Goal: Task Accomplishment & Management: Complete application form

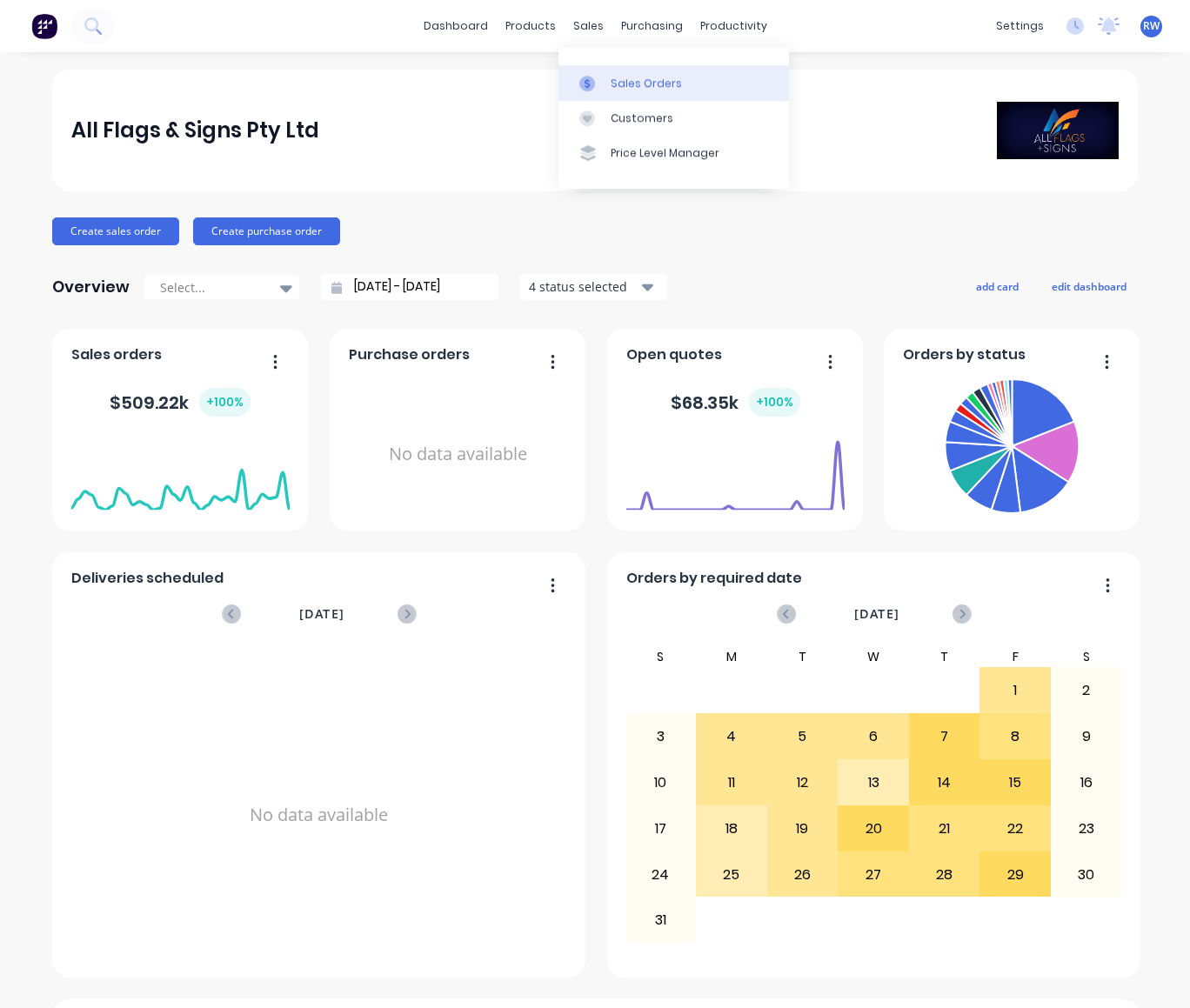
click at [635, 80] on div "Sales Orders" at bounding box center [645, 84] width 71 height 16
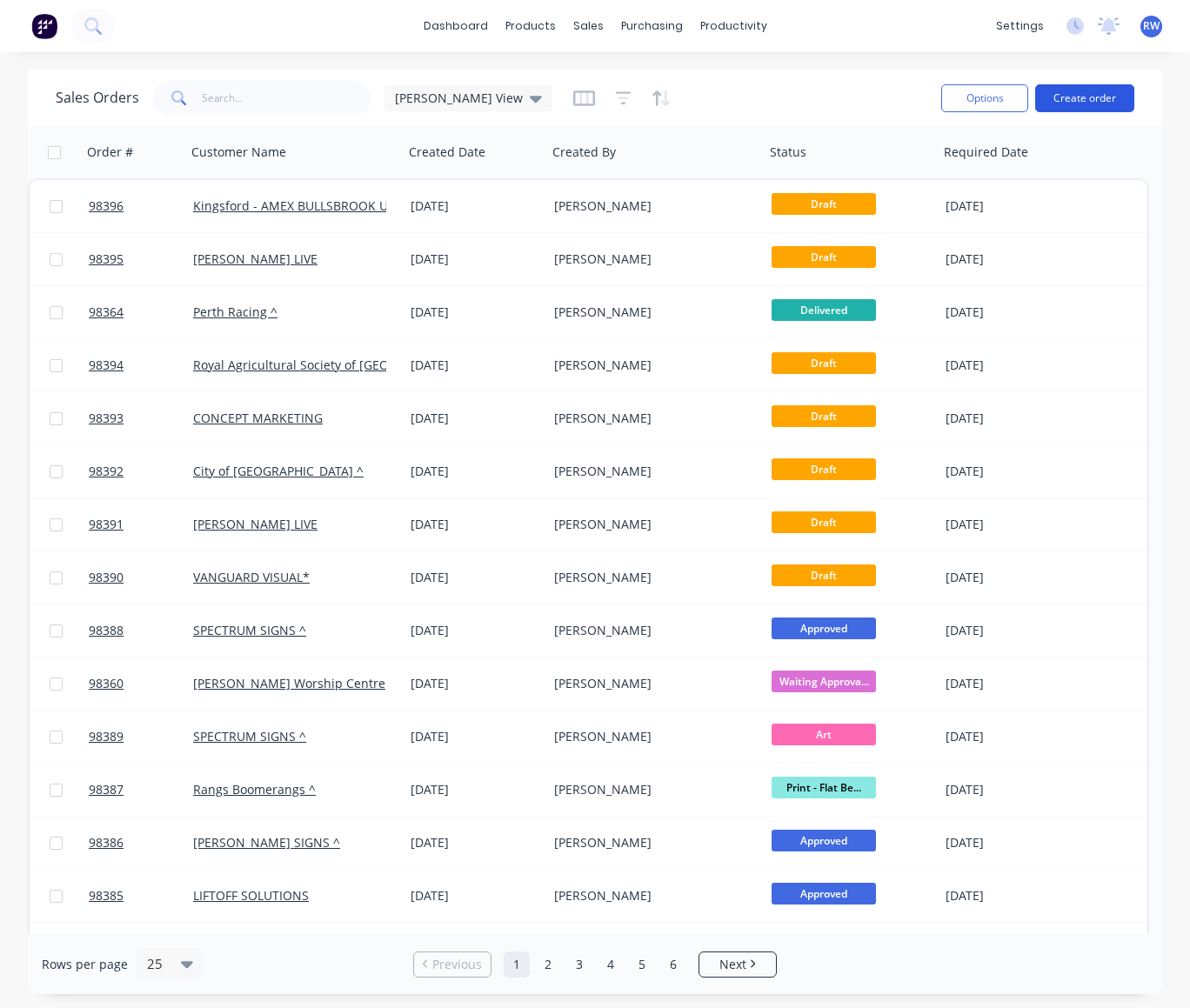
click at [1089, 95] on button "Create order" at bounding box center [1084, 98] width 99 height 28
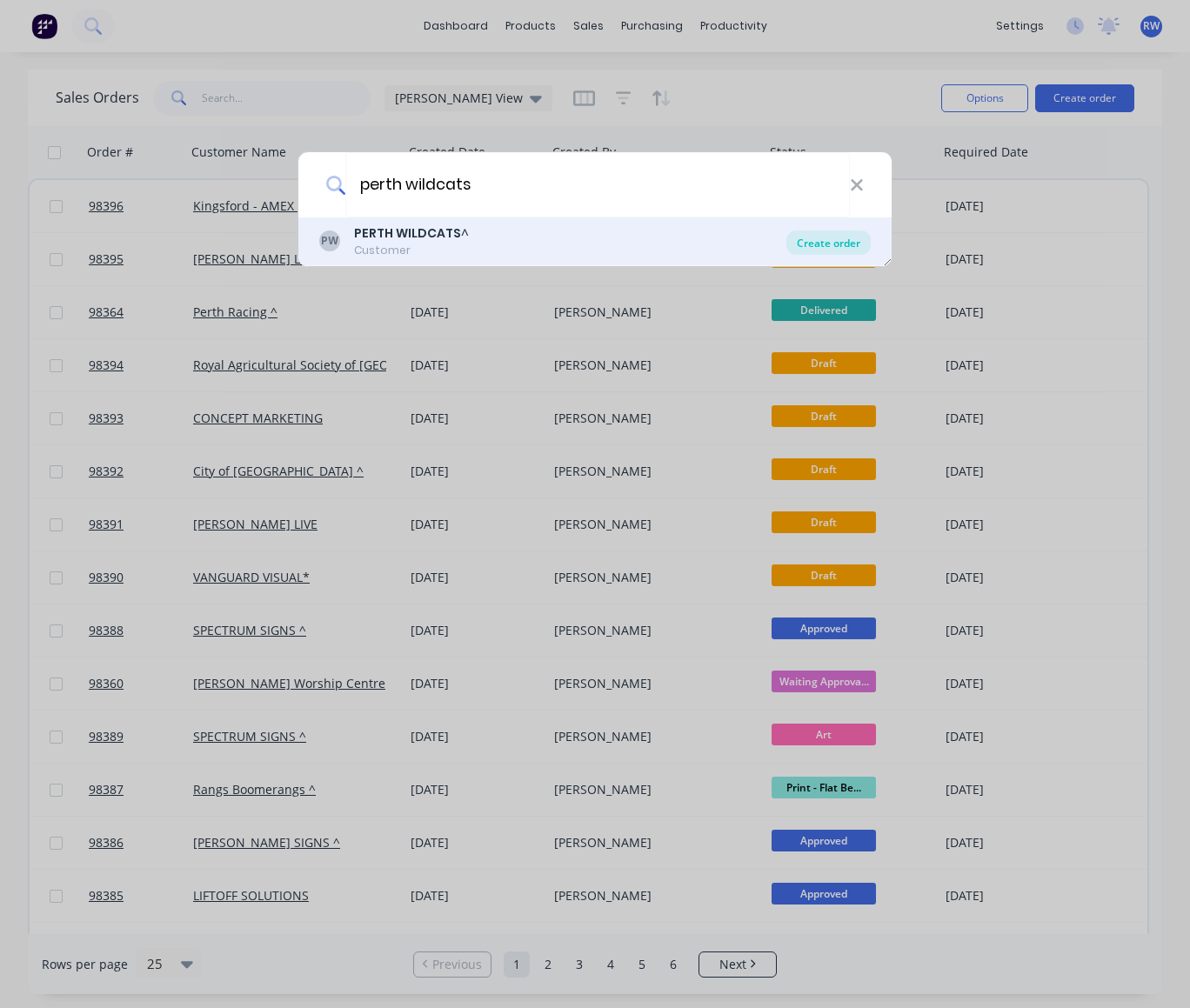
type input "perth wildcats"
click at [826, 245] on div "Create order" at bounding box center [828, 242] width 85 height 24
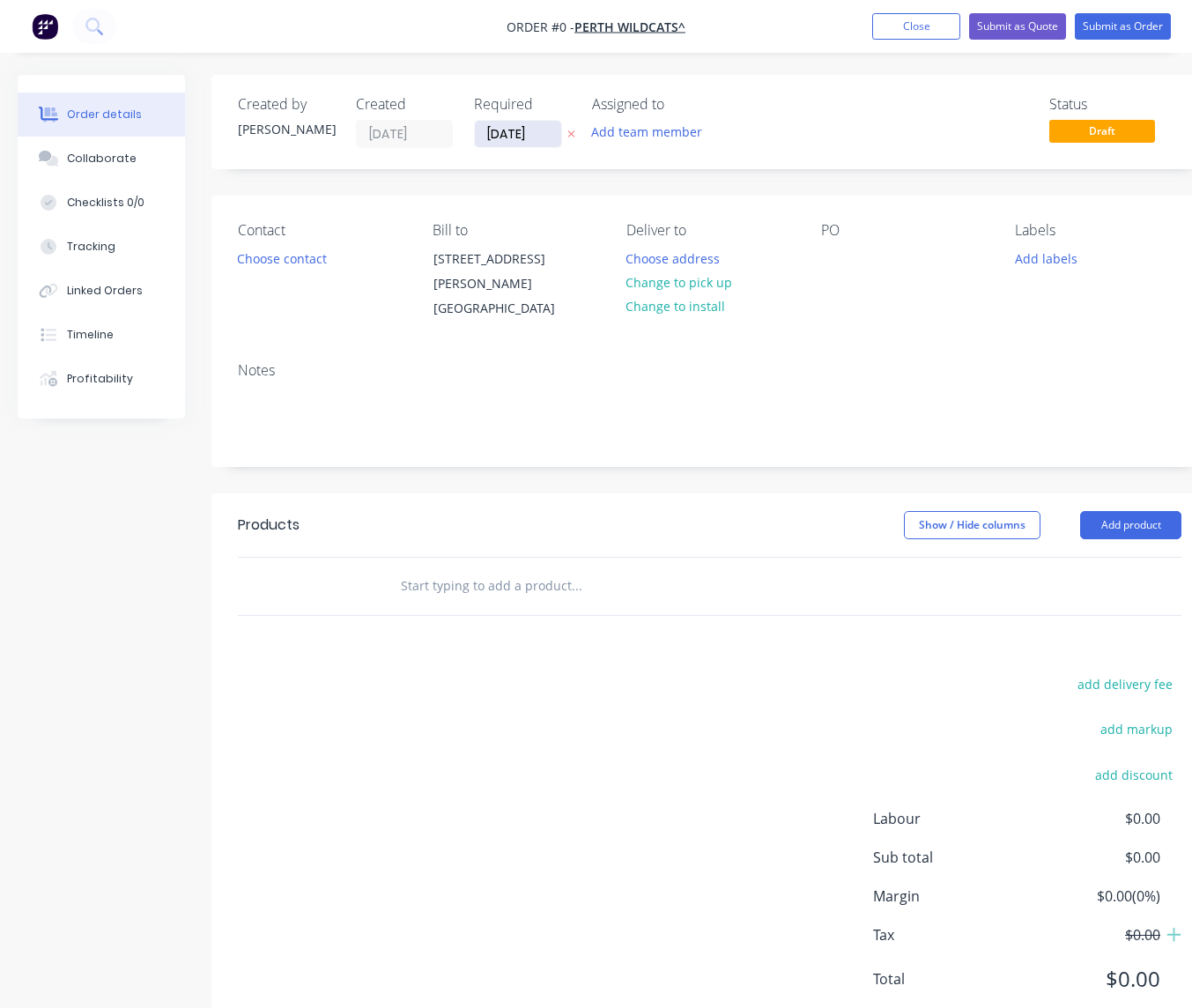
click at [550, 135] on input "[DATE]" at bounding box center [519, 134] width 87 height 27
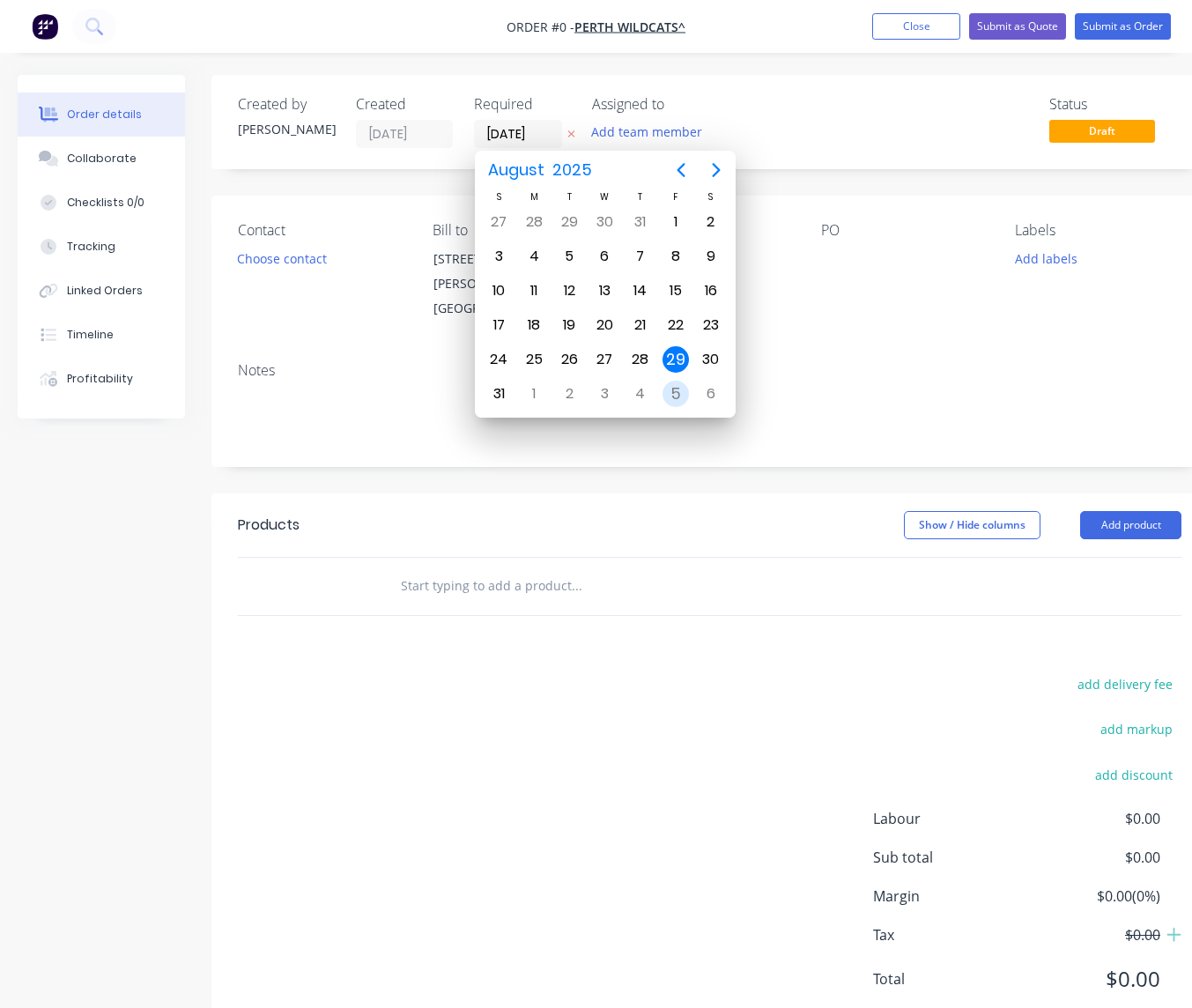
click at [673, 400] on div "5" at bounding box center [675, 394] width 27 height 27
type input "[DATE]"
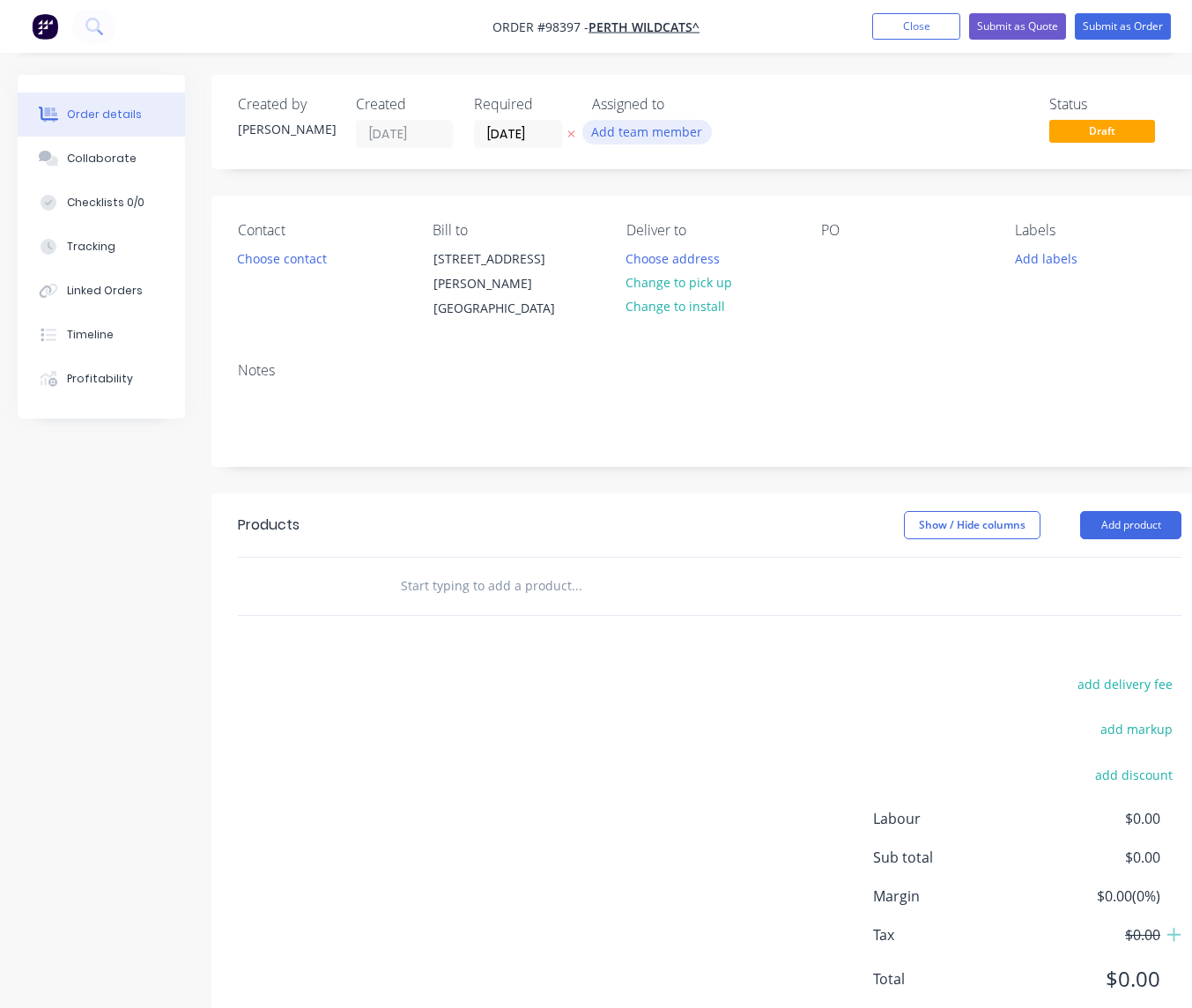
click at [654, 138] on button "Add team member" at bounding box center [648, 132] width 130 height 24
type input "[PERSON_NAME]"
click at [621, 231] on div at bounding box center [621, 230] width 35 height 35
click at [282, 265] on button "Choose contact" at bounding box center [282, 258] width 108 height 24
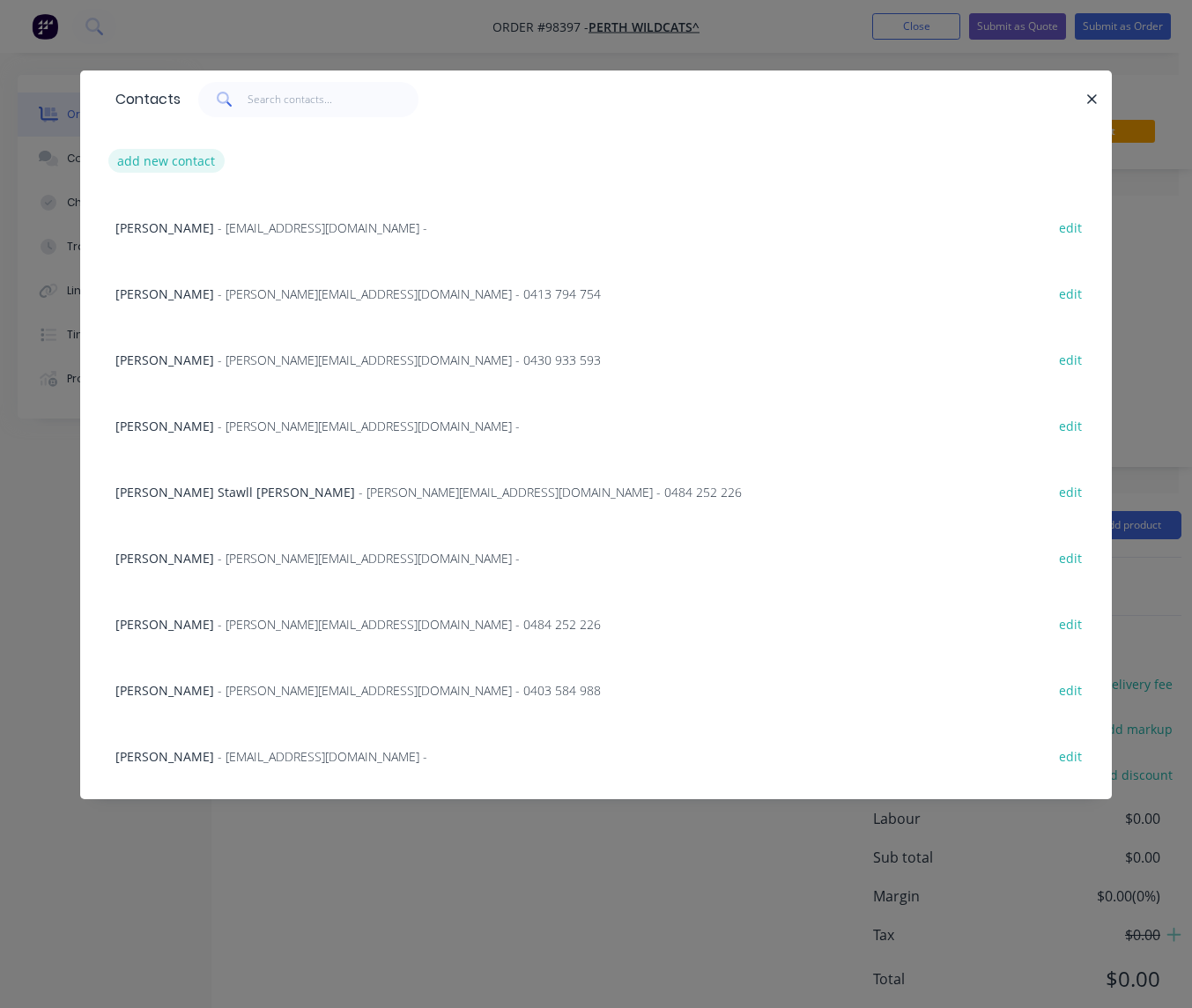
click at [157, 164] on button "add new contact" at bounding box center [166, 160] width 116 height 24
select select "AU"
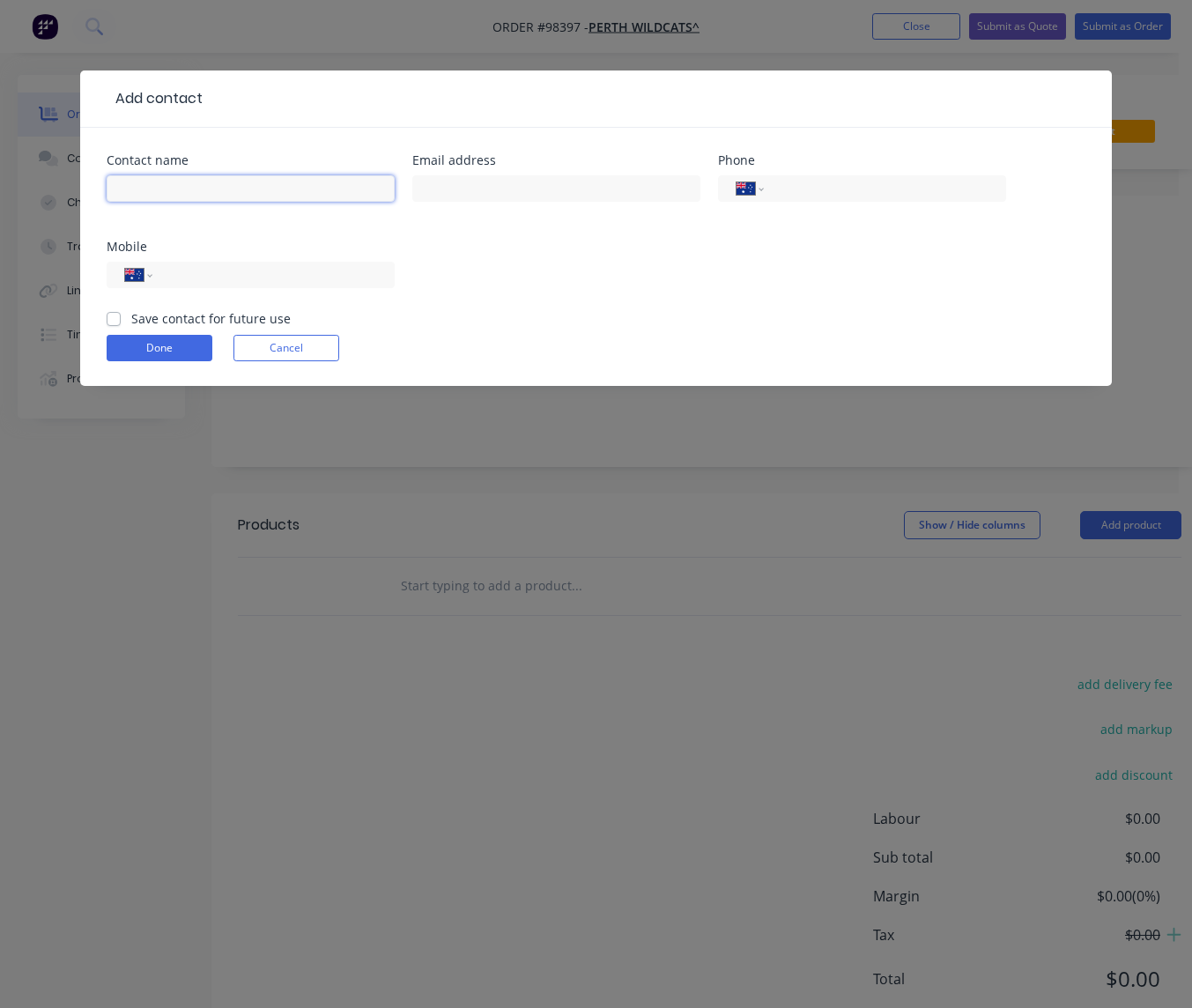
click at [158, 188] on input "text" at bounding box center [250, 188] width 288 height 27
type input "[PERSON_NAME]"
click at [477, 183] on input "text" at bounding box center [556, 188] width 288 height 27
type input "[EMAIL_ADDRESS][DOMAIN_NAME]"
click at [275, 277] on input "tel" at bounding box center [270, 275] width 212 height 21
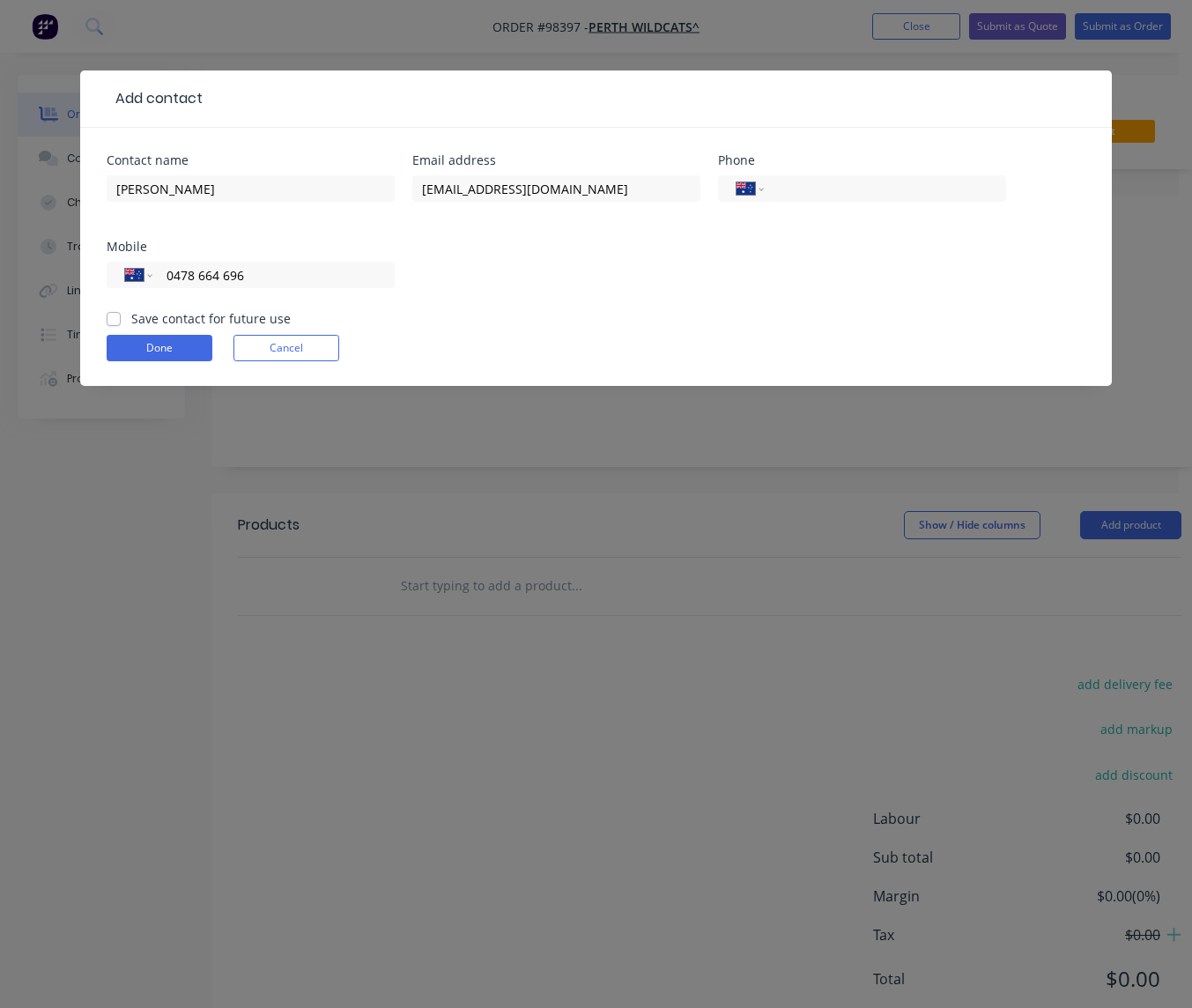
type input "0478 664 696"
click at [163, 322] on label "Save contact for future use" at bounding box center [211, 318] width 159 height 19
click at [121, 322] on input "Save contact for future use" at bounding box center [113, 317] width 14 height 17
checkbox input "true"
click at [169, 343] on button "Done" at bounding box center [158, 347] width 105 height 27
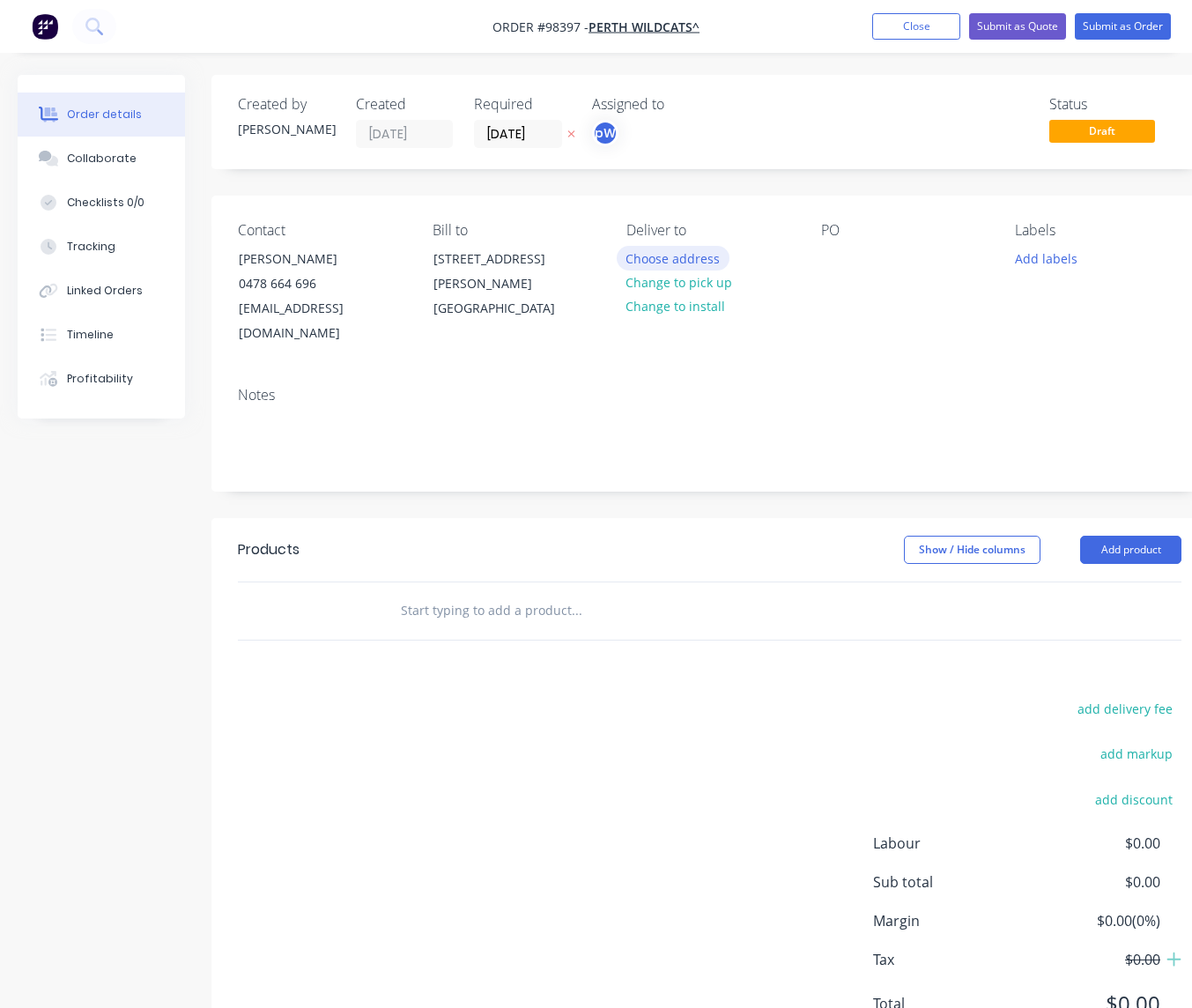
click at [677, 260] on button "Choose address" at bounding box center [673, 258] width 113 height 24
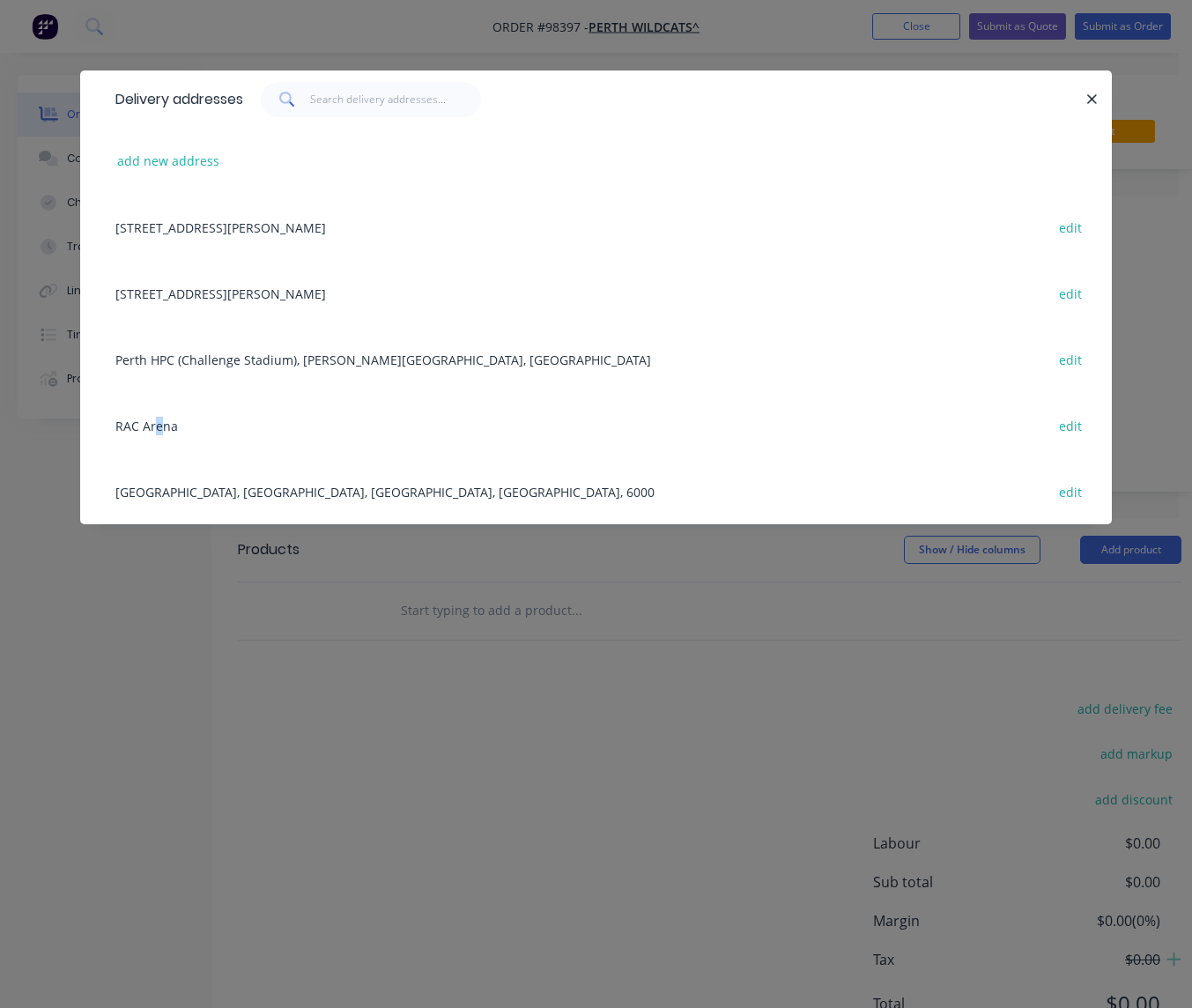
click at [157, 426] on div "RAC Arena edit" at bounding box center [596, 424] width 979 height 66
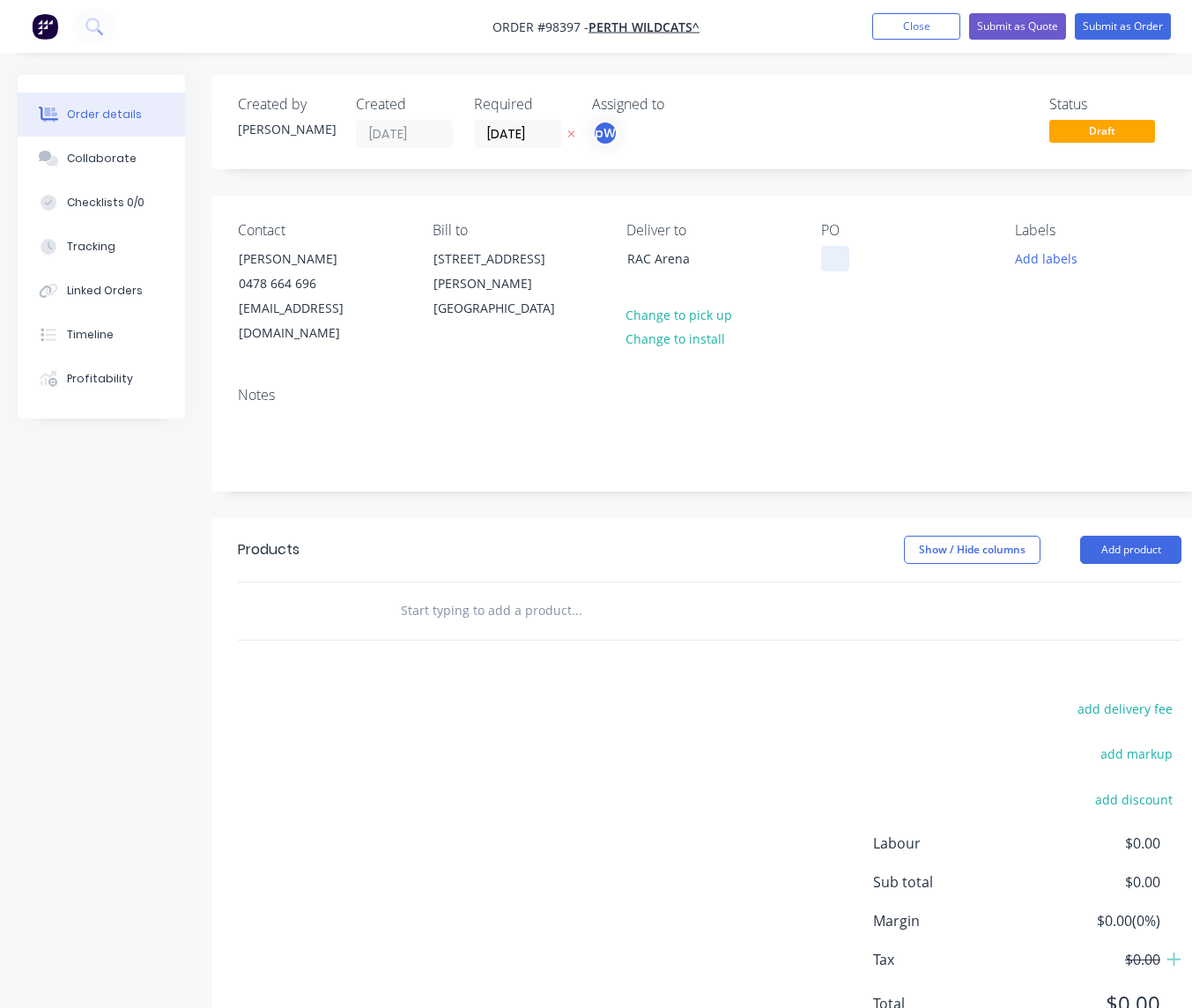
click at [831, 263] on div at bounding box center [835, 259] width 29 height 26
click at [1041, 261] on button "Add labels" at bounding box center [1045, 258] width 81 height 24
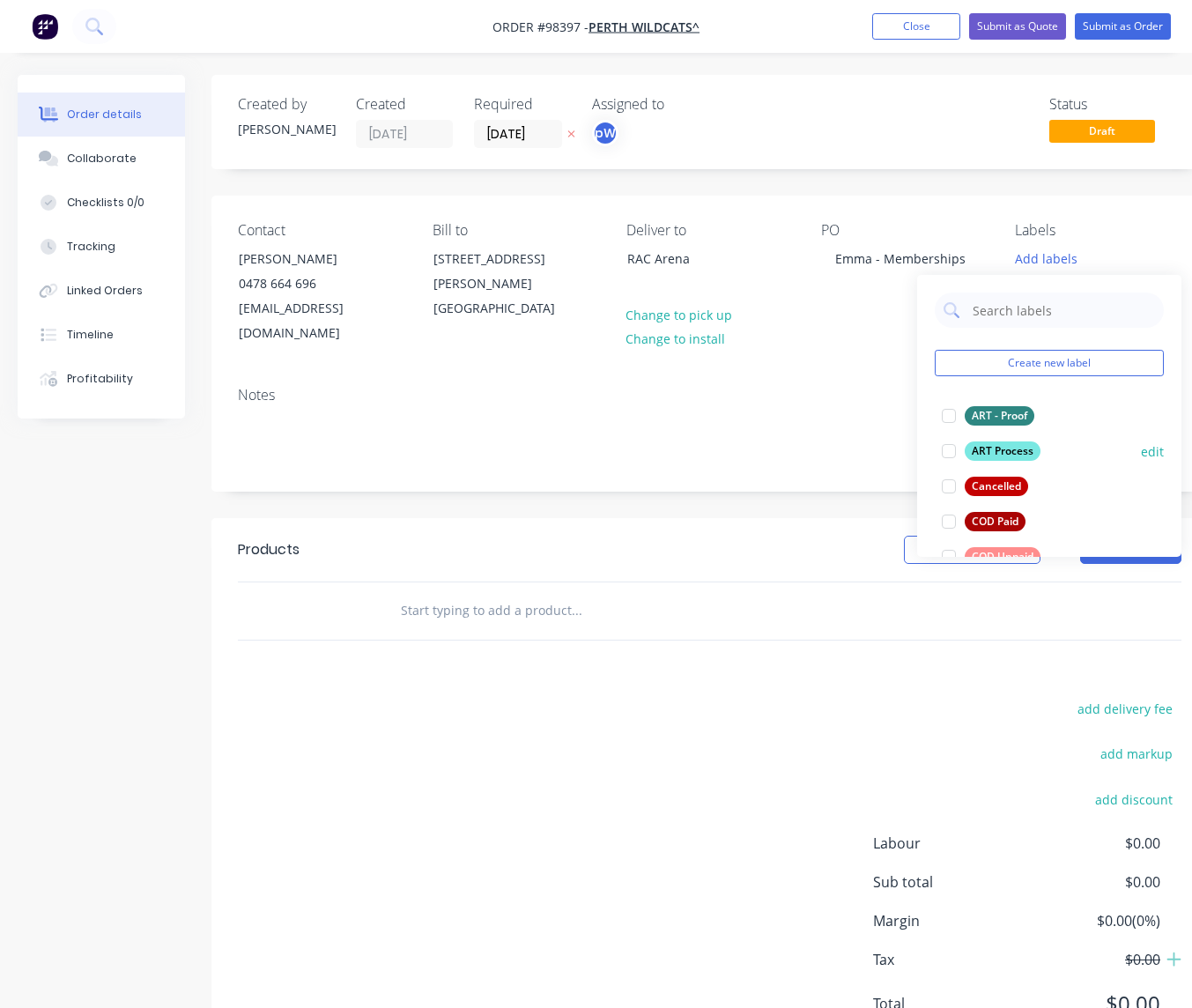
click at [1002, 455] on div "ART Process" at bounding box center [1002, 451] width 76 height 20
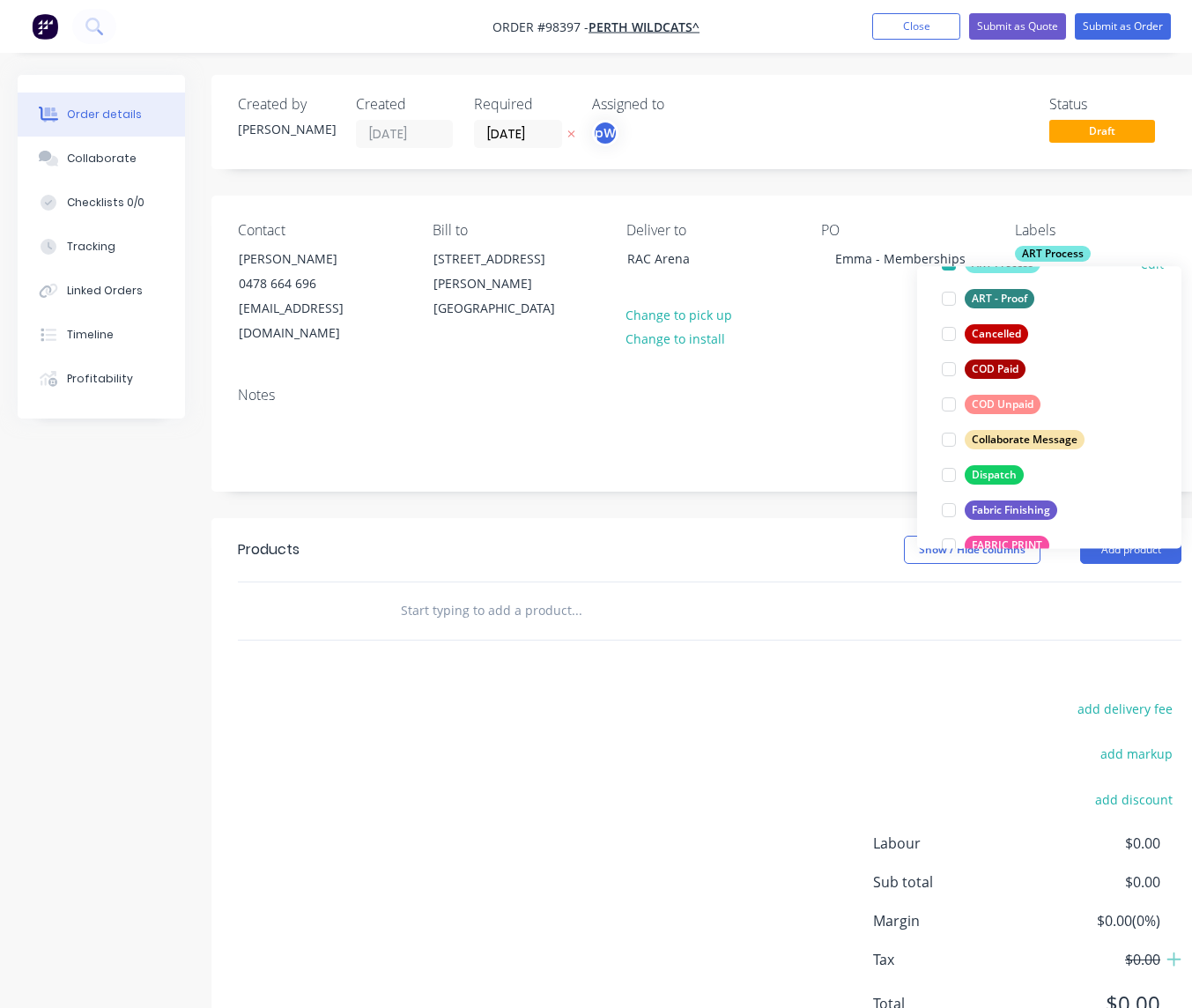
scroll to position [147, 0]
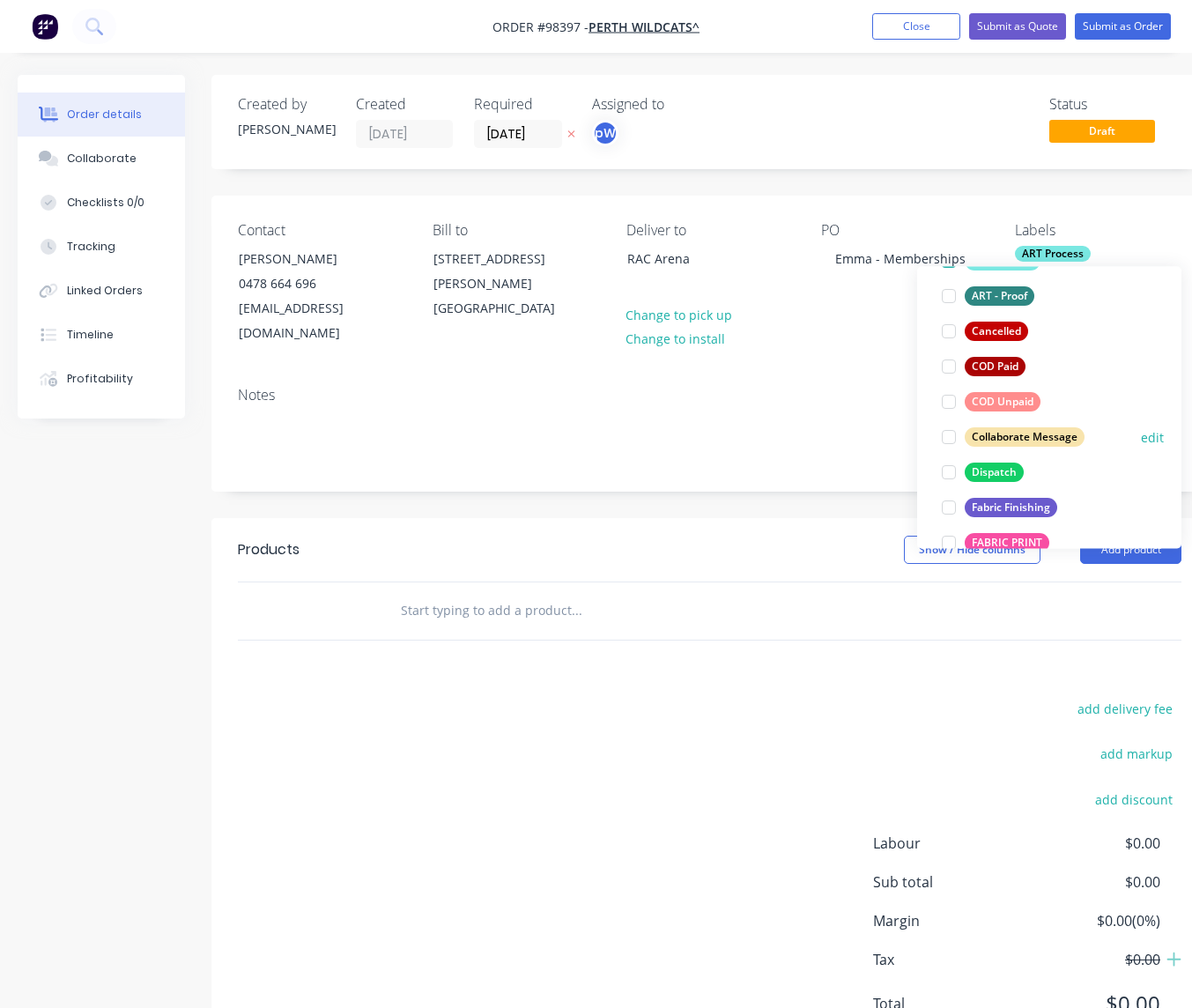
click at [997, 469] on div "Dispatch" at bounding box center [994, 472] width 59 height 20
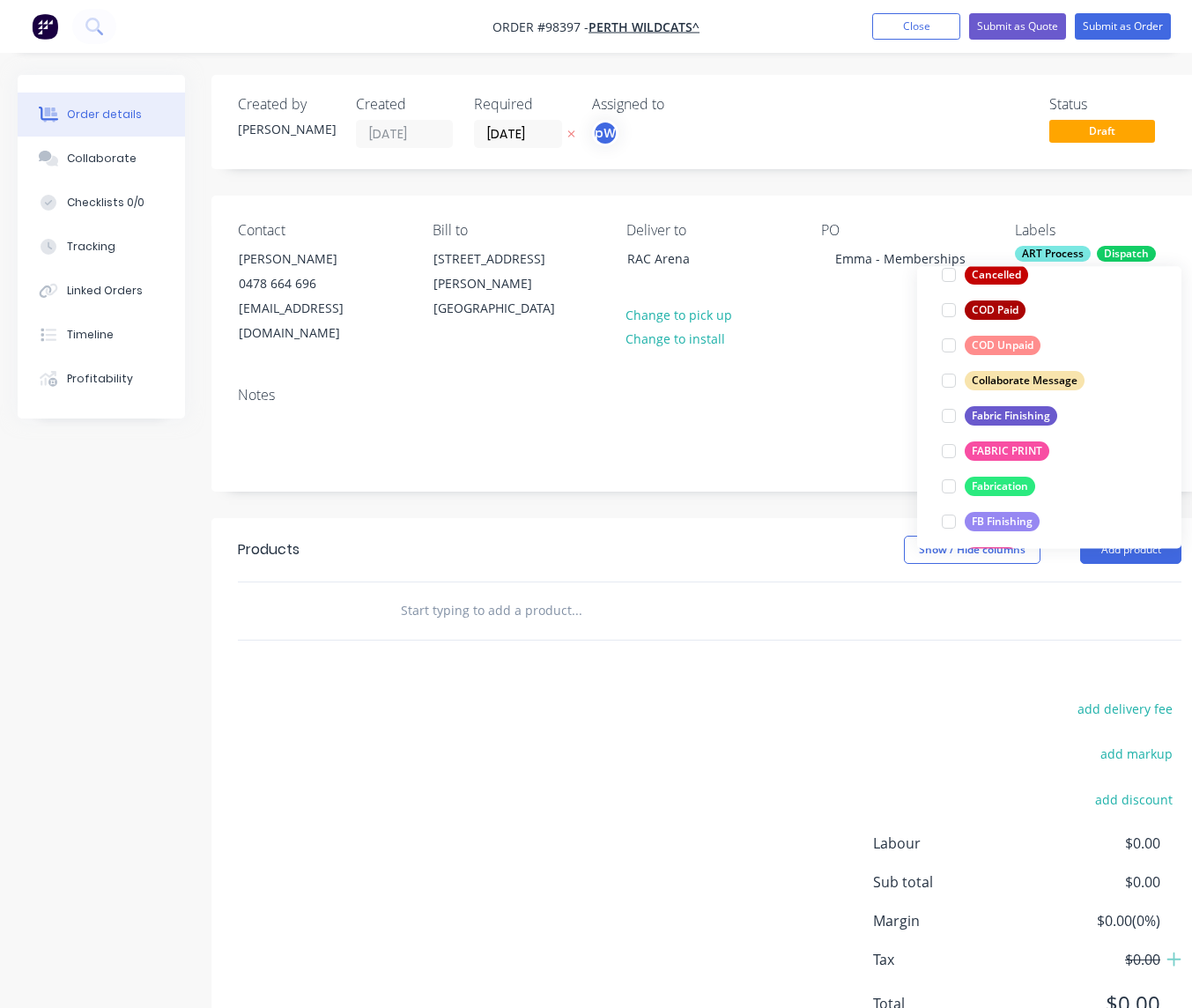
scroll to position [244, 0]
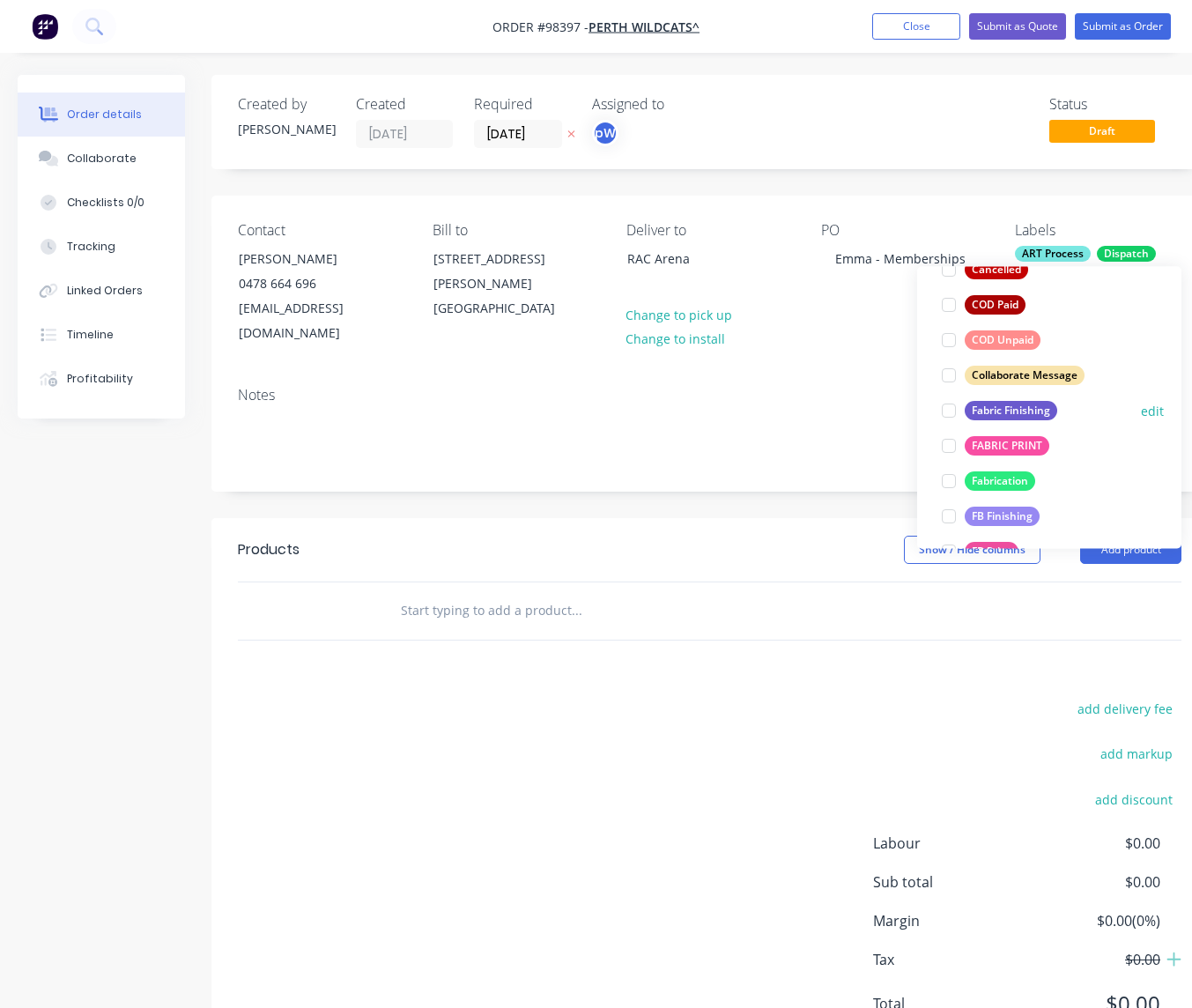
click at [990, 407] on div "Fabric Finishing" at bounding box center [1011, 410] width 93 height 20
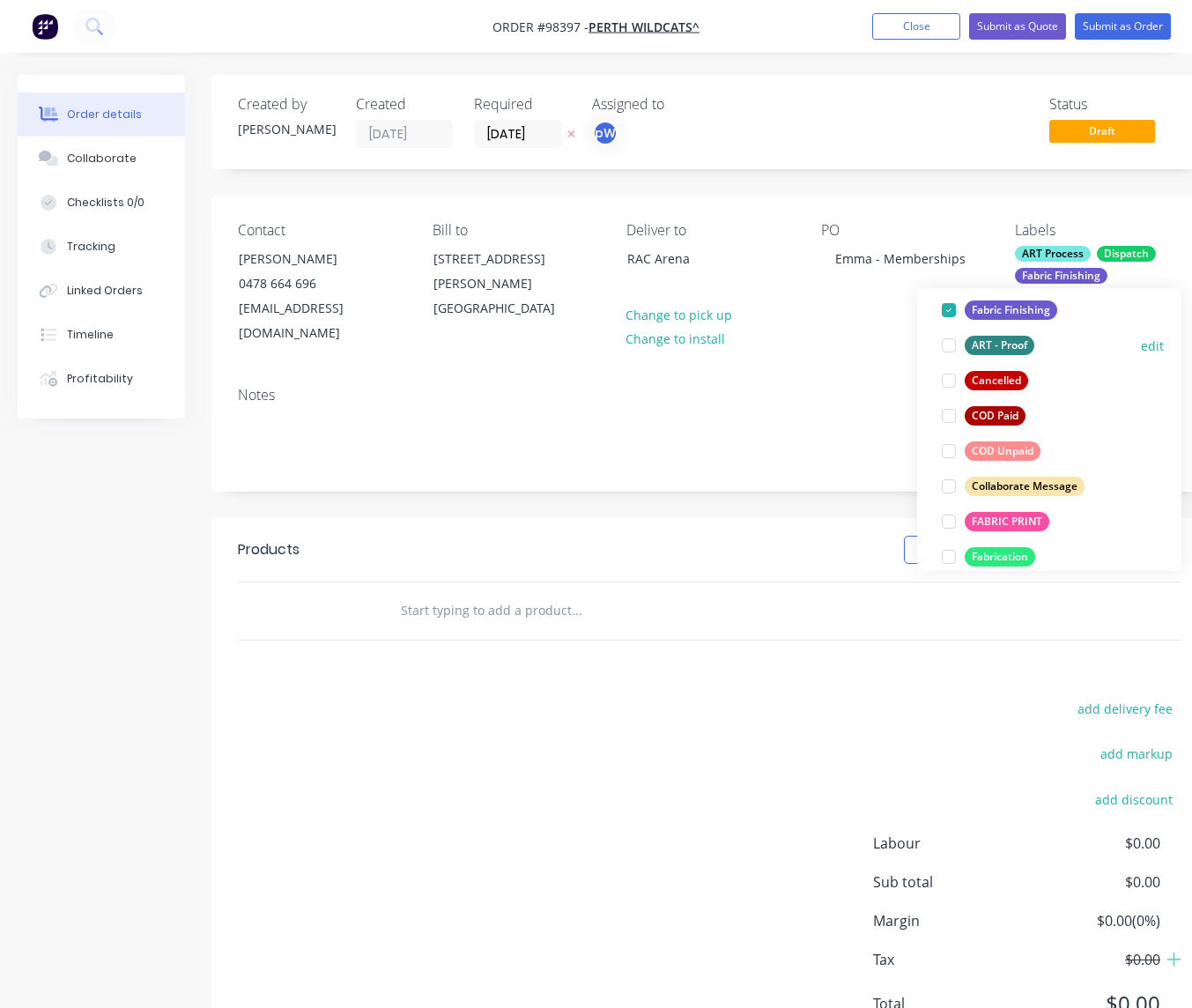
scroll to position [219, 0]
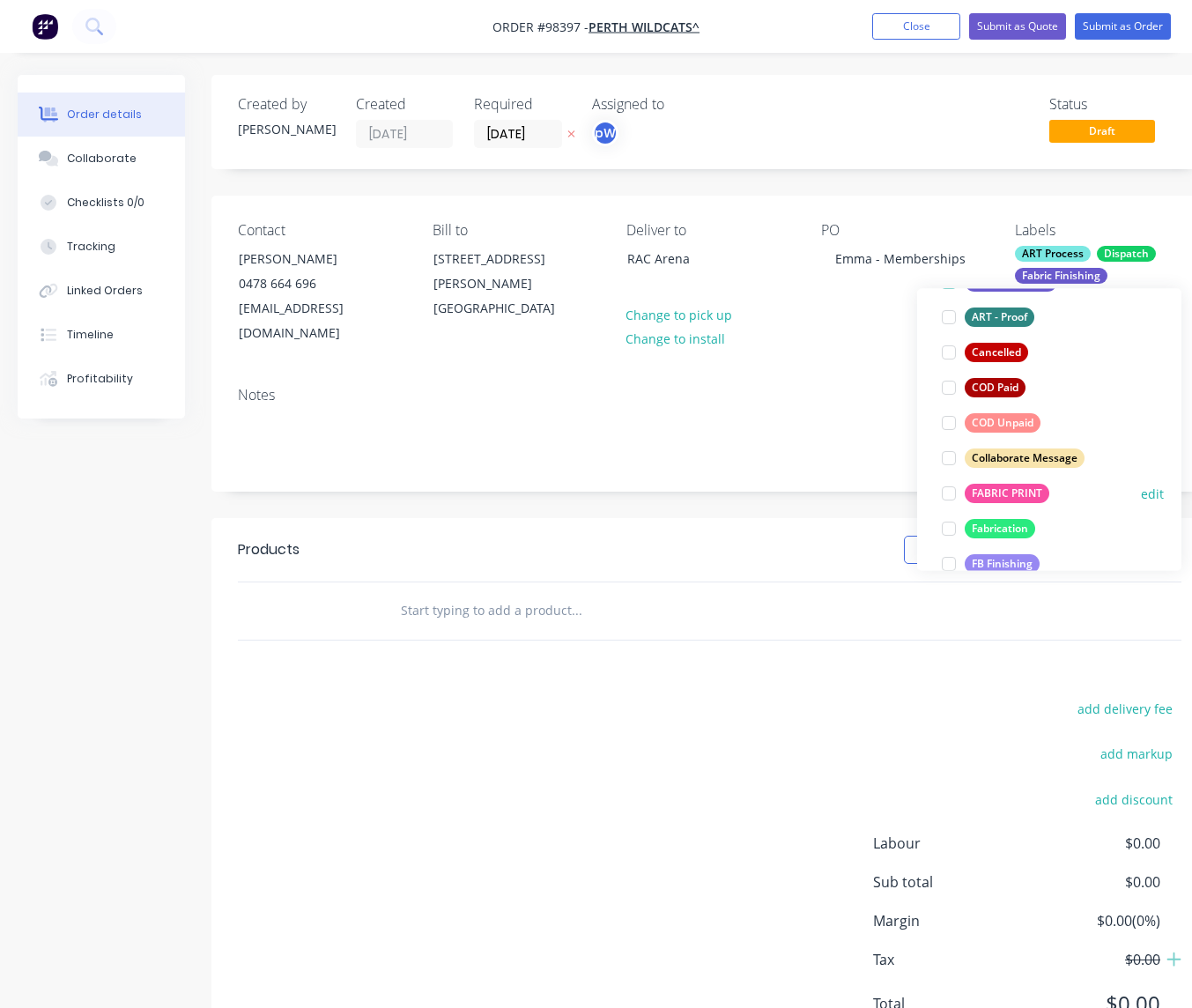
click at [988, 490] on div "FABRIC PRINT" at bounding box center [1007, 493] width 85 height 20
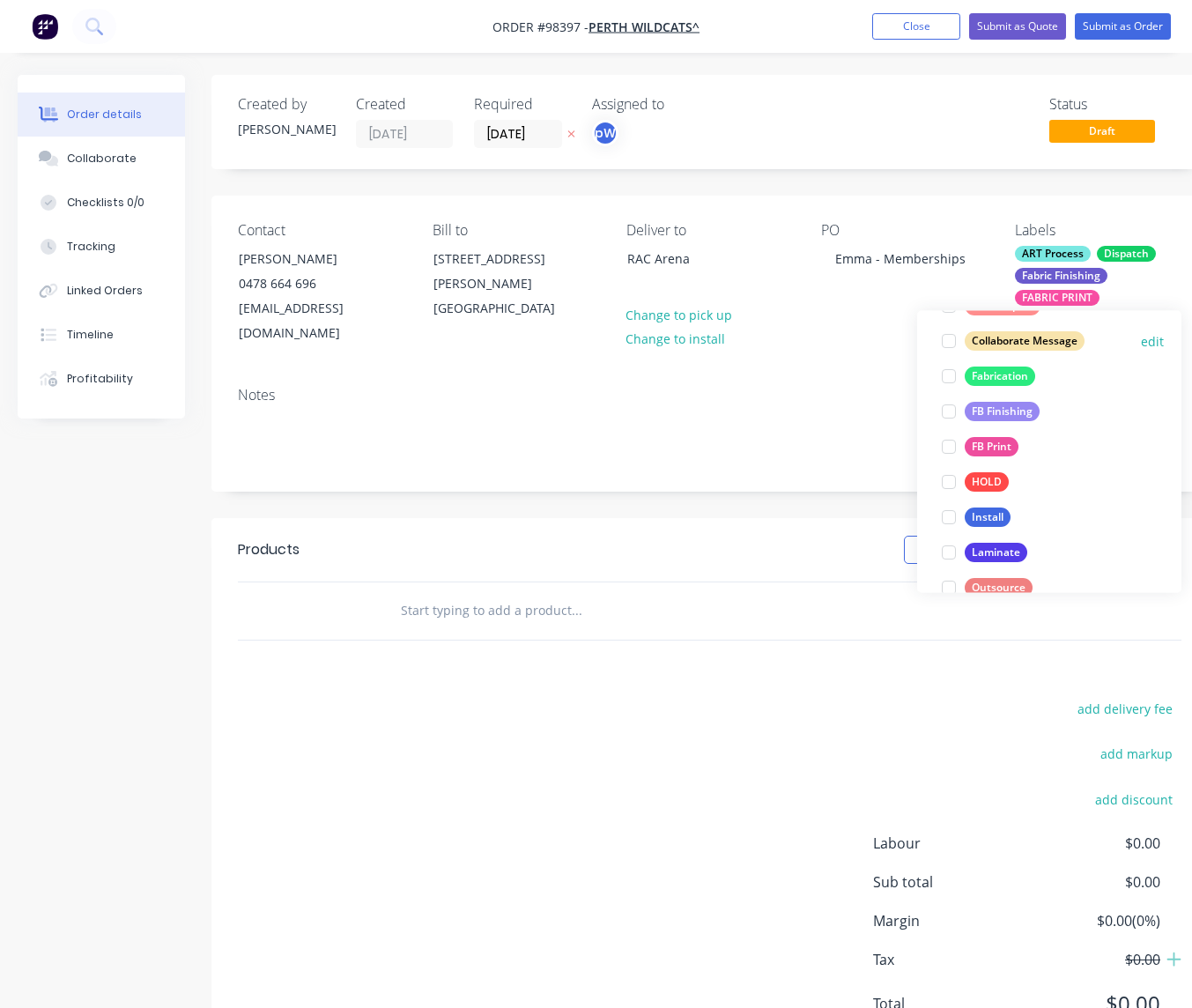
scroll to position [400, 0]
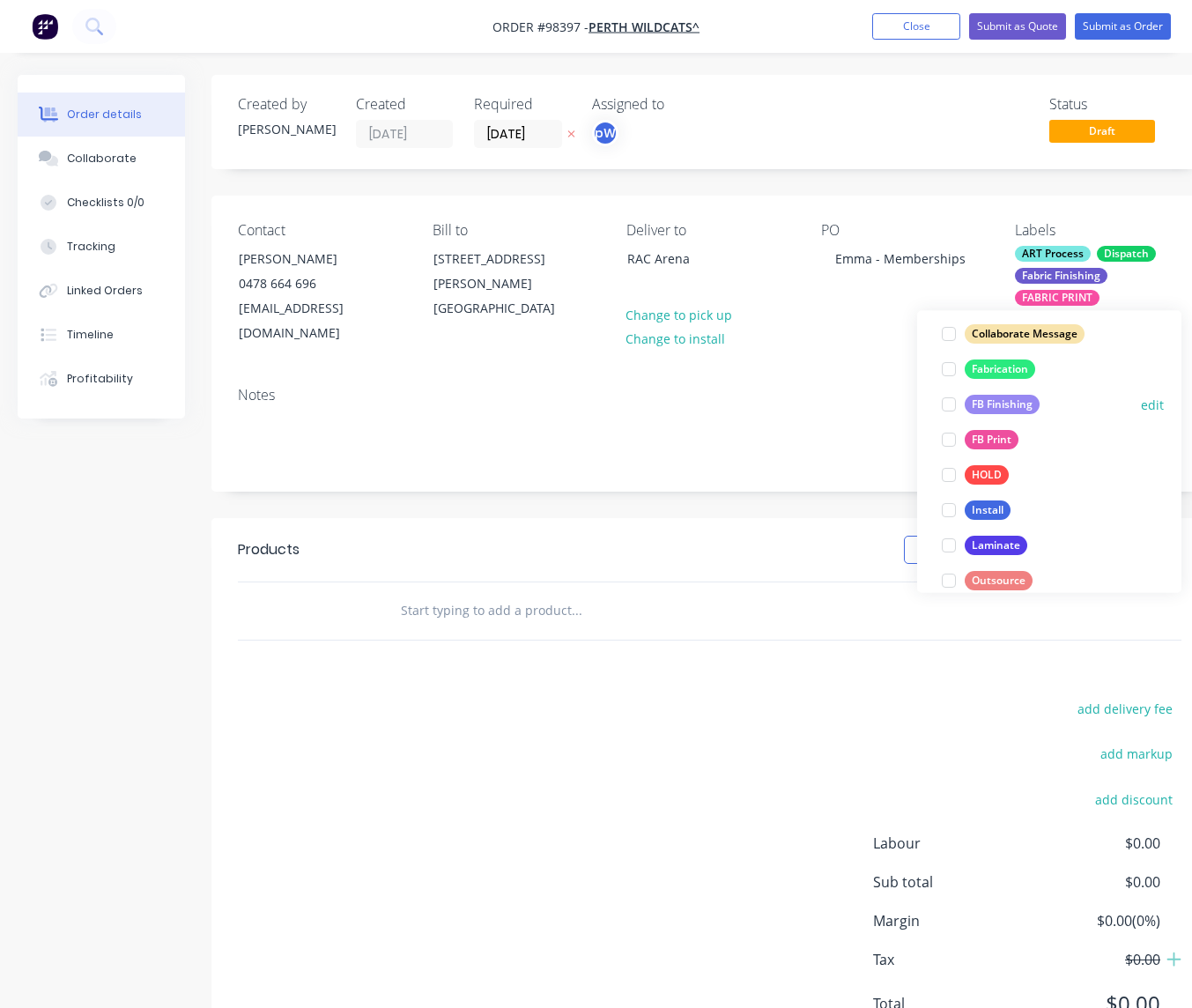
click at [978, 406] on div "FB Finishing" at bounding box center [1002, 406] width 75 height 20
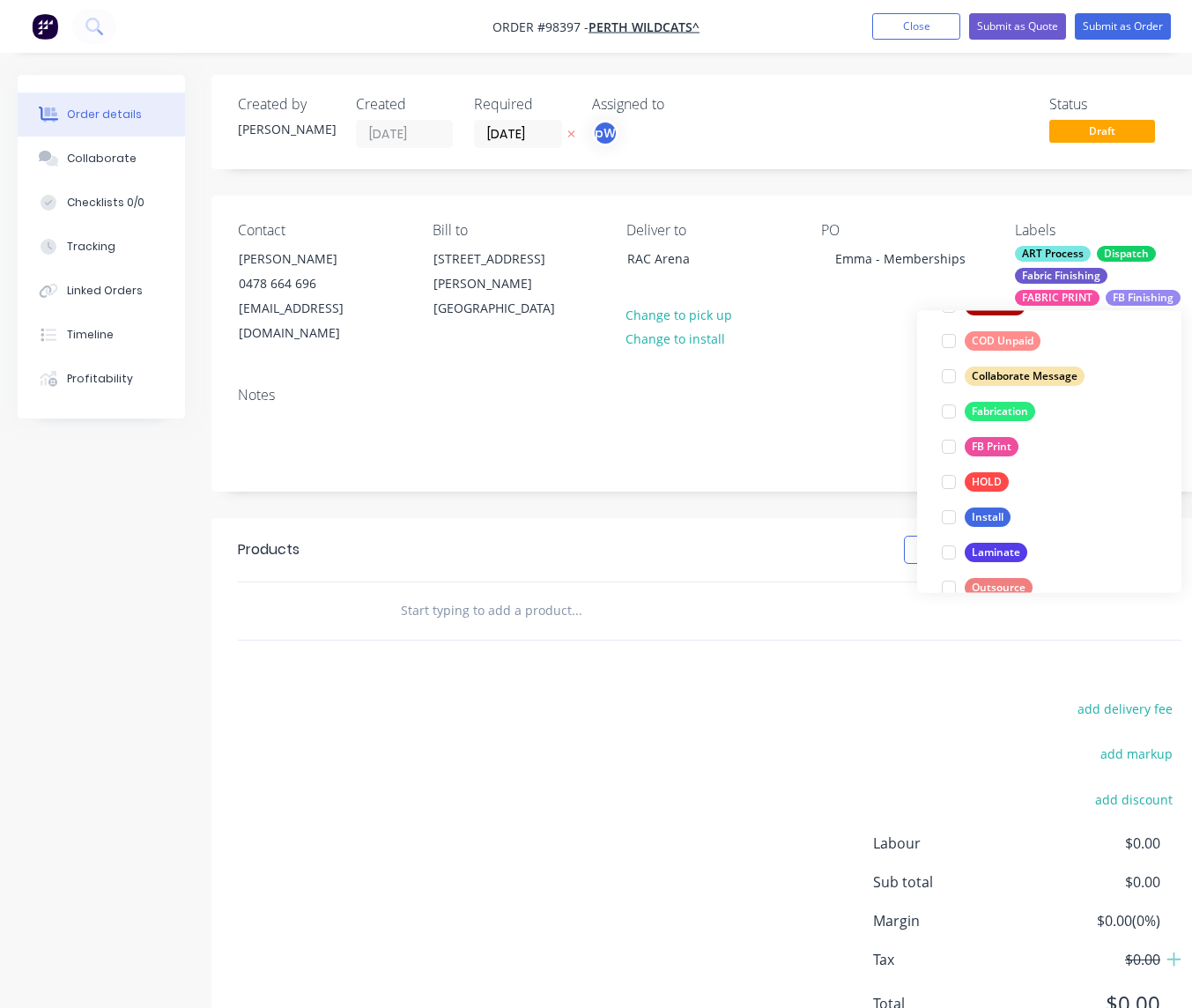
scroll to position [401, 0]
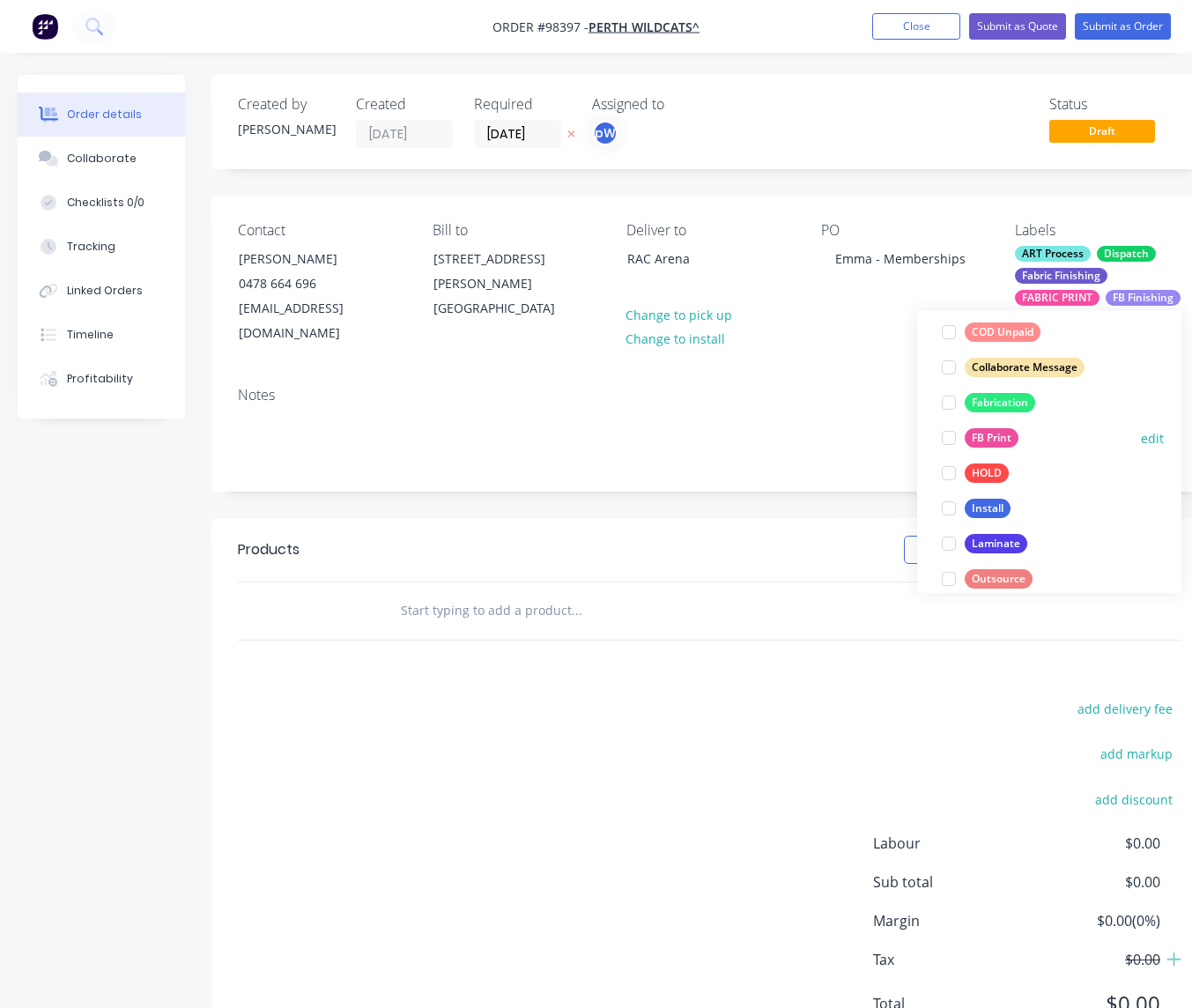
click at [981, 433] on div "FB Print" at bounding box center [991, 439] width 54 height 20
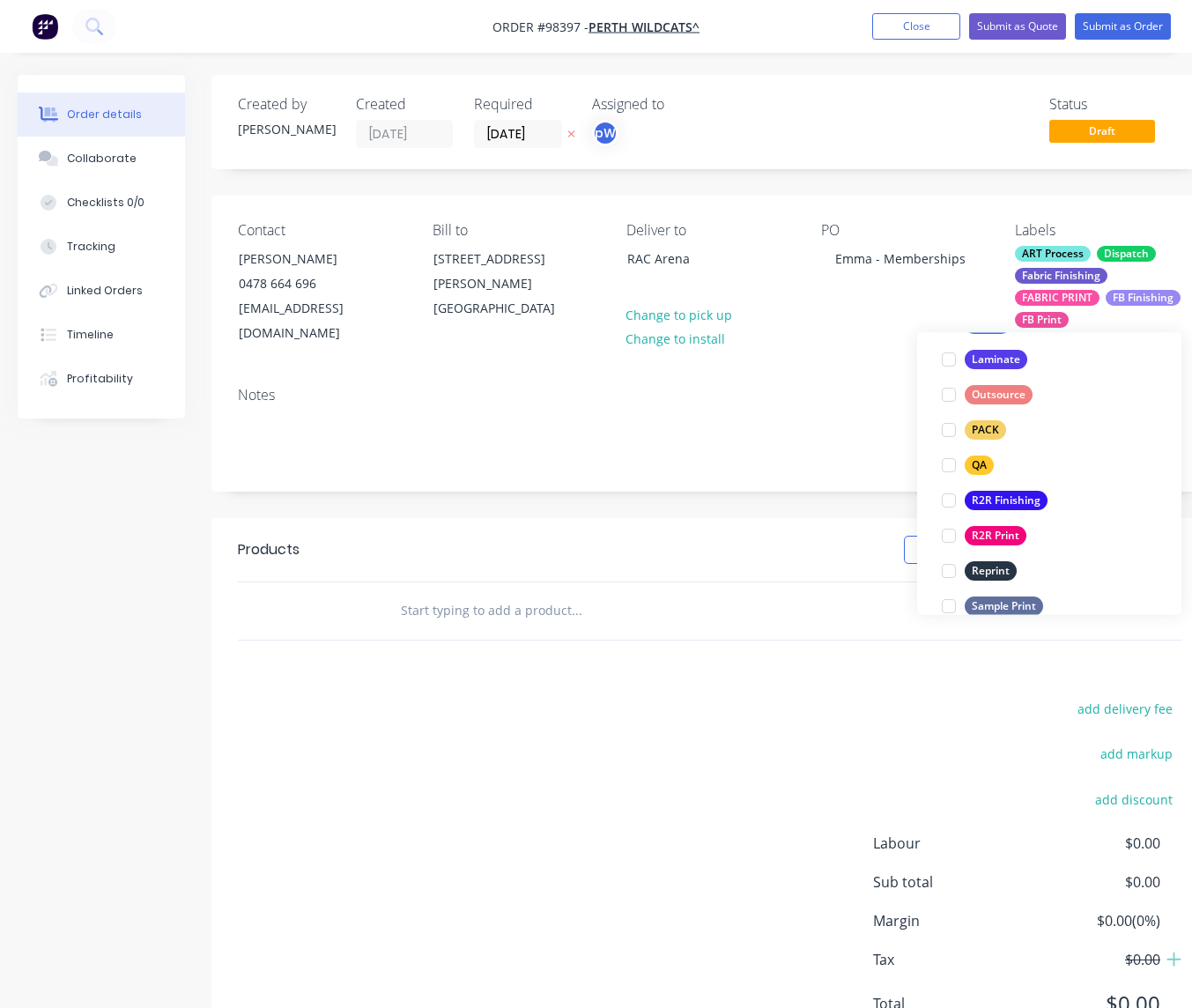
click at [981, 433] on div "PACK" at bounding box center [985, 431] width 41 height 20
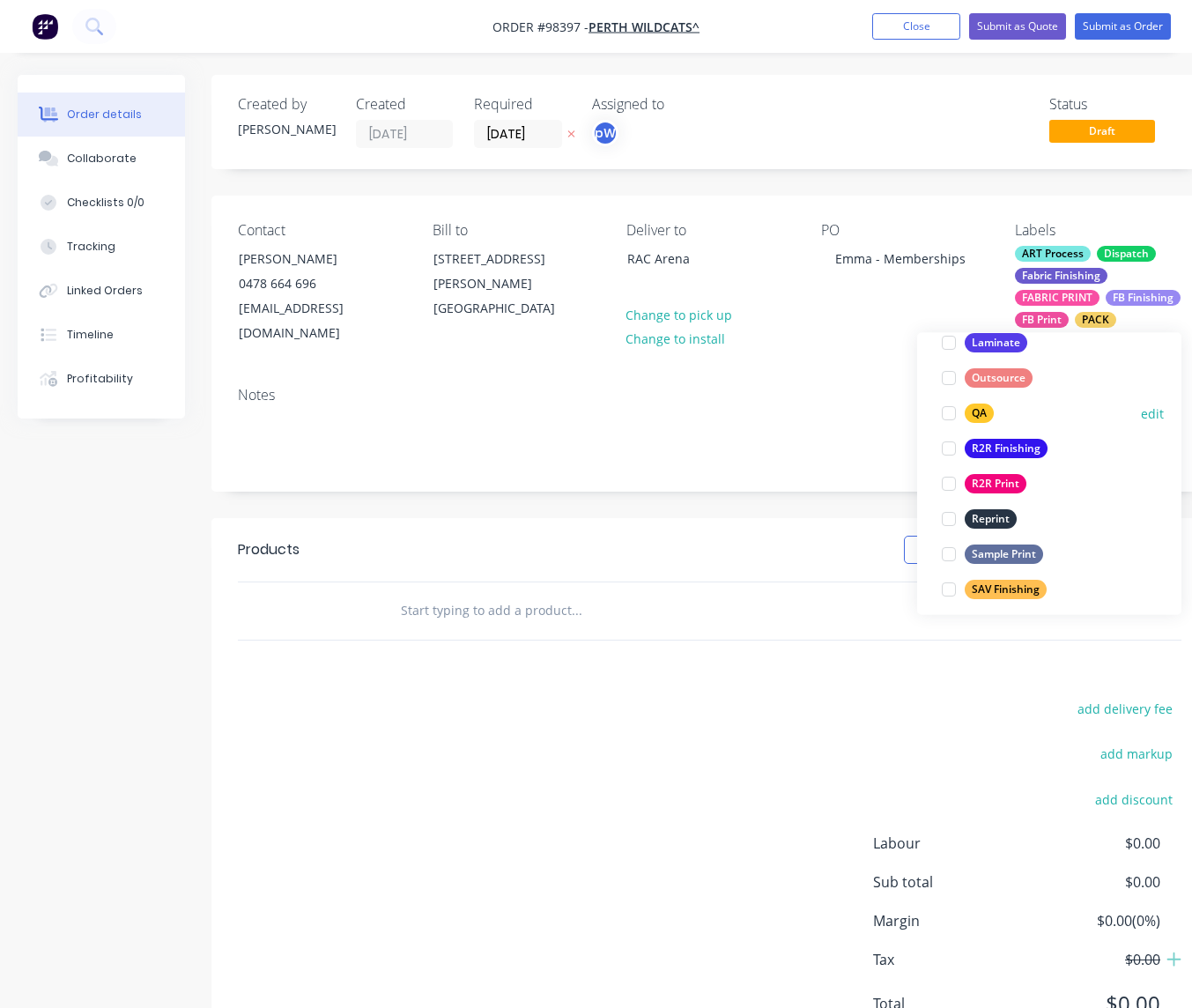
click at [970, 411] on div "QA" at bounding box center [979, 414] width 30 height 20
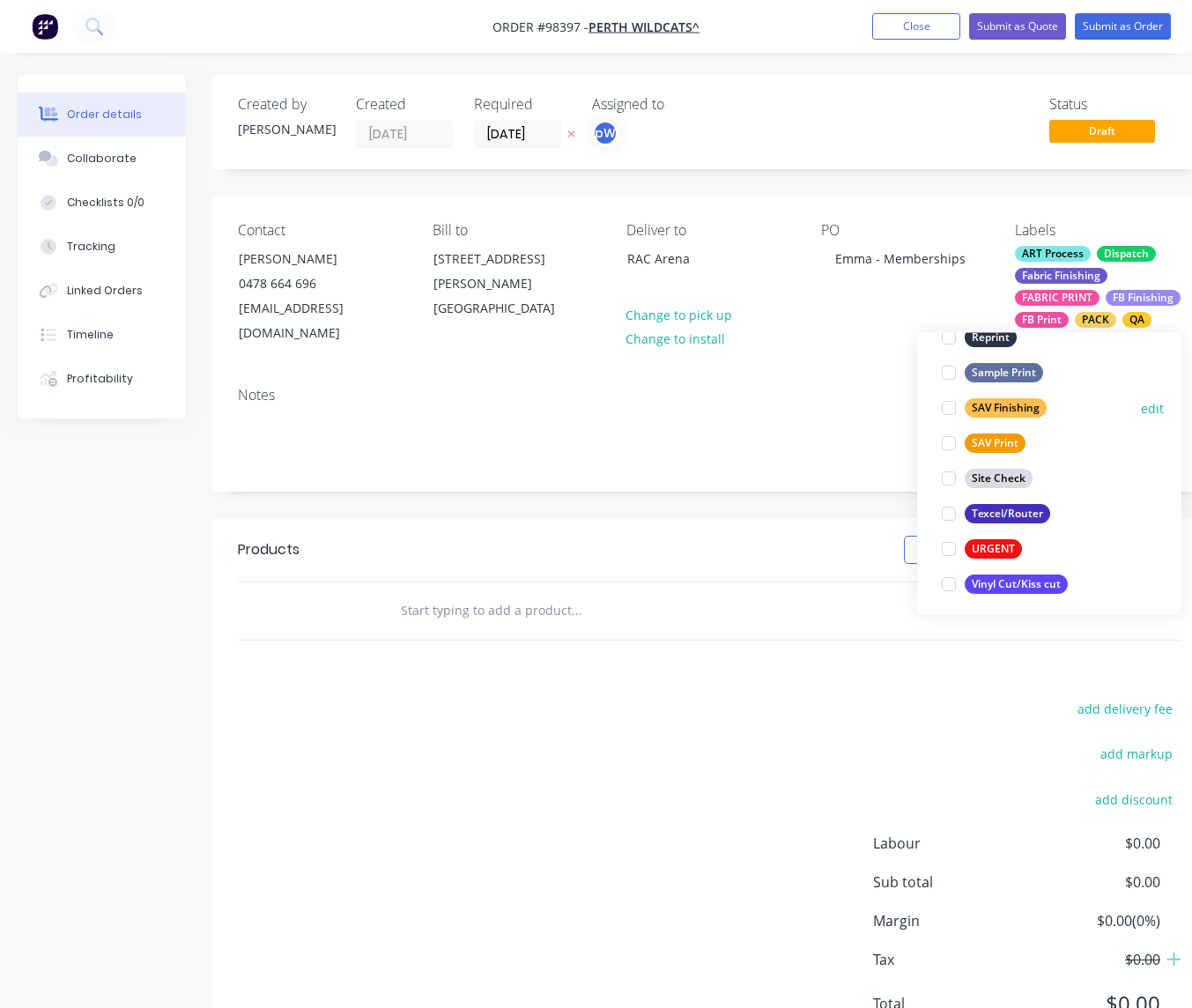
scroll to position [846, 0]
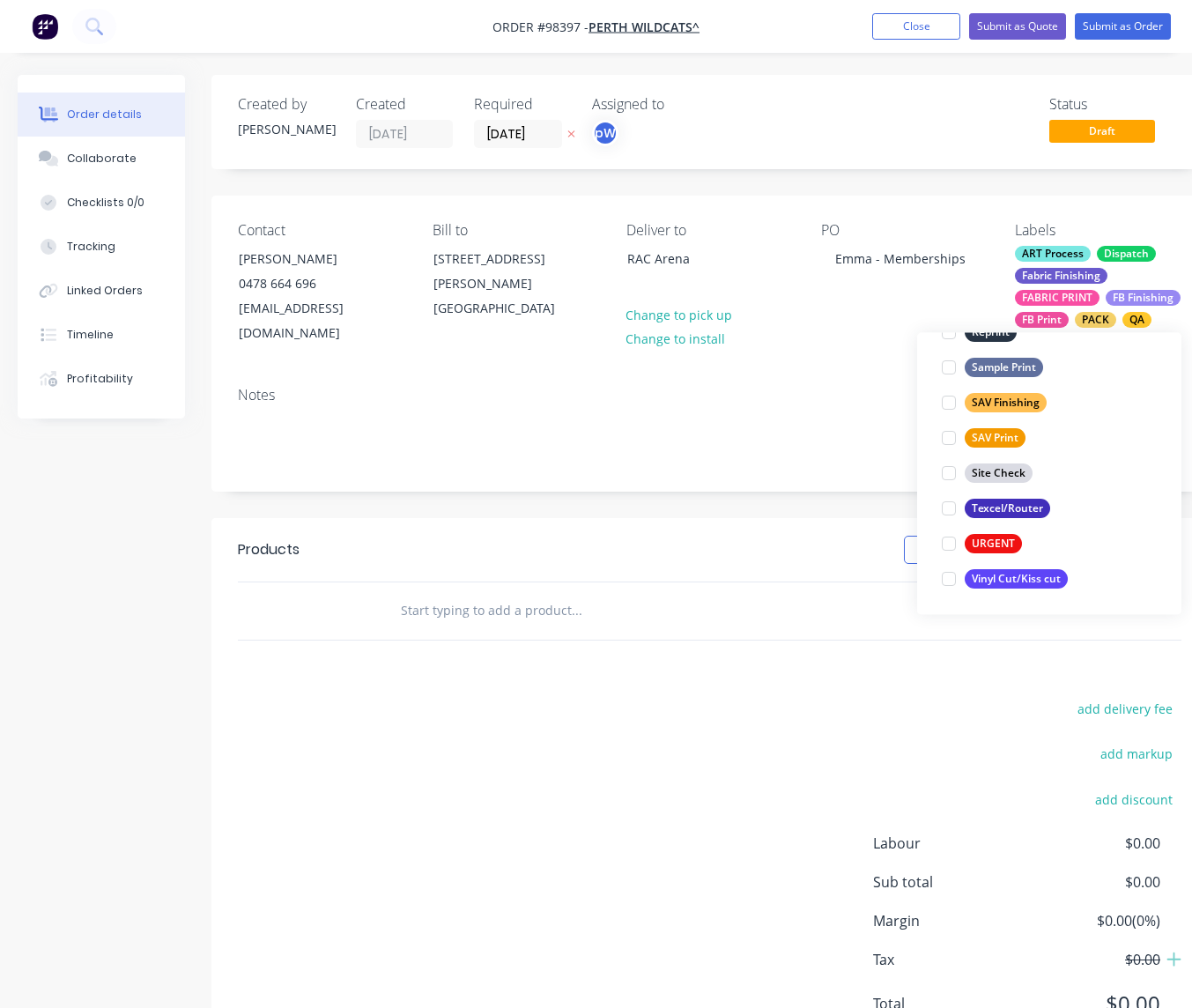
drag, startPoint x: 982, startPoint y: 509, endPoint x: 619, endPoint y: 491, distance: 363.4
click at [982, 509] on div "Texcel/Router" at bounding box center [1007, 510] width 86 height 20
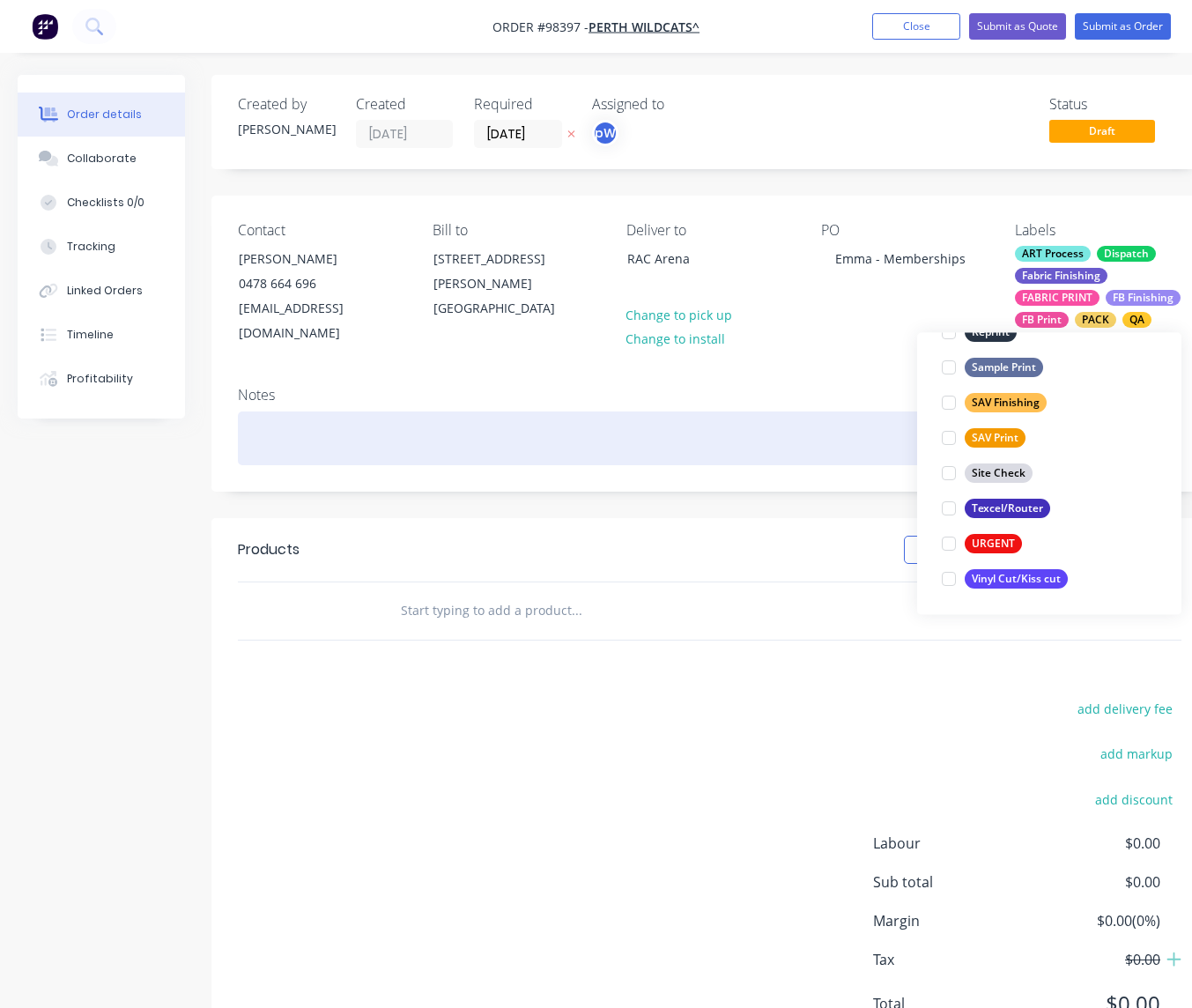
scroll to position [247, 0]
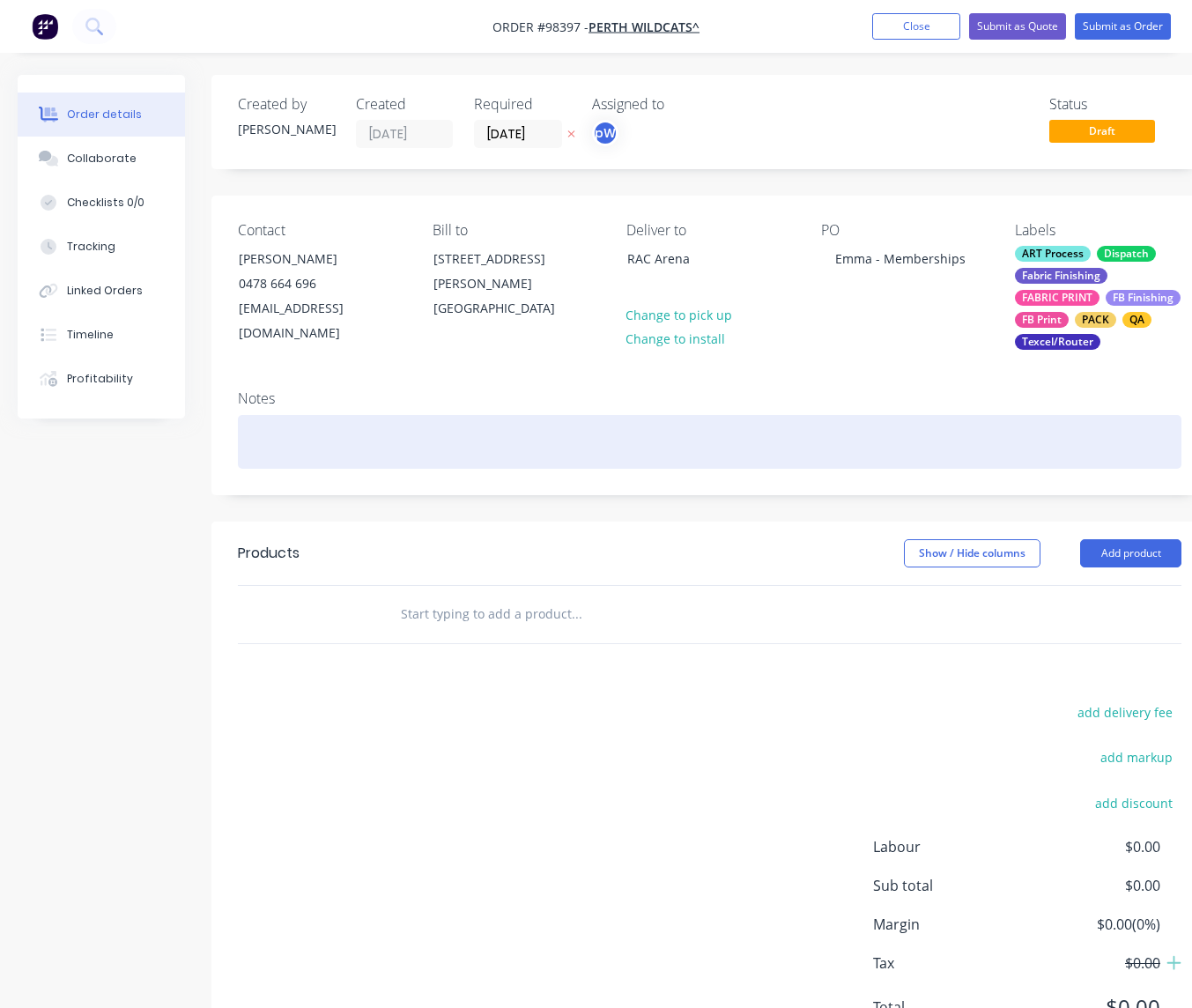
click at [366, 453] on div at bounding box center [710, 442] width 944 height 54
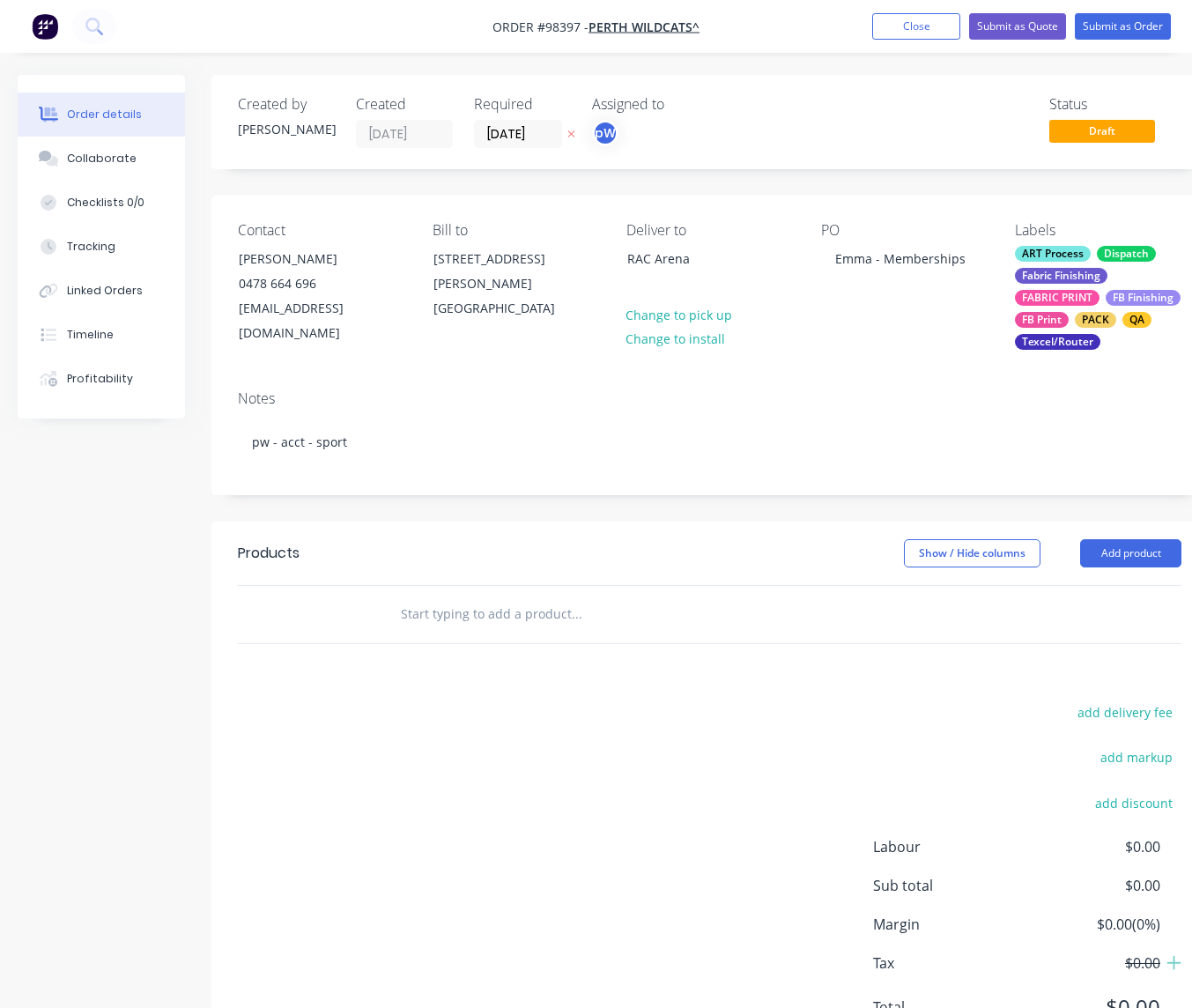
click at [443, 627] on input "text" at bounding box center [576, 614] width 352 height 35
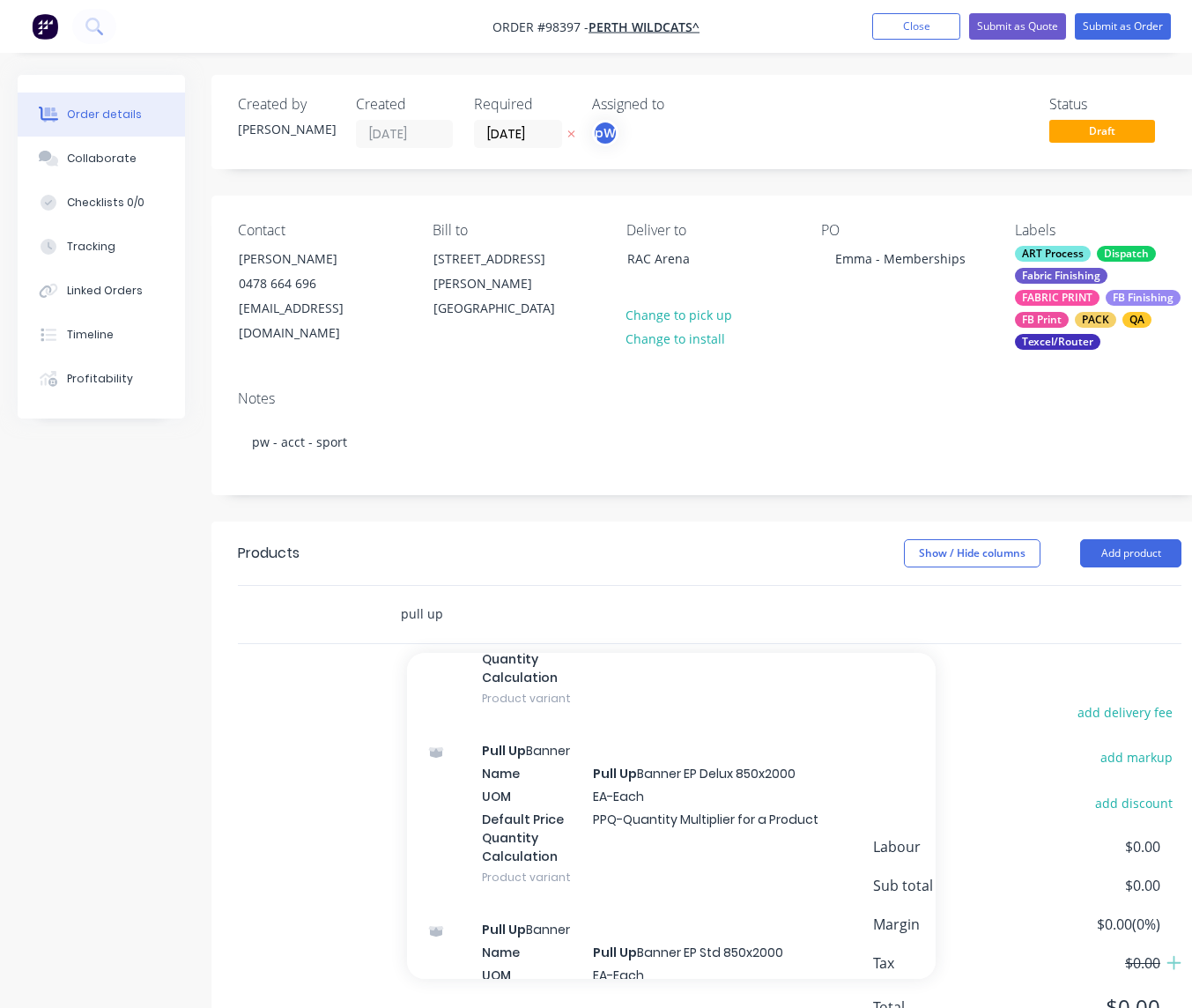
scroll to position [952, 0]
click at [454, 616] on input "pull up" at bounding box center [576, 614] width 352 height 35
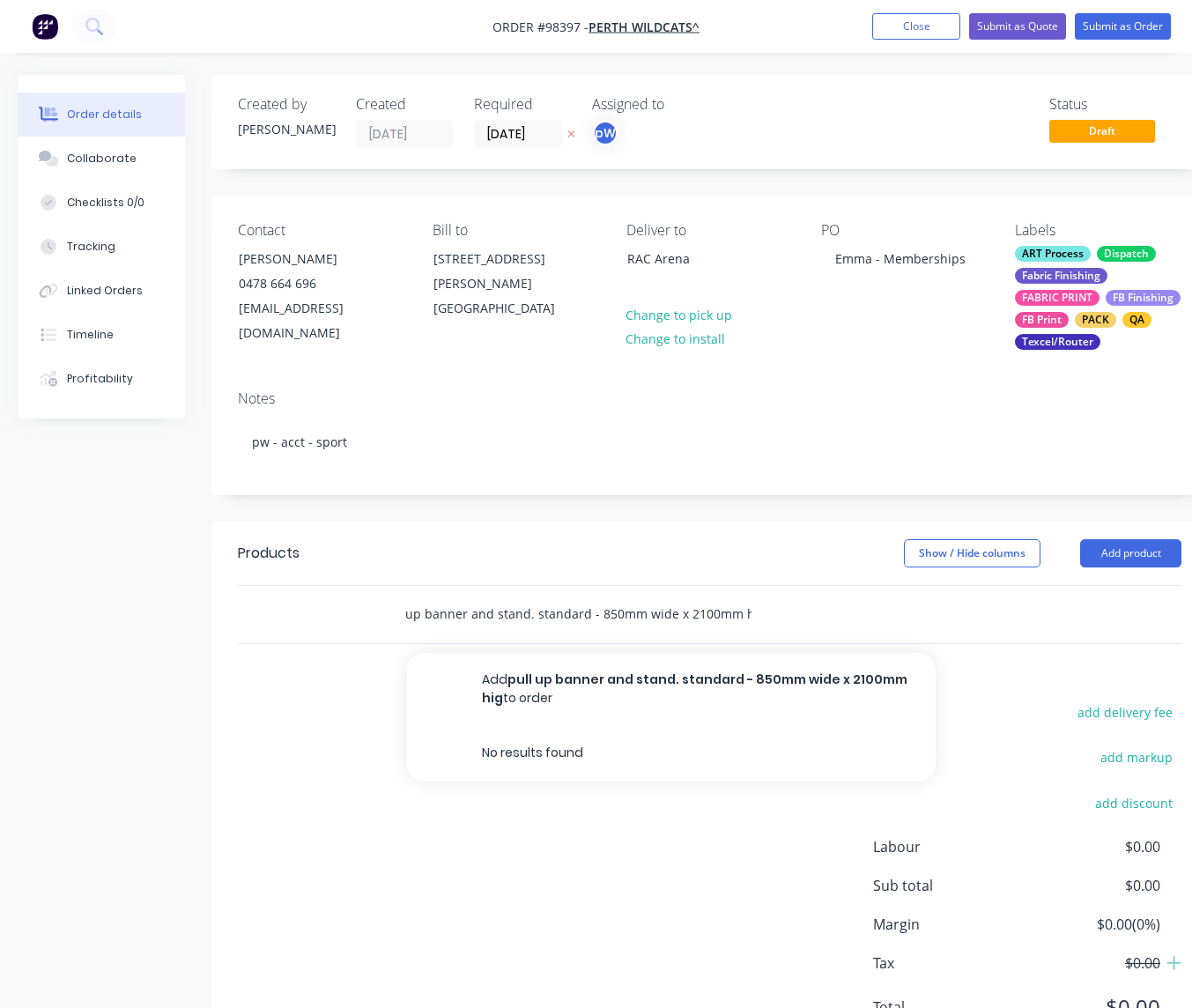
scroll to position [0, 30]
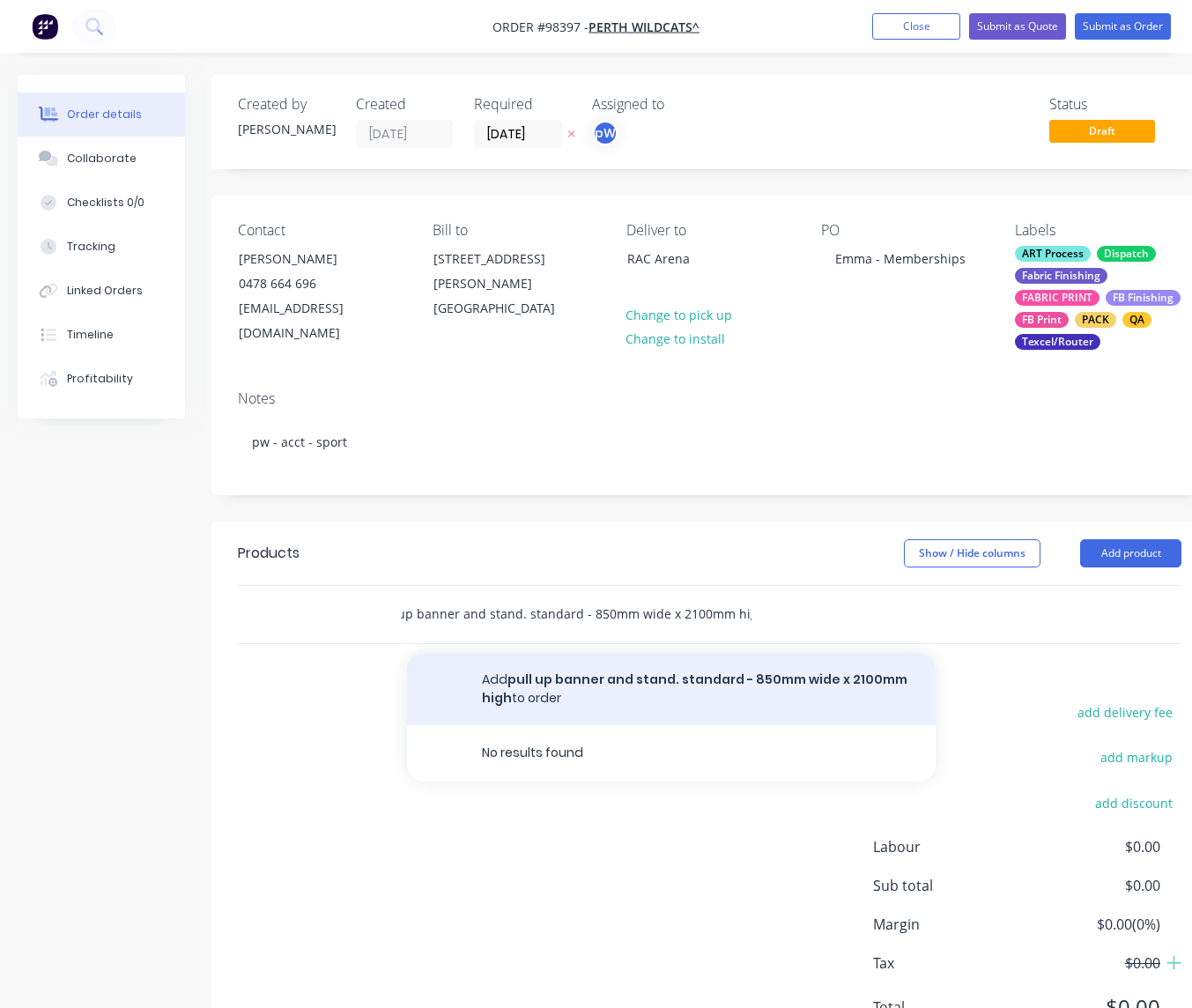
type input "pull up banner and stand. standard - 850mm wide x 2100mm high"
click at [628, 683] on button "Add pull up banner and stand. standard - 850mm wide x 2100mm high to order" at bounding box center [671, 688] width 529 height 72
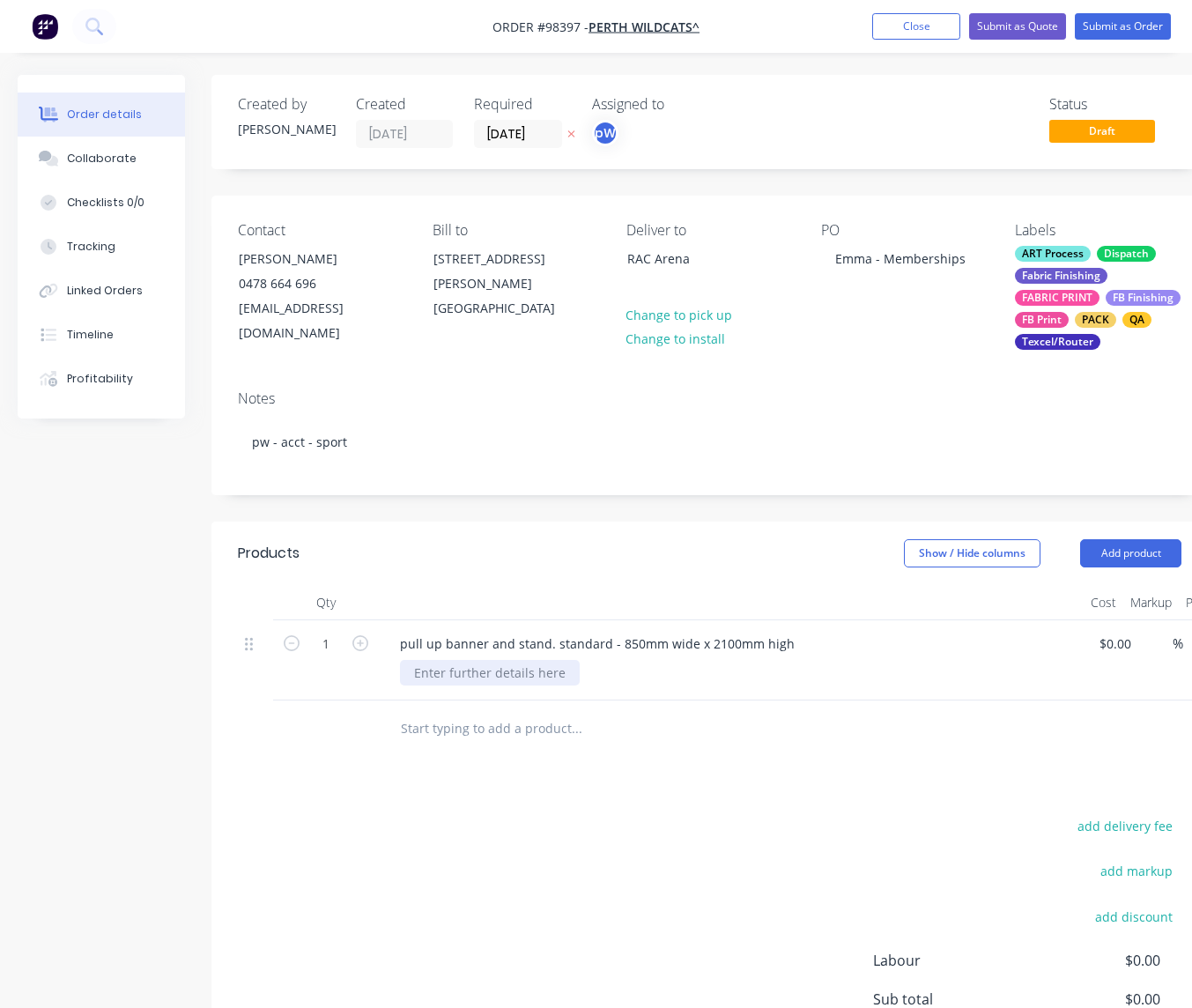
click at [519, 680] on div at bounding box center [489, 672] width 180 height 26
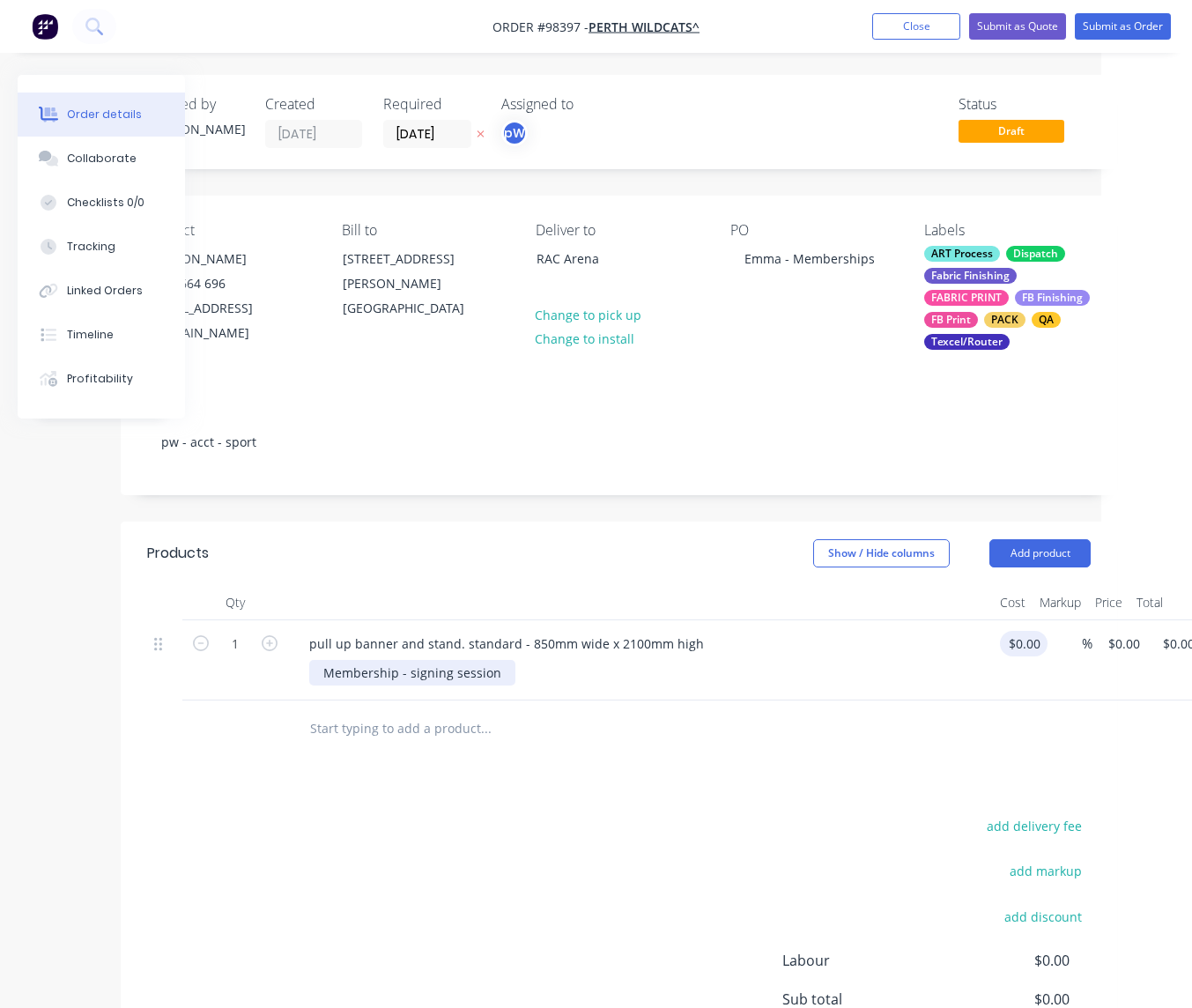
scroll to position [1, 91]
click at [1121, 646] on input "0" at bounding box center [1126, 643] width 40 height 26
type input "210"
type input "0.00"
type input "$210.00"
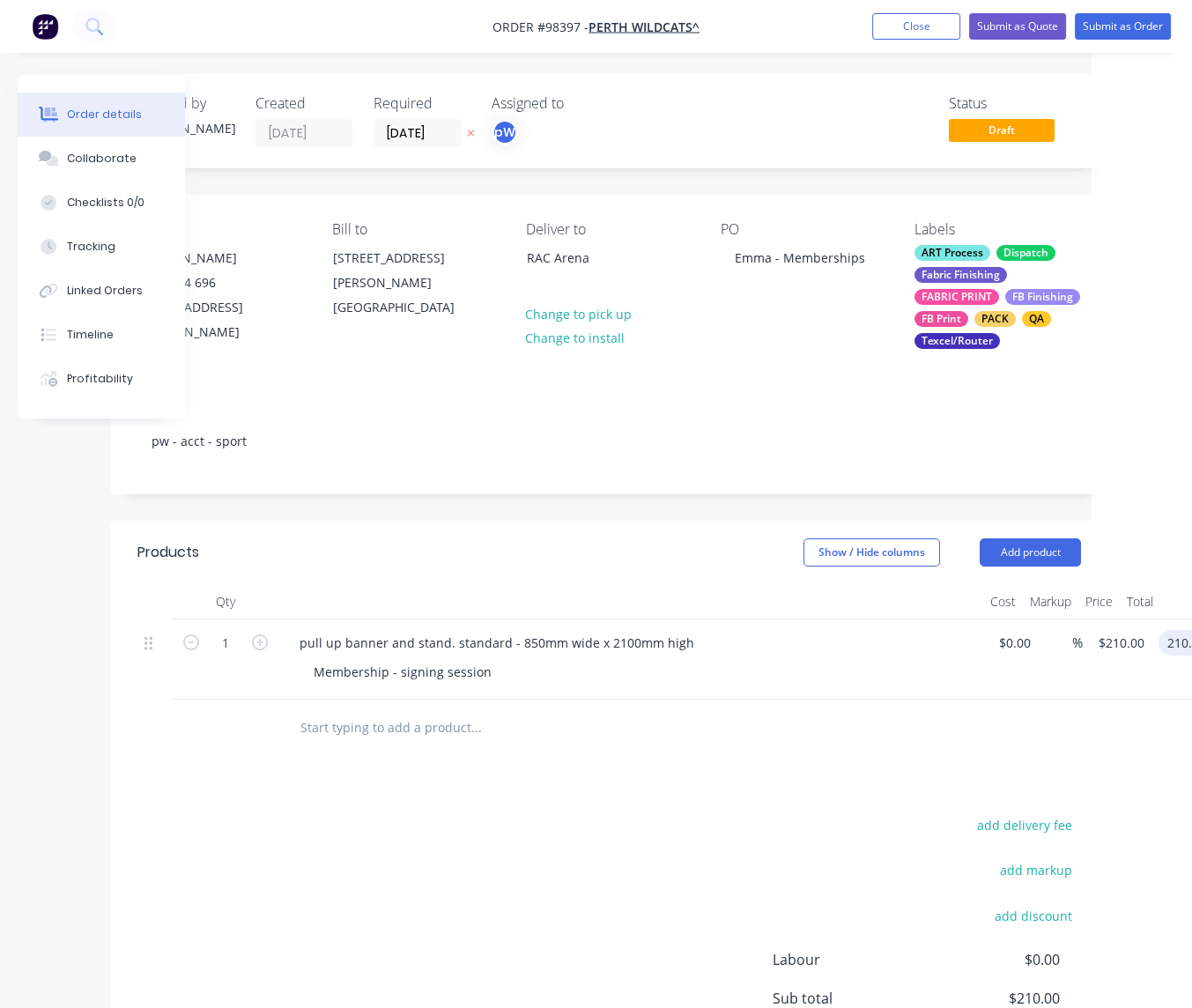
scroll to position [1, 0]
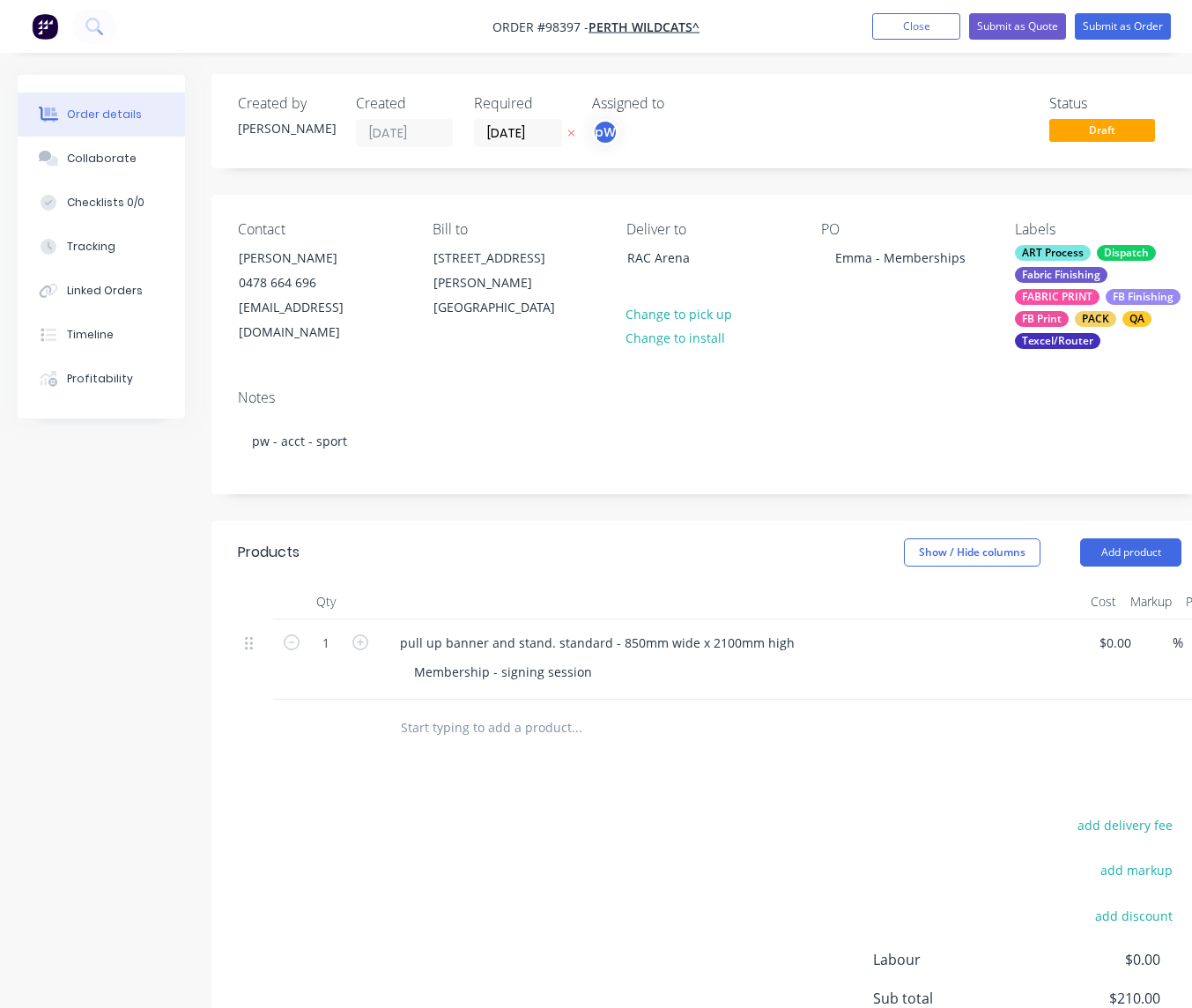
type input "$210.00"
click at [443, 728] on input "text" at bounding box center [576, 728] width 352 height 35
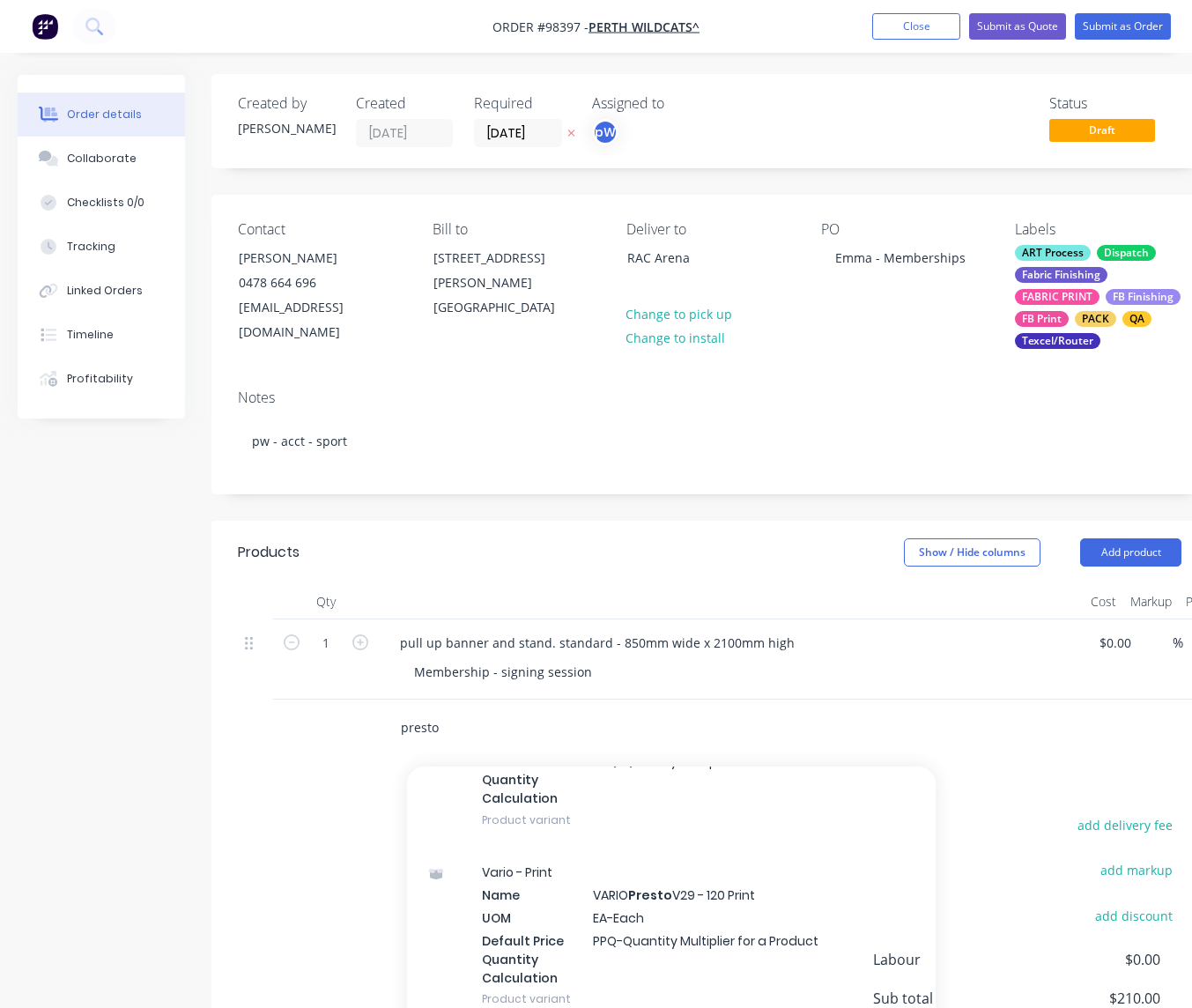
scroll to position [543, 0]
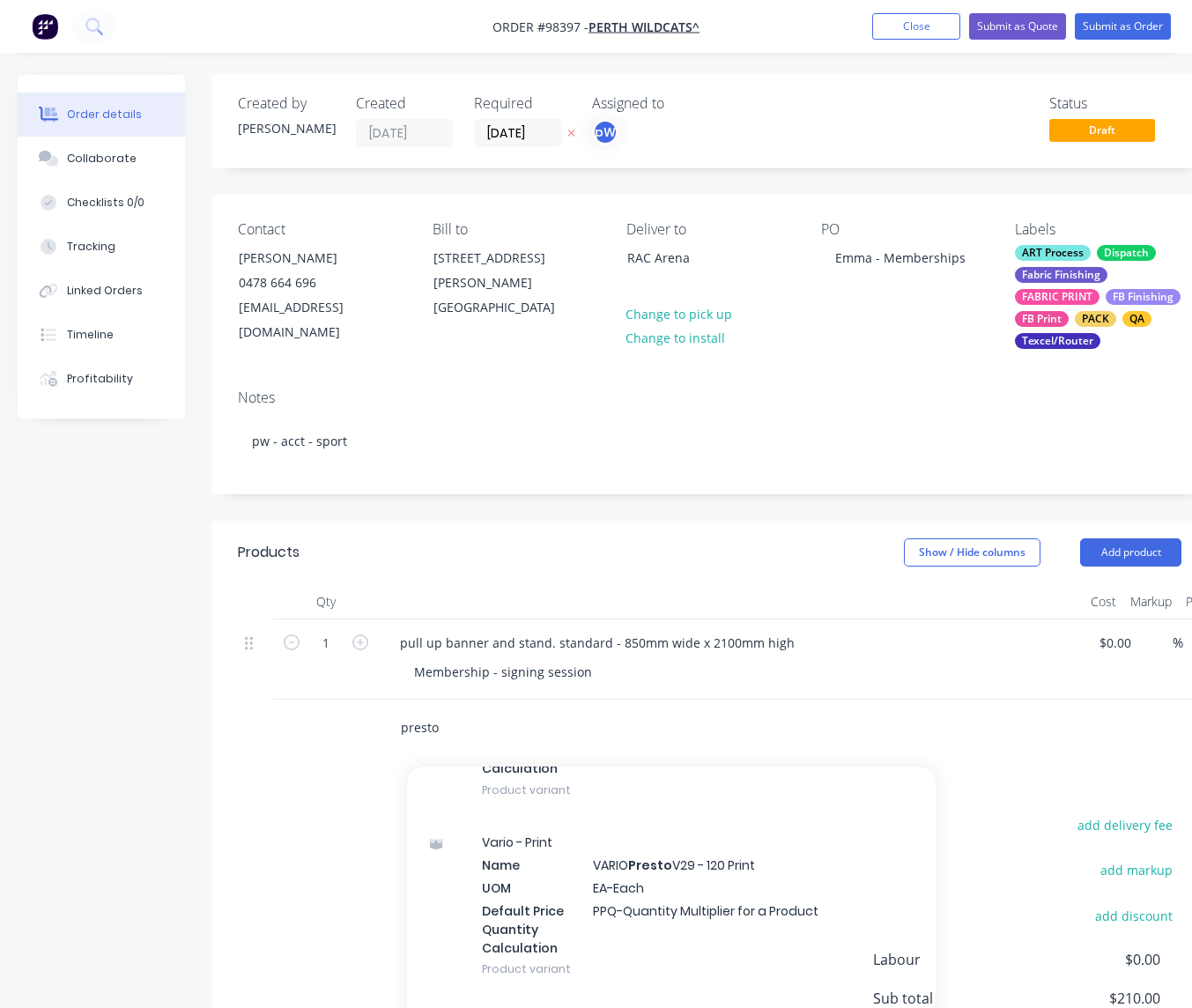
type input "presto"
click at [625, 861] on div "Vario - Print Name VARIO Presto V29 - 120 Print UOM EA-Each Default Price Quant…" at bounding box center [671, 906] width 529 height 179
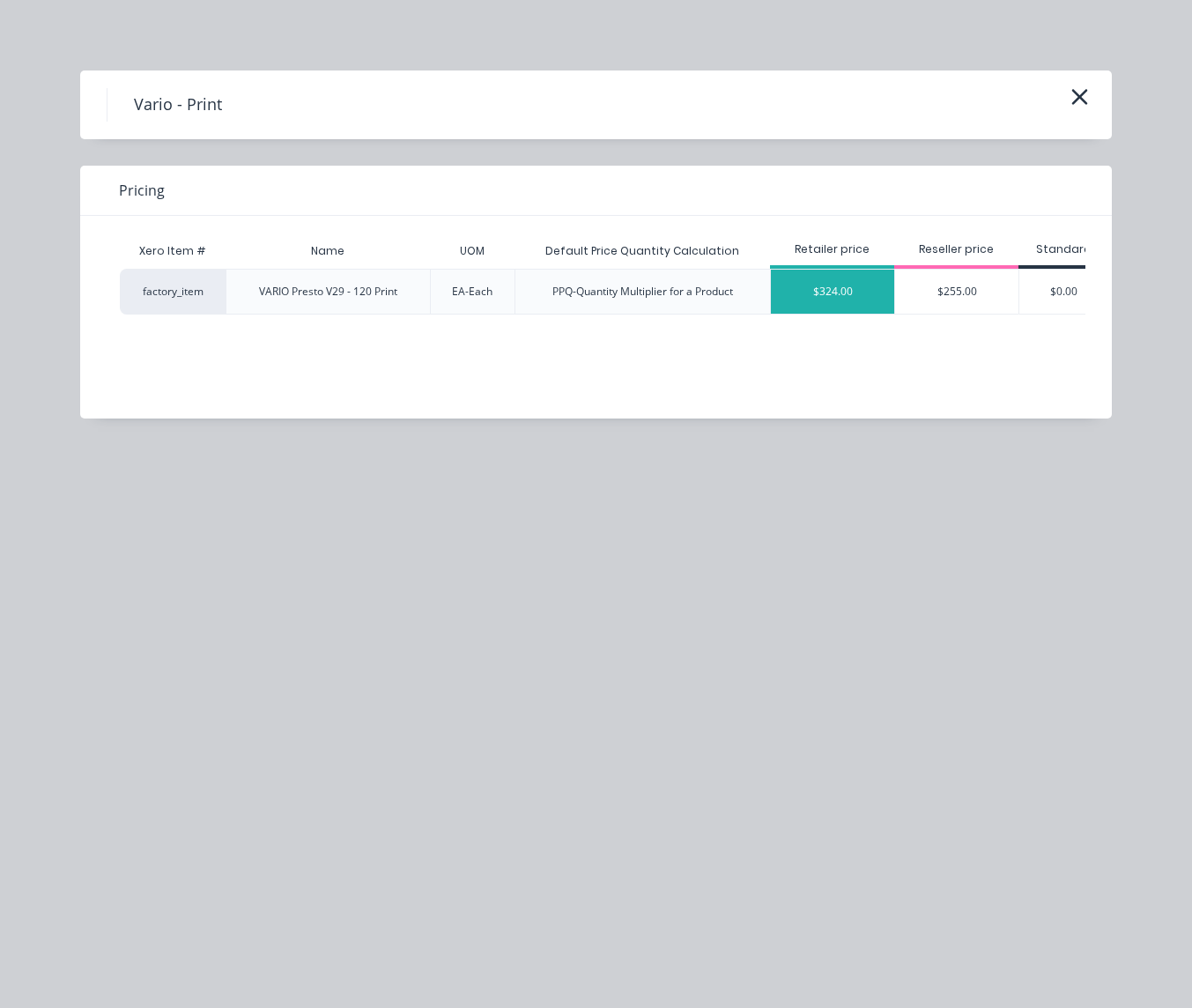
click at [873, 281] on div "$324.00" at bounding box center [832, 291] width 123 height 44
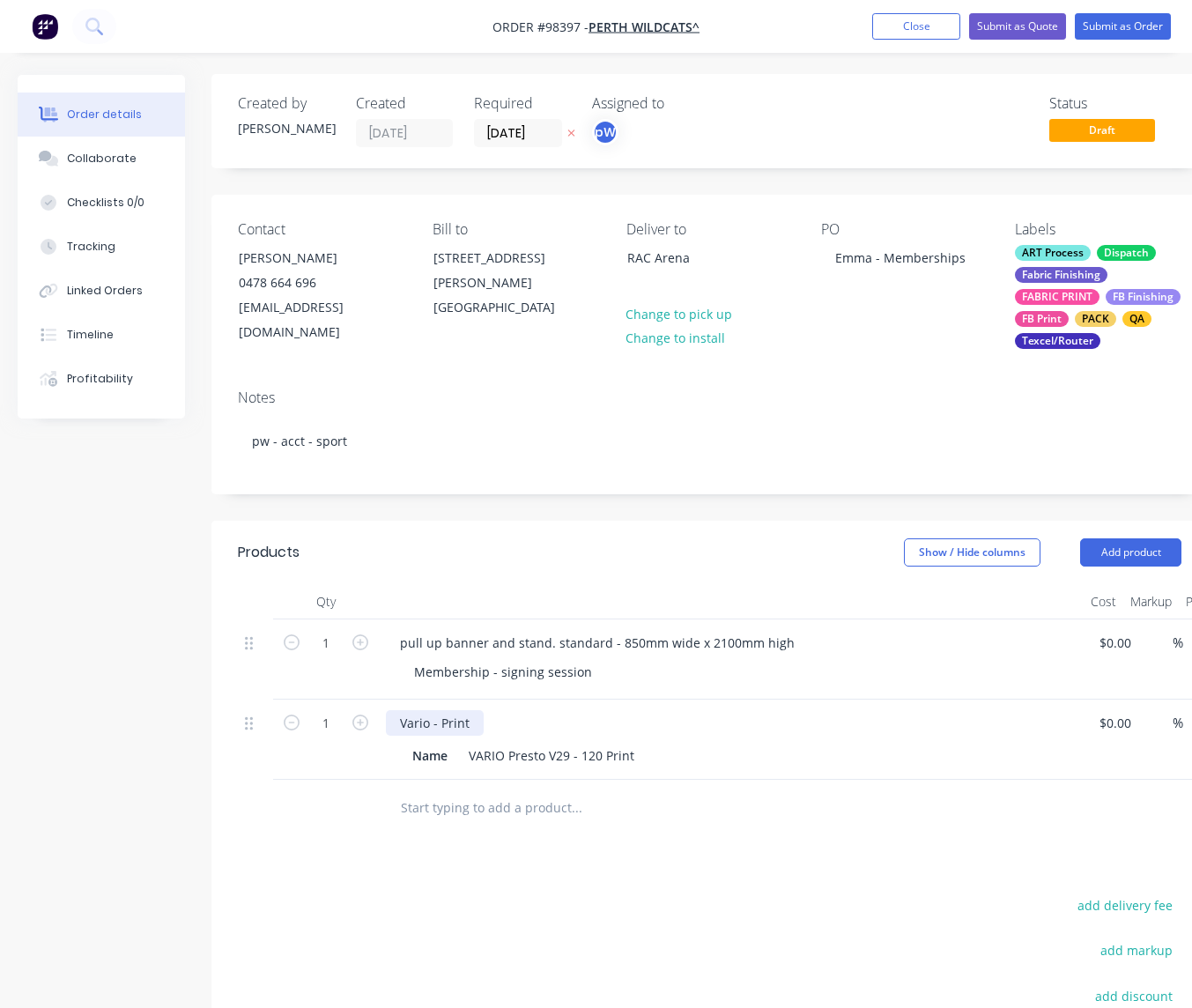
click at [481, 724] on div "Vario - Print" at bounding box center [434, 724] width 97 height 26
click at [513, 724] on div "Vario - Print on exoandable" at bounding box center [480, 724] width 189 height 26
drag, startPoint x: 452, startPoint y: 756, endPoint x: 392, endPoint y: 753, distance: 60.1
click at [406, 753] on div "Name" at bounding box center [430, 756] width 49 height 26
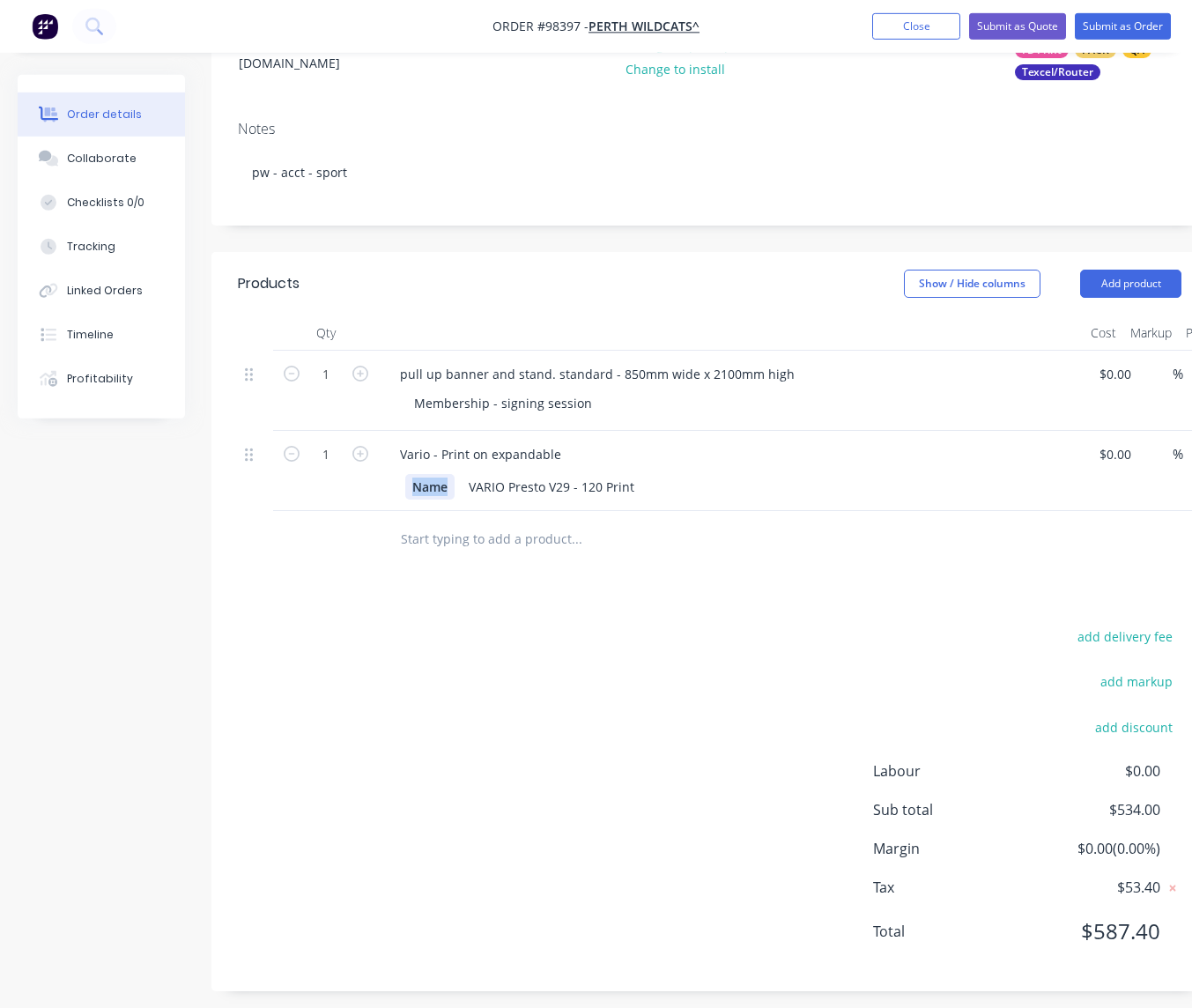
scroll to position [280, 0]
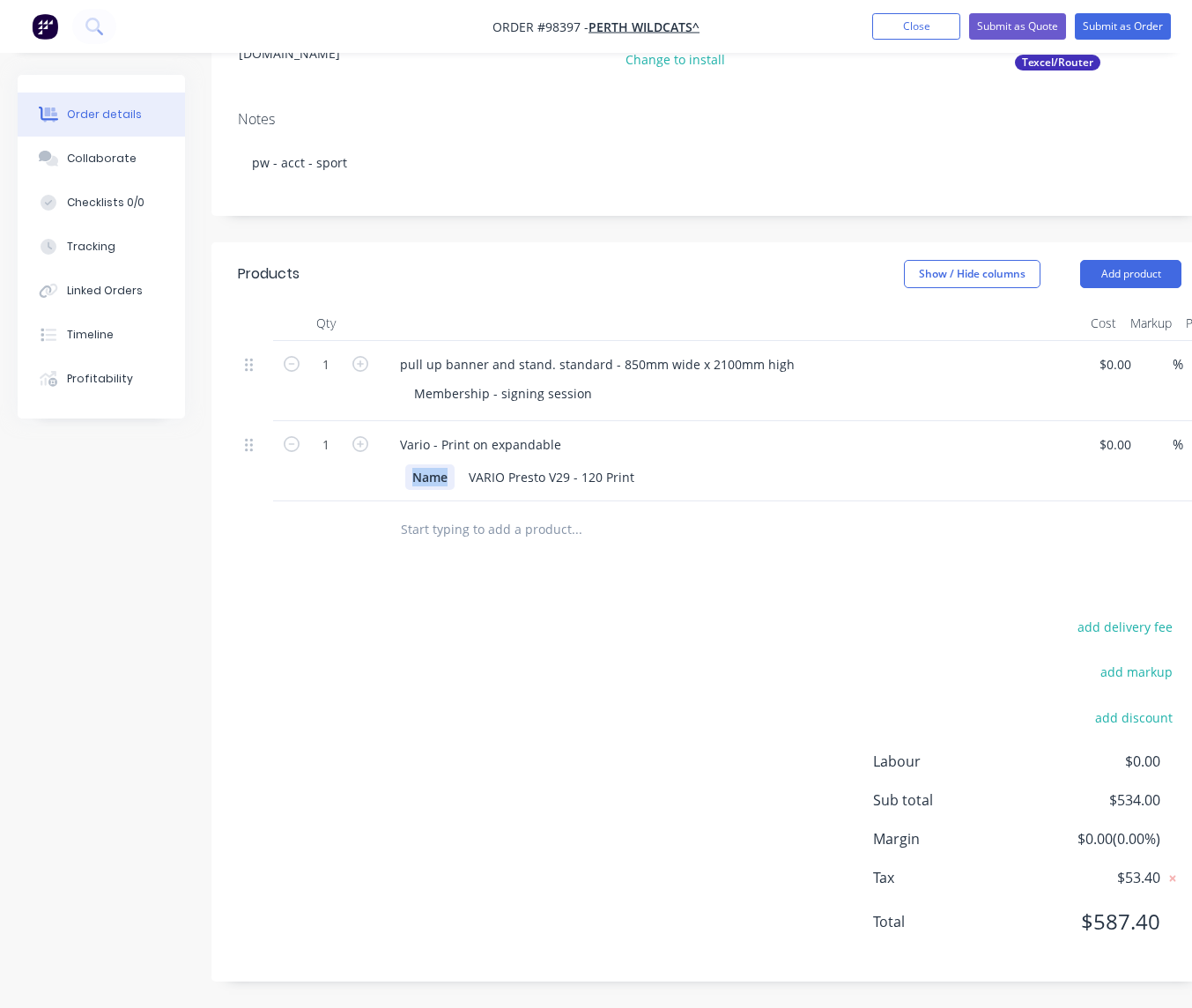
drag, startPoint x: 431, startPoint y: 483, endPoint x: 440, endPoint y: 487, distance: 9.8
click at [432, 484] on div "Name" at bounding box center [430, 477] width 49 height 26
drag, startPoint x: 436, startPoint y: 475, endPoint x: 410, endPoint y: 470, distance: 26.5
click at [408, 470] on div "Name" at bounding box center [430, 477] width 49 height 26
drag, startPoint x: 333, startPoint y: 448, endPoint x: 299, endPoint y: 442, distance: 34.5
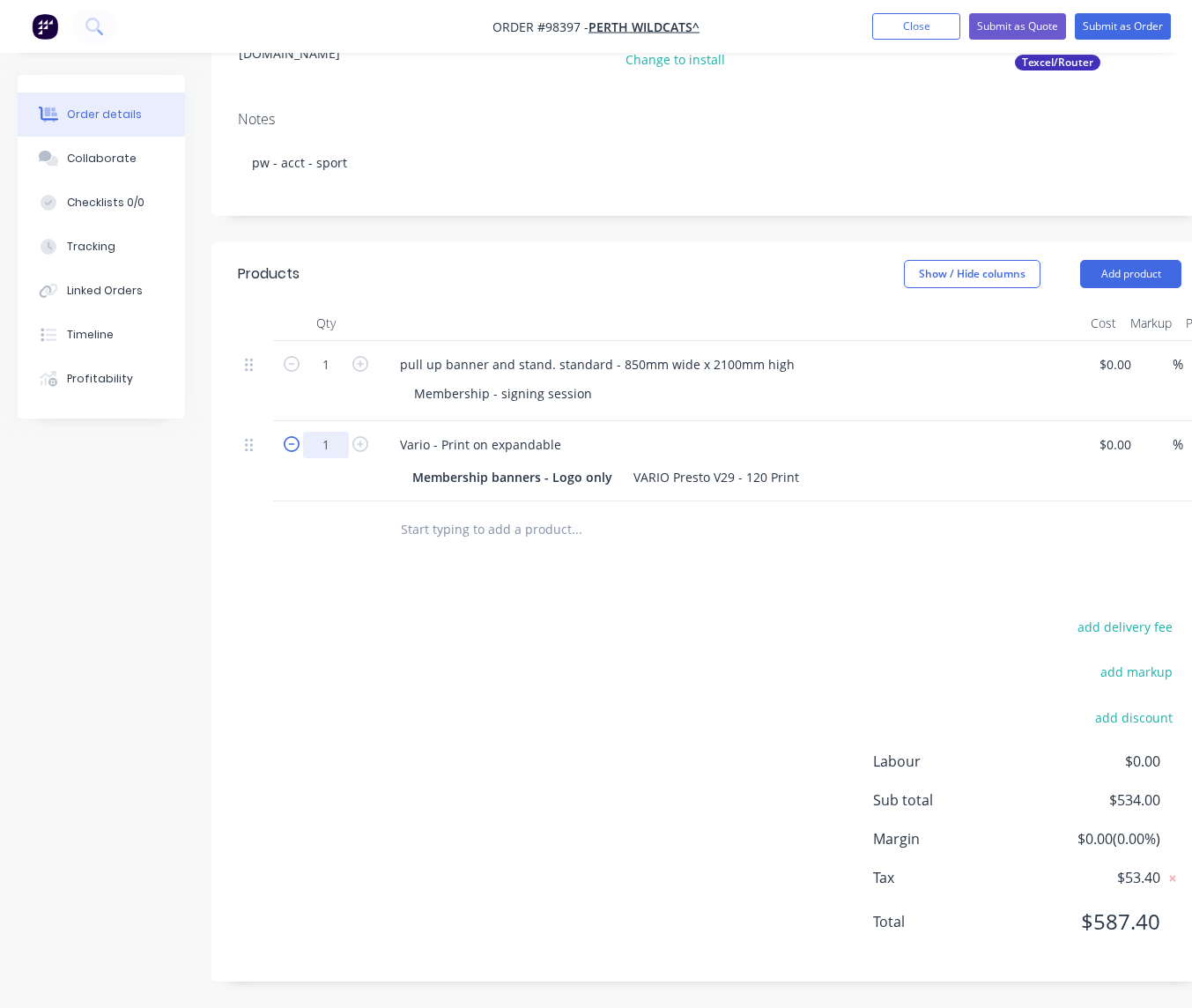
click at [303, 378] on input "1" at bounding box center [326, 364] width 46 height 27
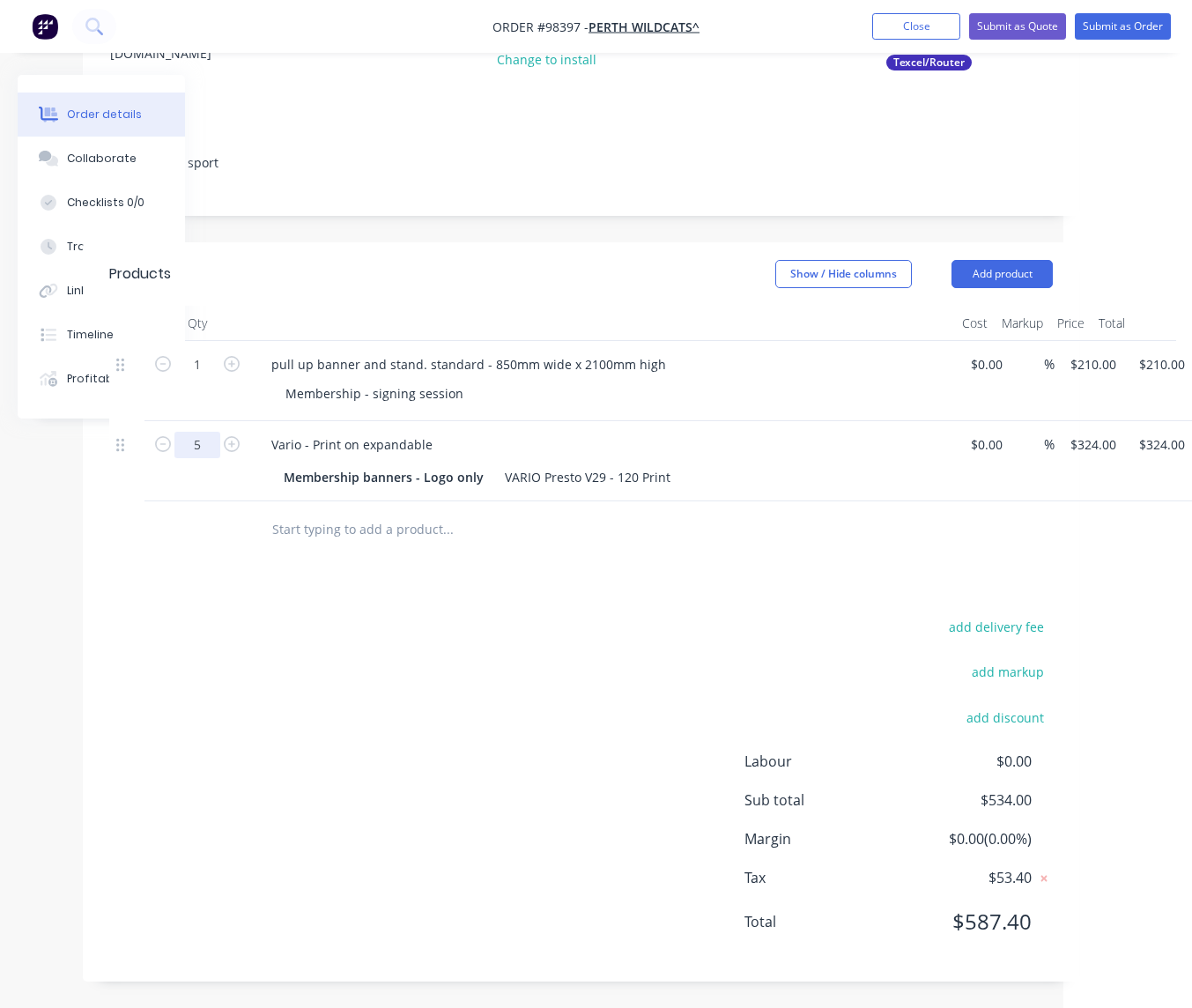
scroll to position [280, 172]
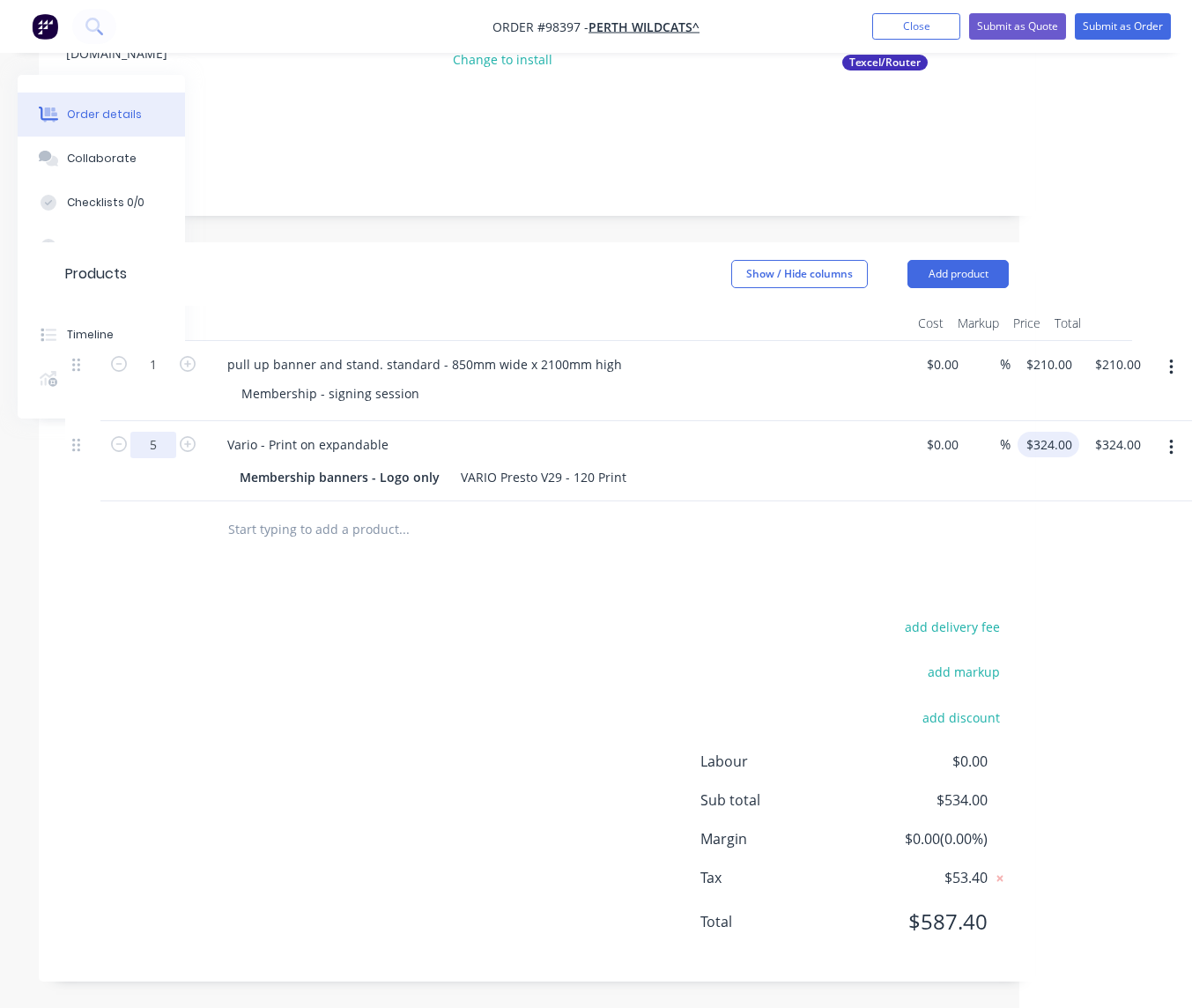
type input "5"
click at [1044, 450] on input "$324.00" at bounding box center [1039, 445] width 30 height 26
type input "324"
type input "$1,620.00"
type input "$310.00"
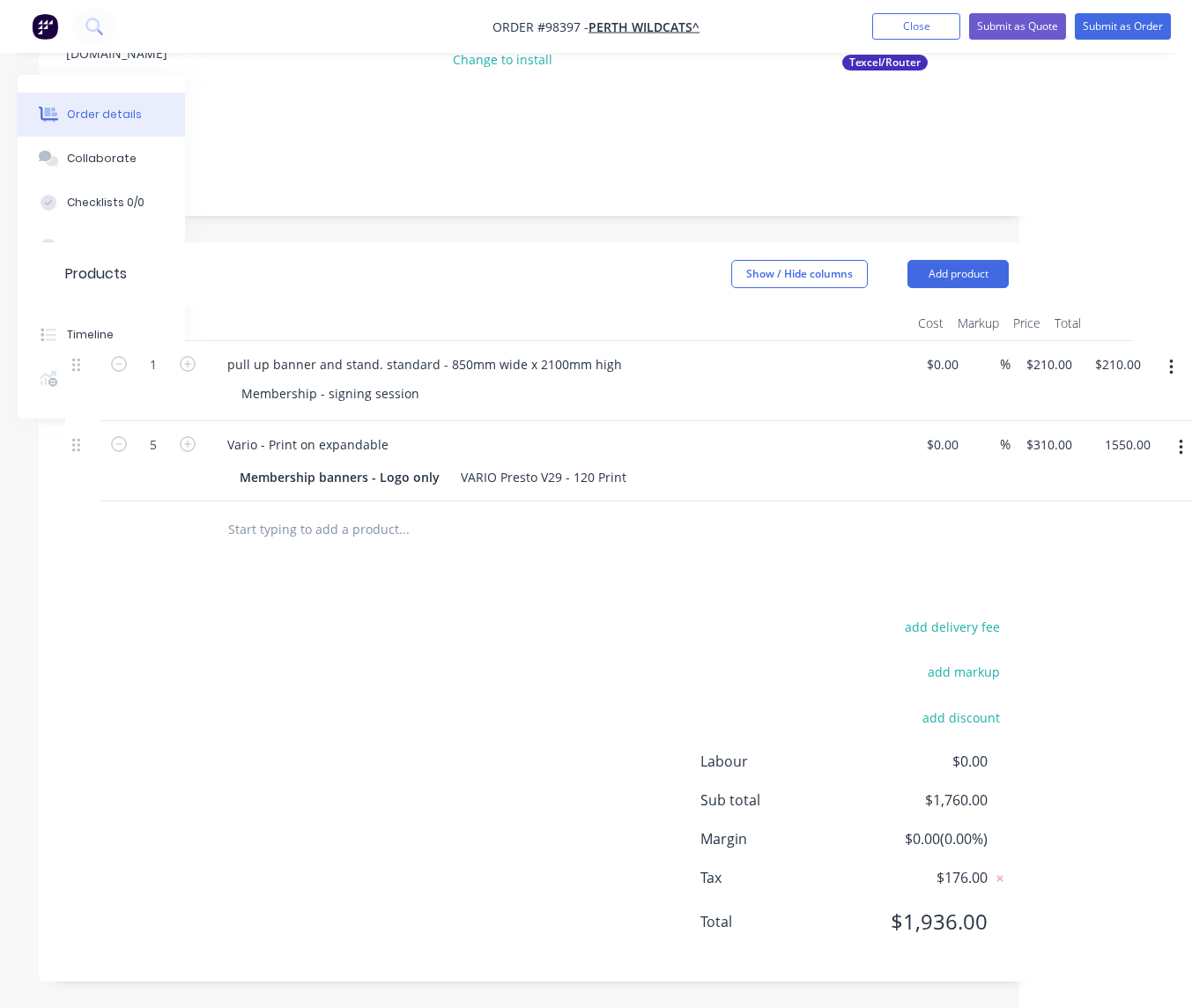
type input "$1,550.00"
click at [304, 532] on input "text" at bounding box center [404, 530] width 352 height 35
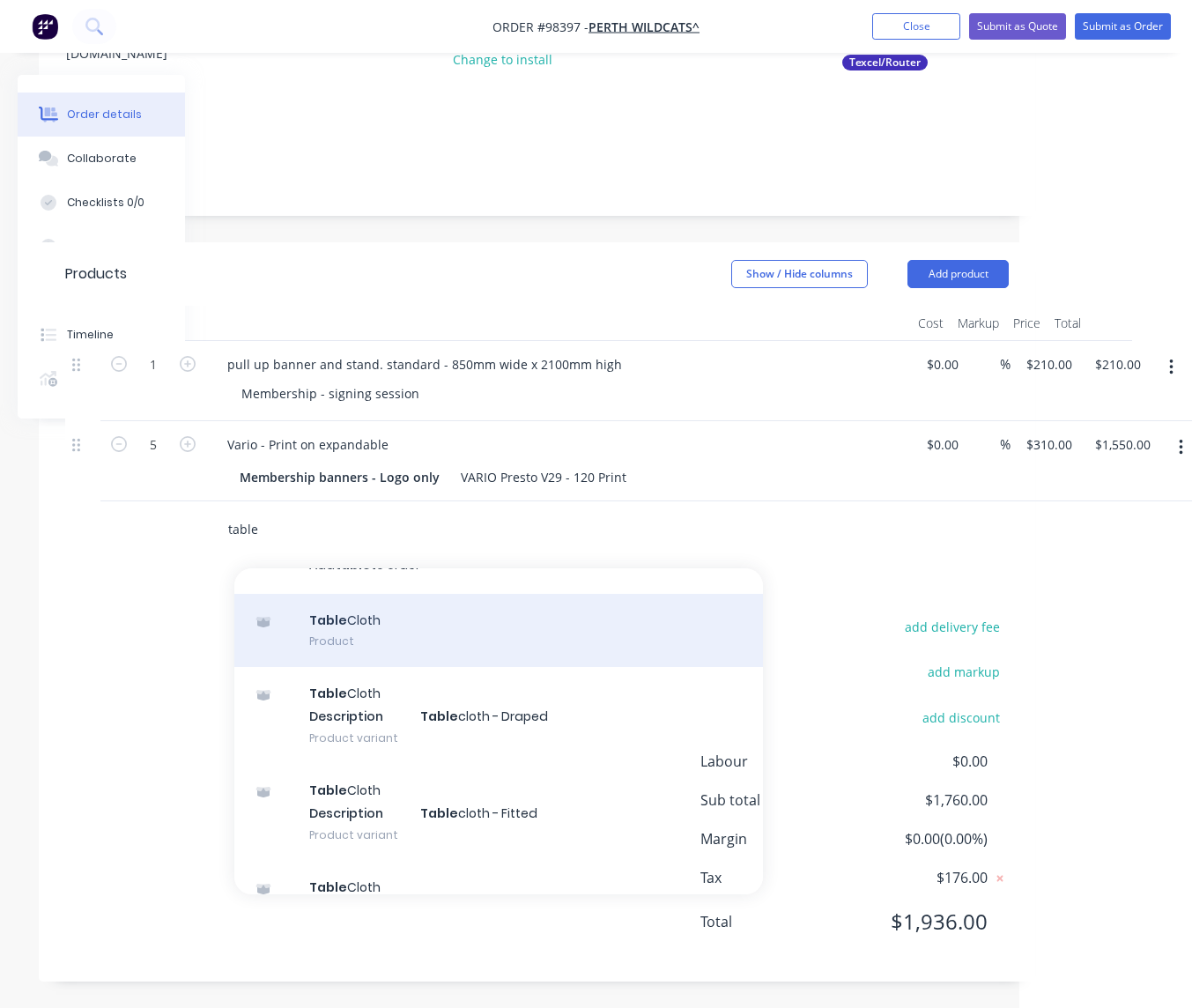
scroll to position [33, 0]
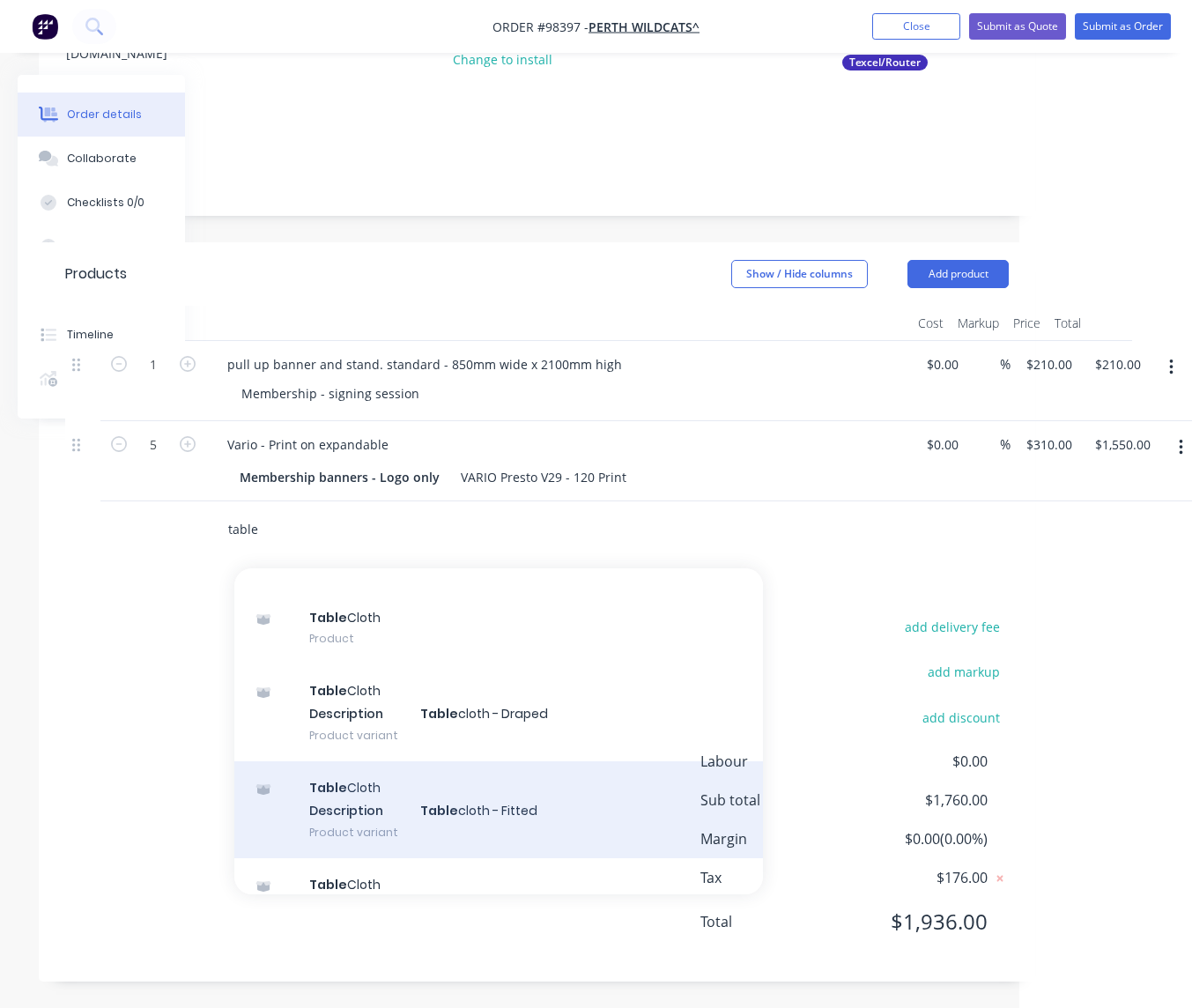
type input "table"
click at [446, 797] on div "Table Cloth Description Table cloth - Fitted Product variant" at bounding box center [498, 809] width 529 height 96
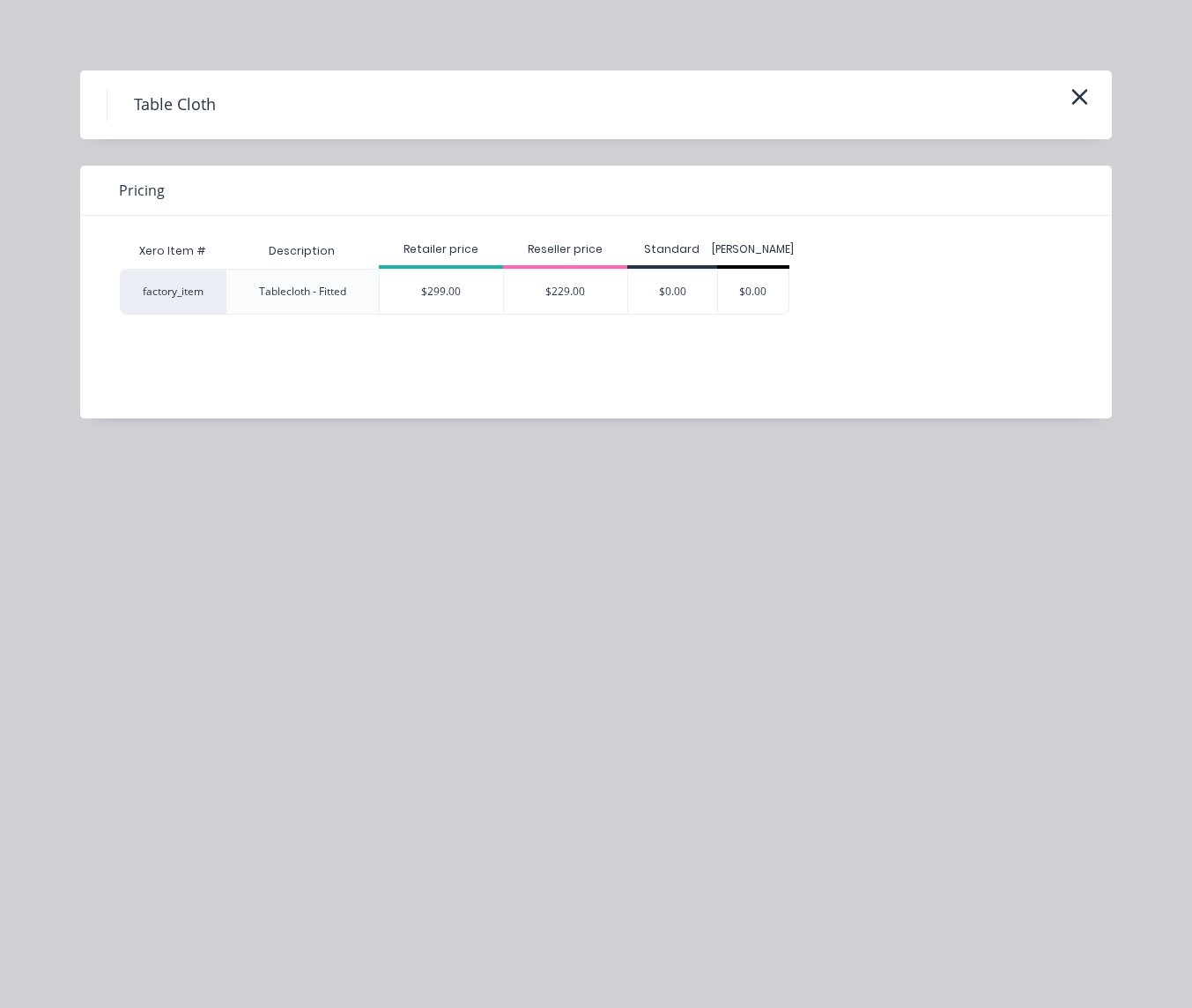
click at [450, 290] on div "$299.00" at bounding box center [441, 291] width 123 height 44
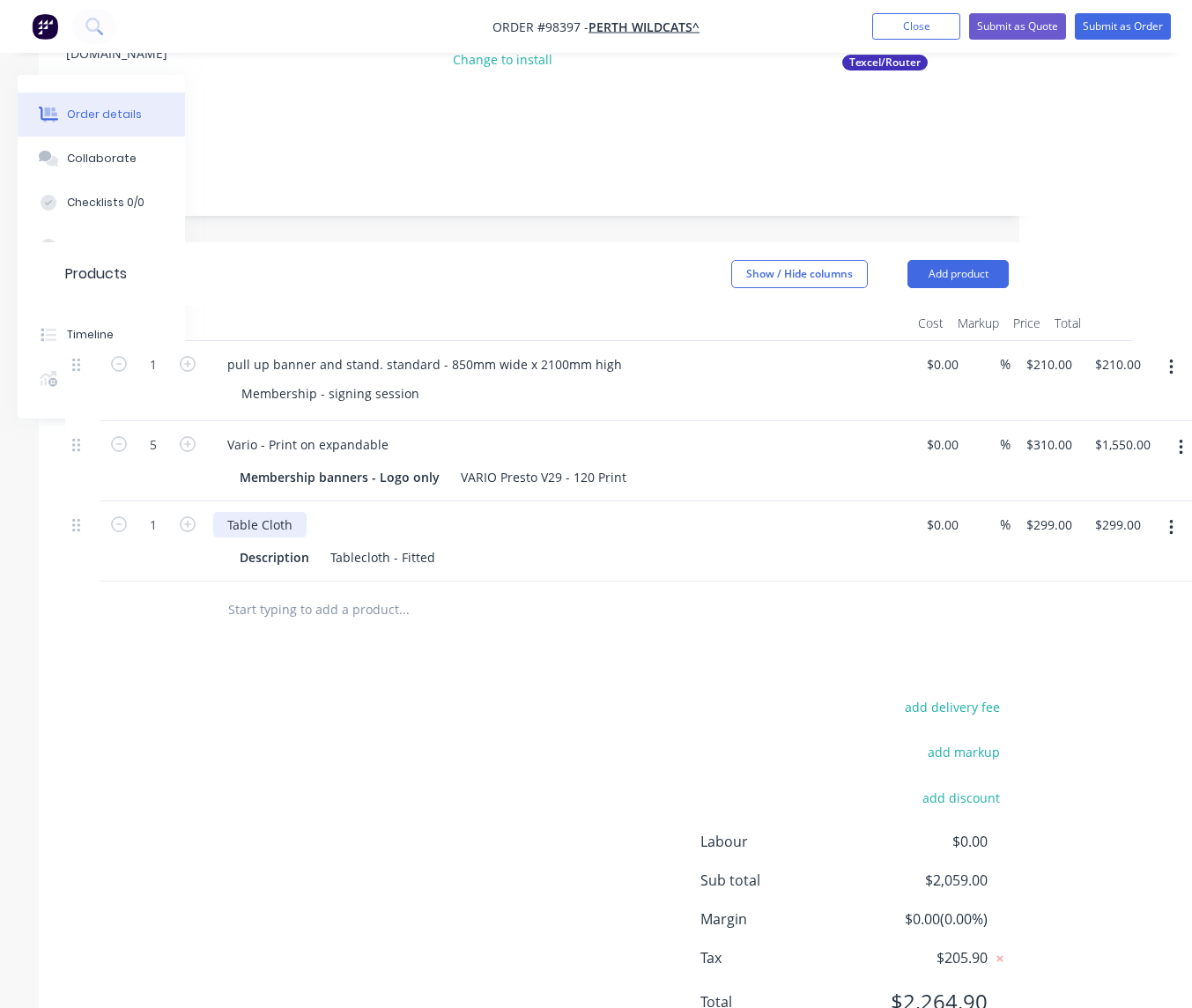
click at [298, 526] on div "Table Cloth" at bounding box center [260, 525] width 94 height 26
drag, startPoint x: 310, startPoint y: 556, endPoint x: 227, endPoint y: 555, distance: 83.0
click at [232, 556] on div "Description" at bounding box center [274, 557] width 84 height 26
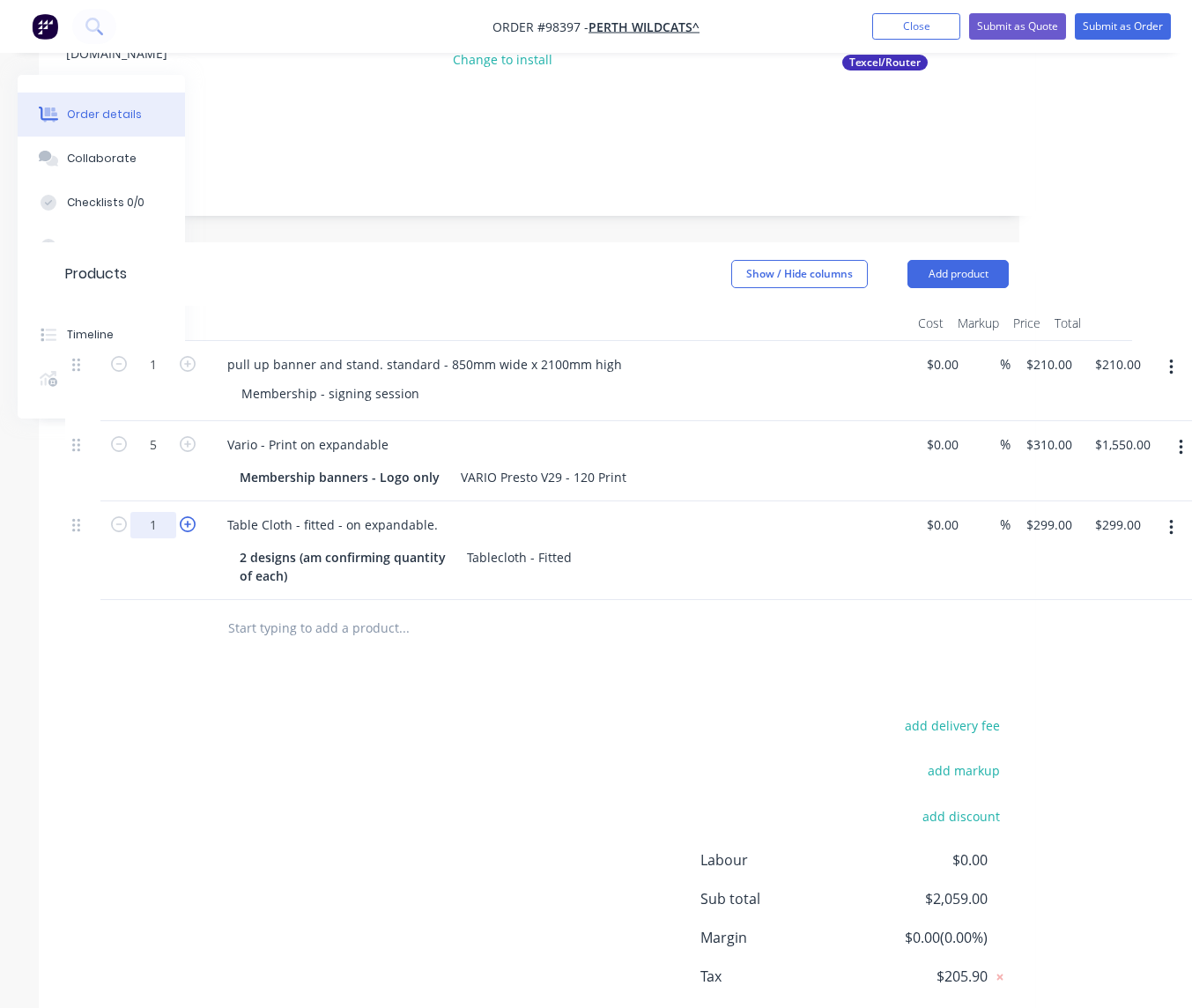
drag, startPoint x: 156, startPoint y: 525, endPoint x: 180, endPoint y: 532, distance: 25.0
click at [171, 378] on input "1" at bounding box center [153, 364] width 46 height 27
type input "6"
type input "$1,794.00"
drag, startPoint x: 1049, startPoint y: 525, endPoint x: 1061, endPoint y: 540, distance: 19.2
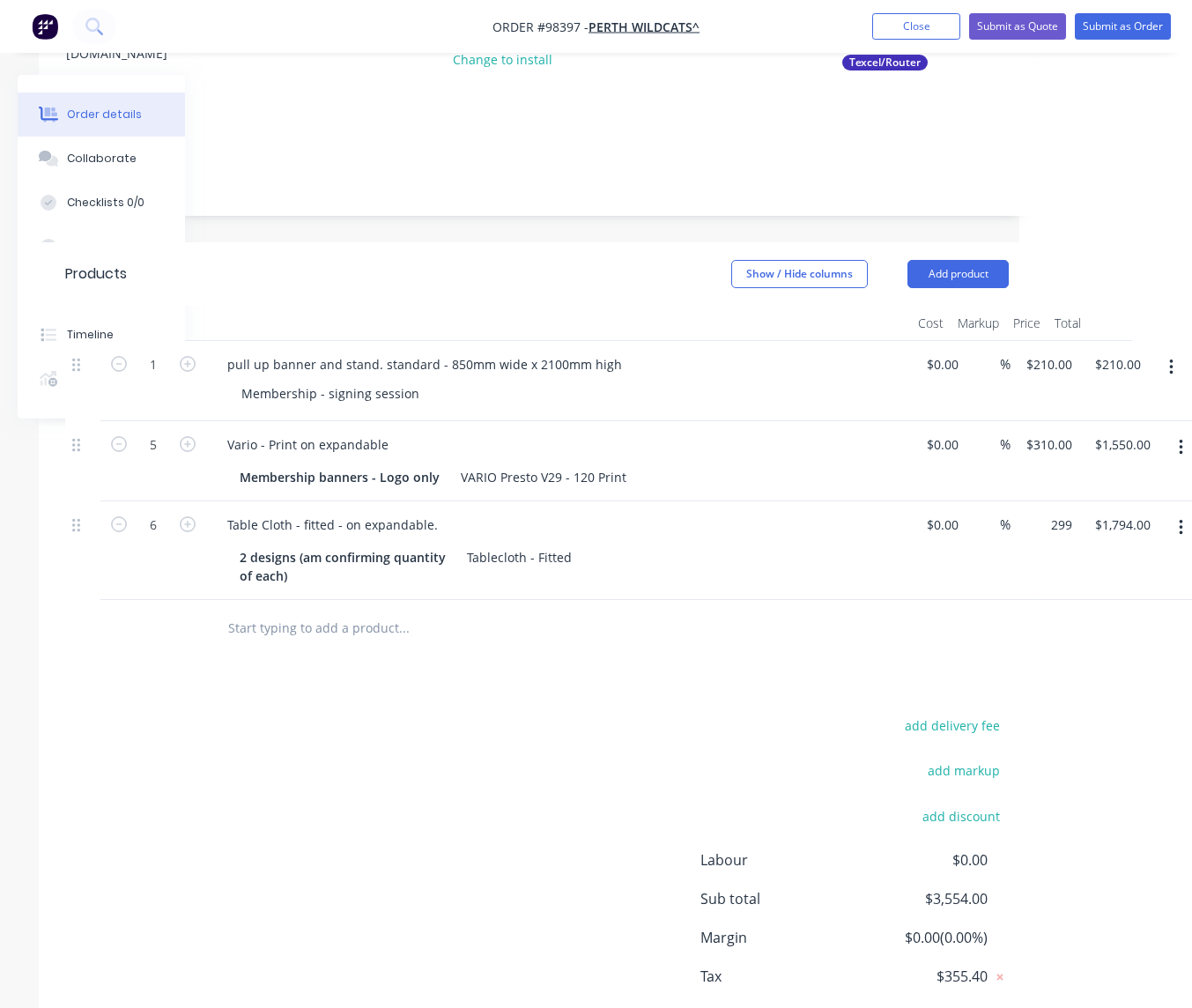
click at [1049, 525] on input "299" at bounding box center [1052, 525] width 55 height 26
type input "$295.00"
type input "$1,770.00"
click at [309, 634] on input "text" at bounding box center [404, 628] width 352 height 35
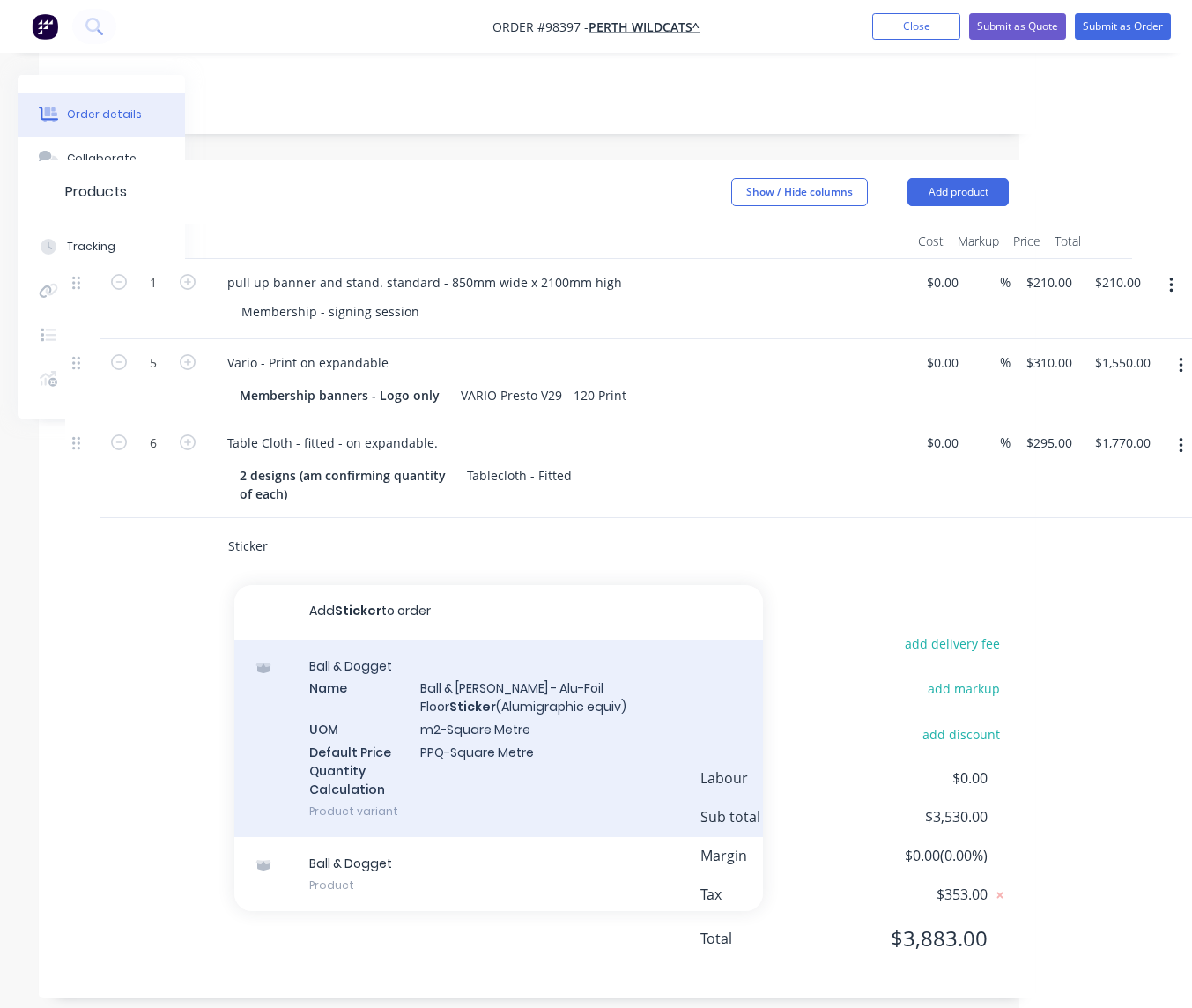
scroll to position [378, 172]
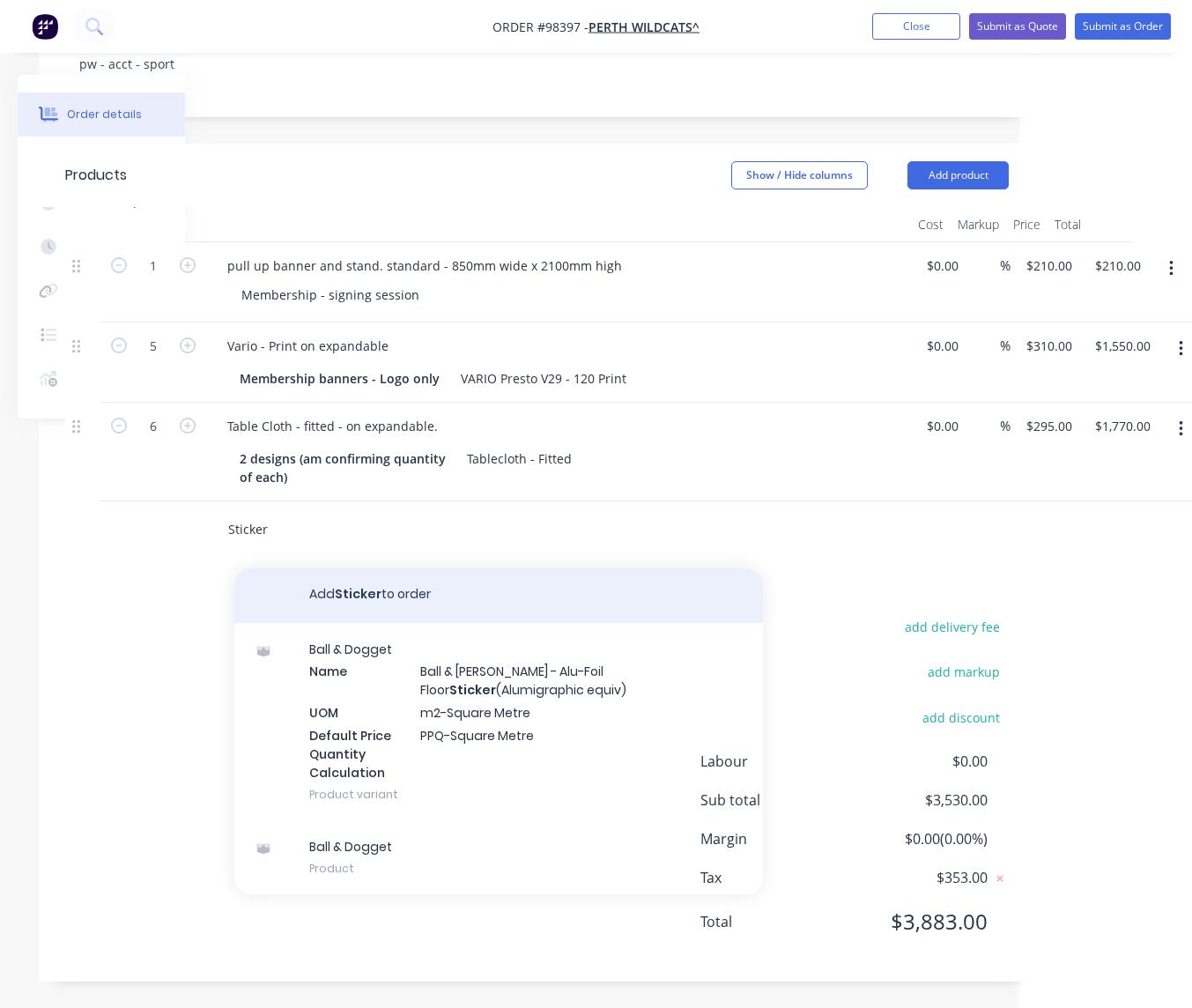
type input "Sticker"
click at [359, 596] on button "Add Sticker to order" at bounding box center [498, 595] width 529 height 56
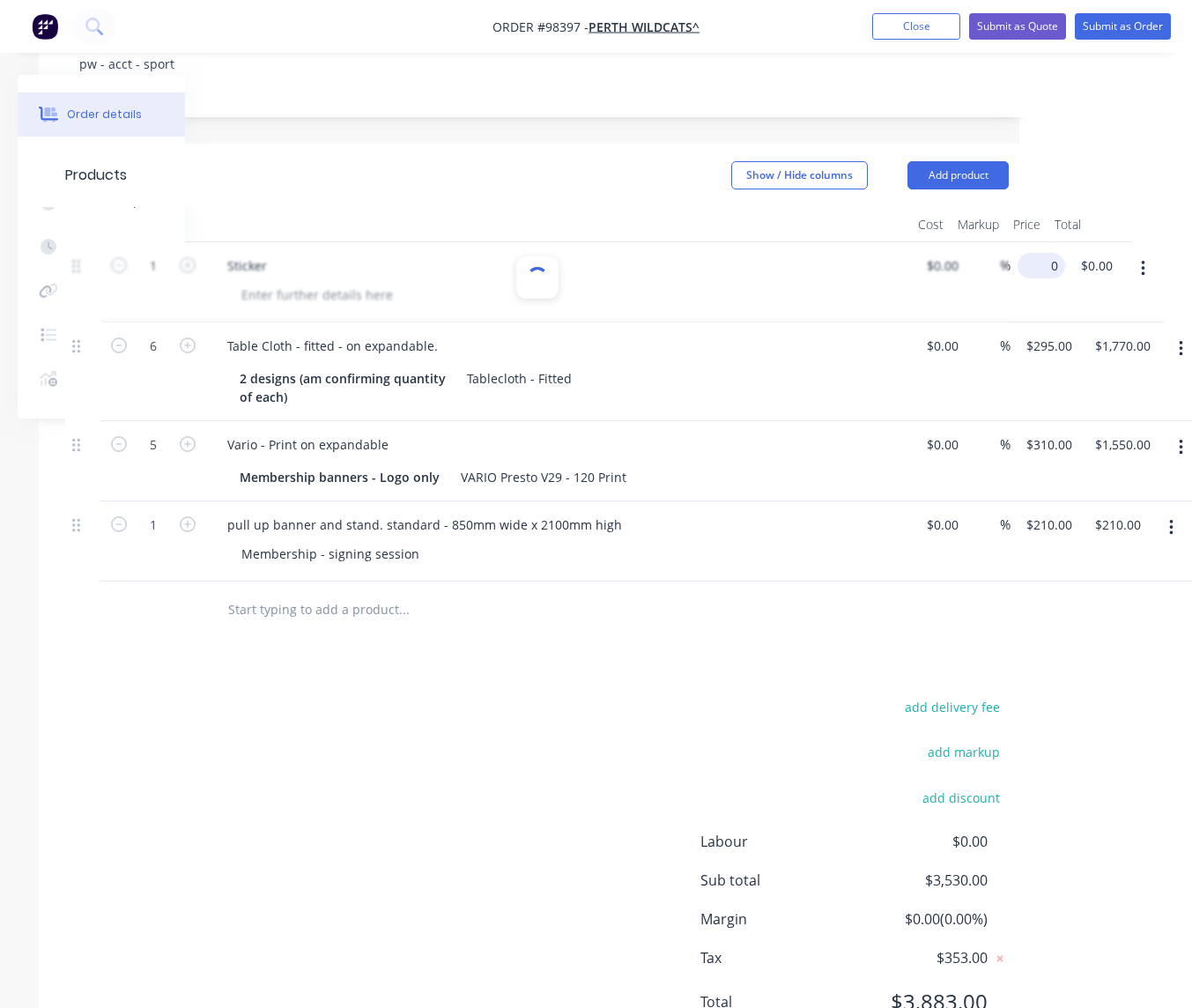
click at [1042, 266] on input "0" at bounding box center [1044, 266] width 40 height 26
type input "$90.00"
type input "90.00"
click at [270, 269] on div "Sticker" at bounding box center [247, 266] width 68 height 26
click at [388, 295] on div at bounding box center [317, 294] width 180 height 26
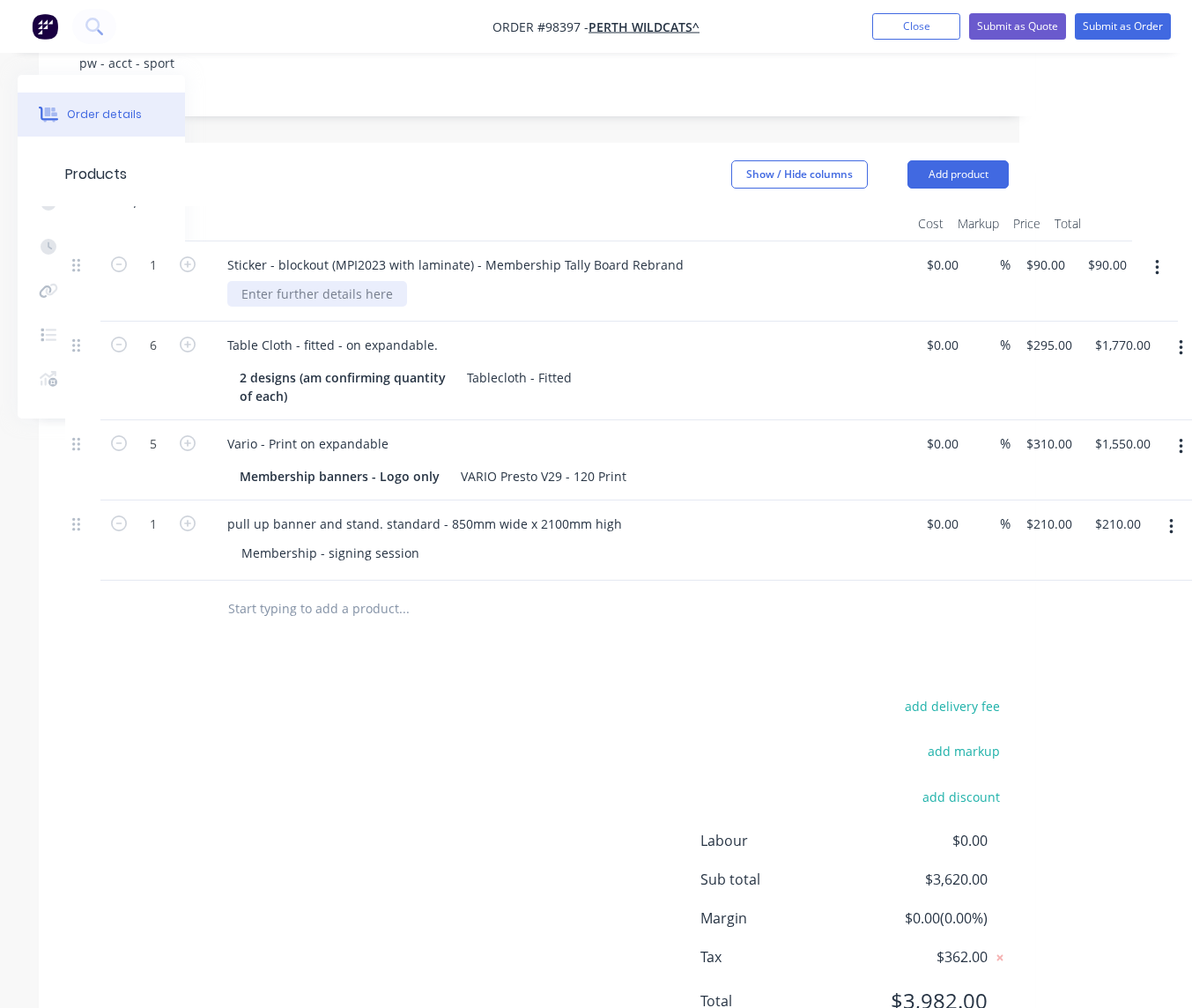
scroll to position [379, 173]
click at [382, 294] on div at bounding box center [316, 294] width 180 height 26
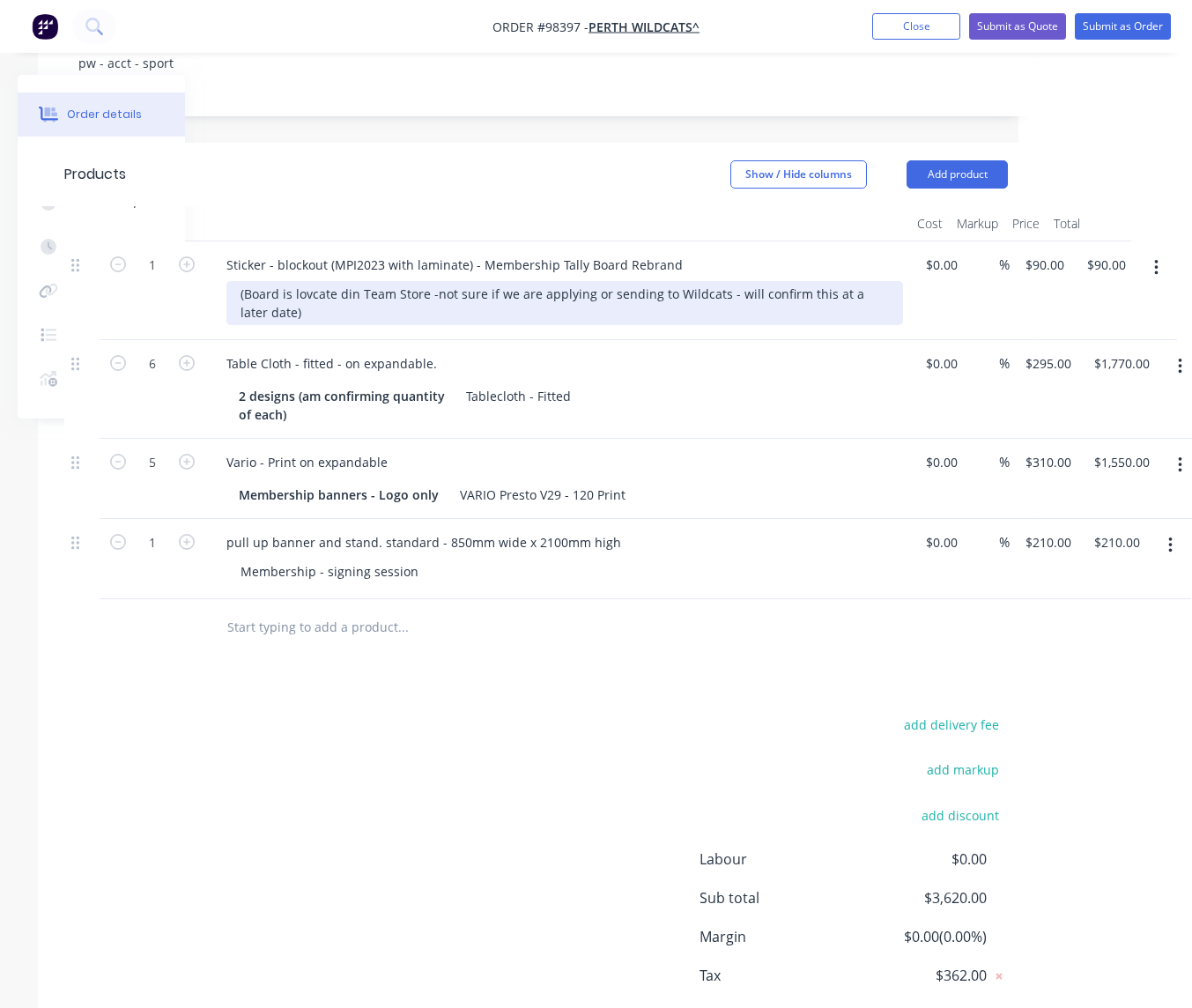
click at [312, 295] on div "(Board is lovcate din Team Store -not sure if we are applying or sending to Wil…" at bounding box center [565, 303] width 677 height 44
click at [333, 294] on div "(Board is locate din Team Store -not sure if we are applying or sending to Wild…" at bounding box center [565, 303] width 677 height 44
click at [354, 291] on div "(Board is located in Team Store -not sure if we are applying or sending to Wild…" at bounding box center [565, 303] width 677 height 44
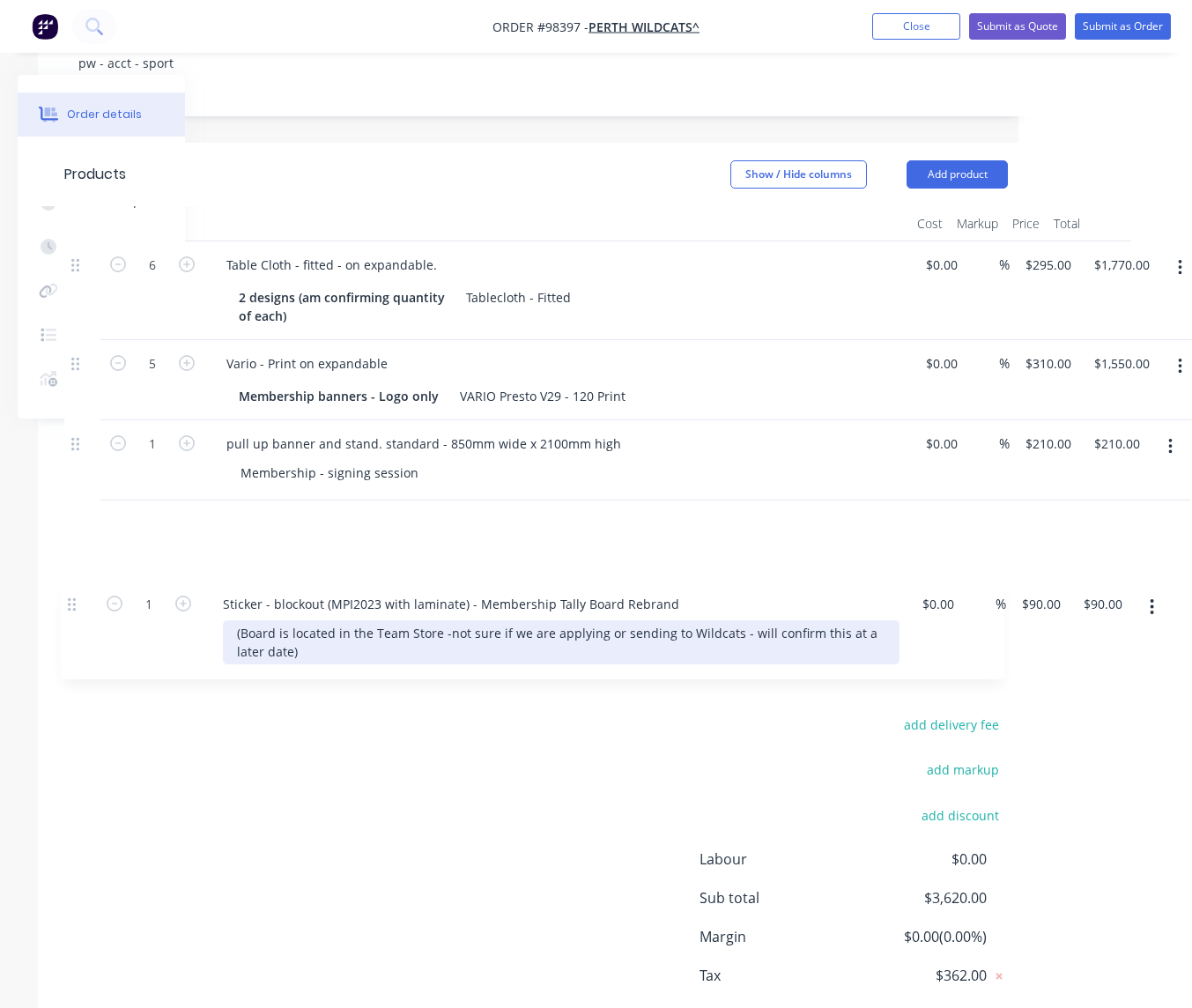
drag, startPoint x: 75, startPoint y: 270, endPoint x: 63, endPoint y: 609, distance: 339.2
click at [70, 612] on div "Qty Cost Markup Price Total 1 Sticker - blockout (MPI2023 with laminate) - Memb…" at bounding box center [535, 430] width 996 height 450
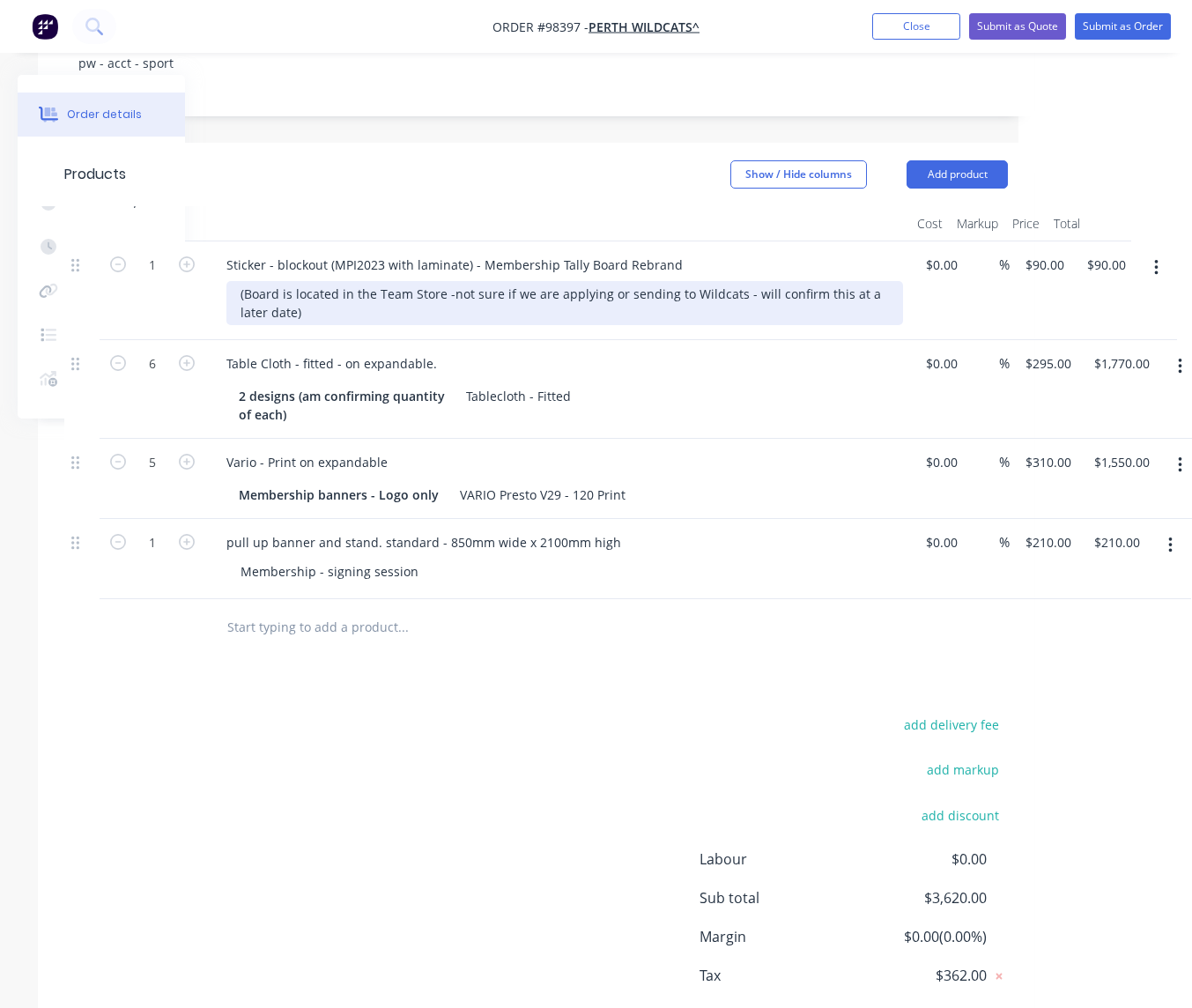
scroll to position [379, 172]
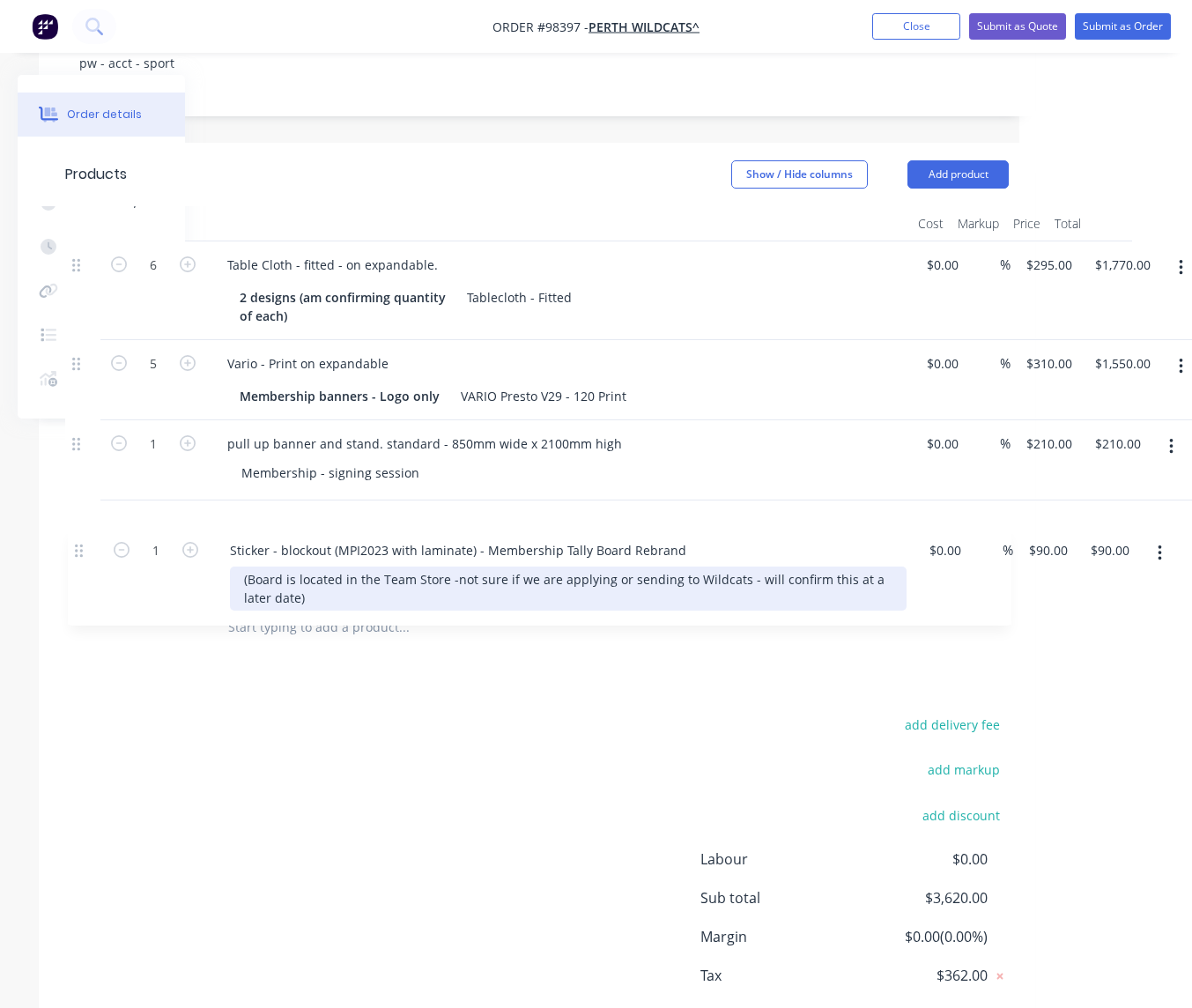
drag, startPoint x: 82, startPoint y: 273, endPoint x: 86, endPoint y: 559, distance: 286.0
click at [87, 561] on div "1 Sticker - blockout (MPI2023 with laminate) - Membership Tally Board Rebrand (…" at bounding box center [536, 419] width 944 height 357
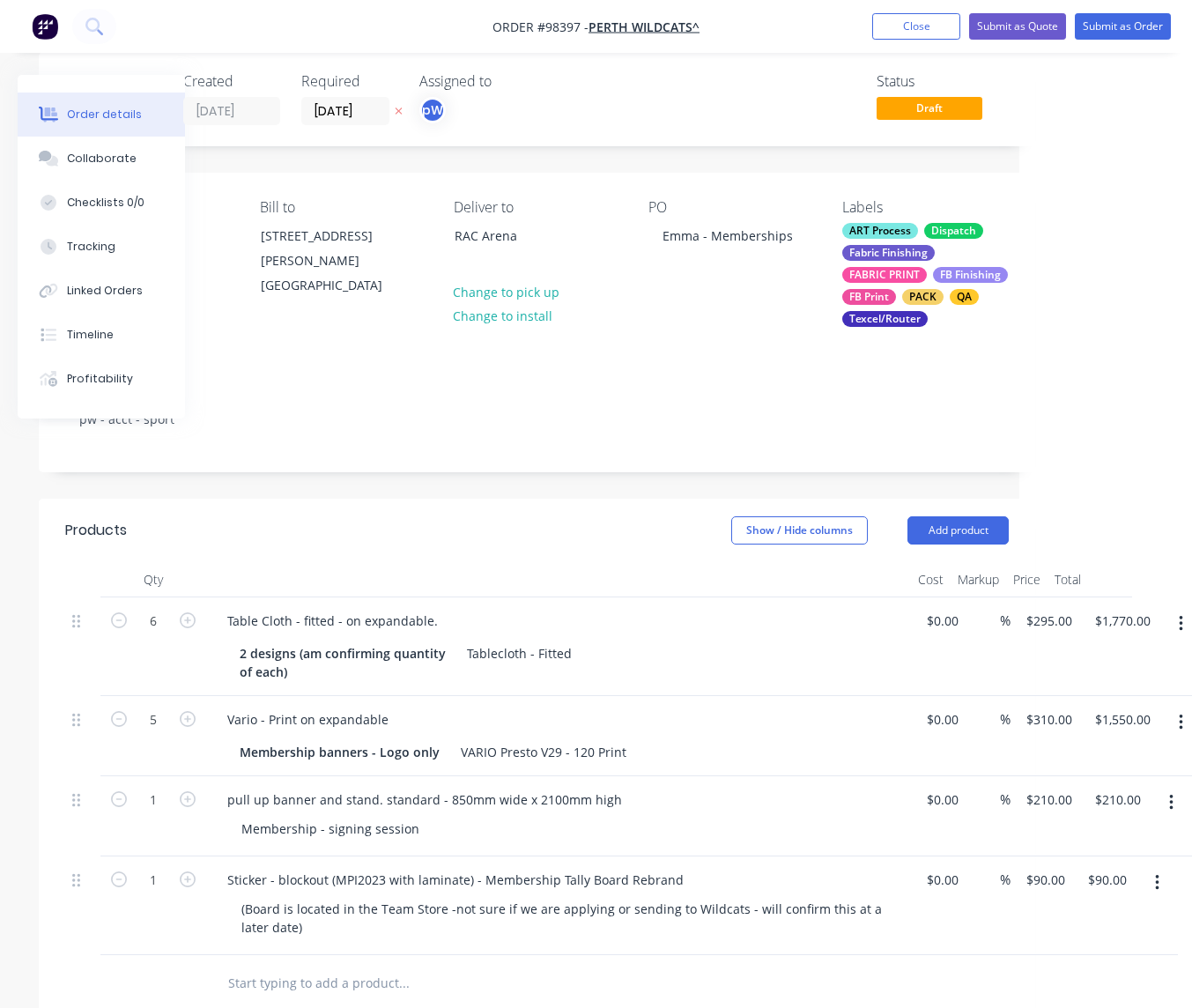
scroll to position [16, 172]
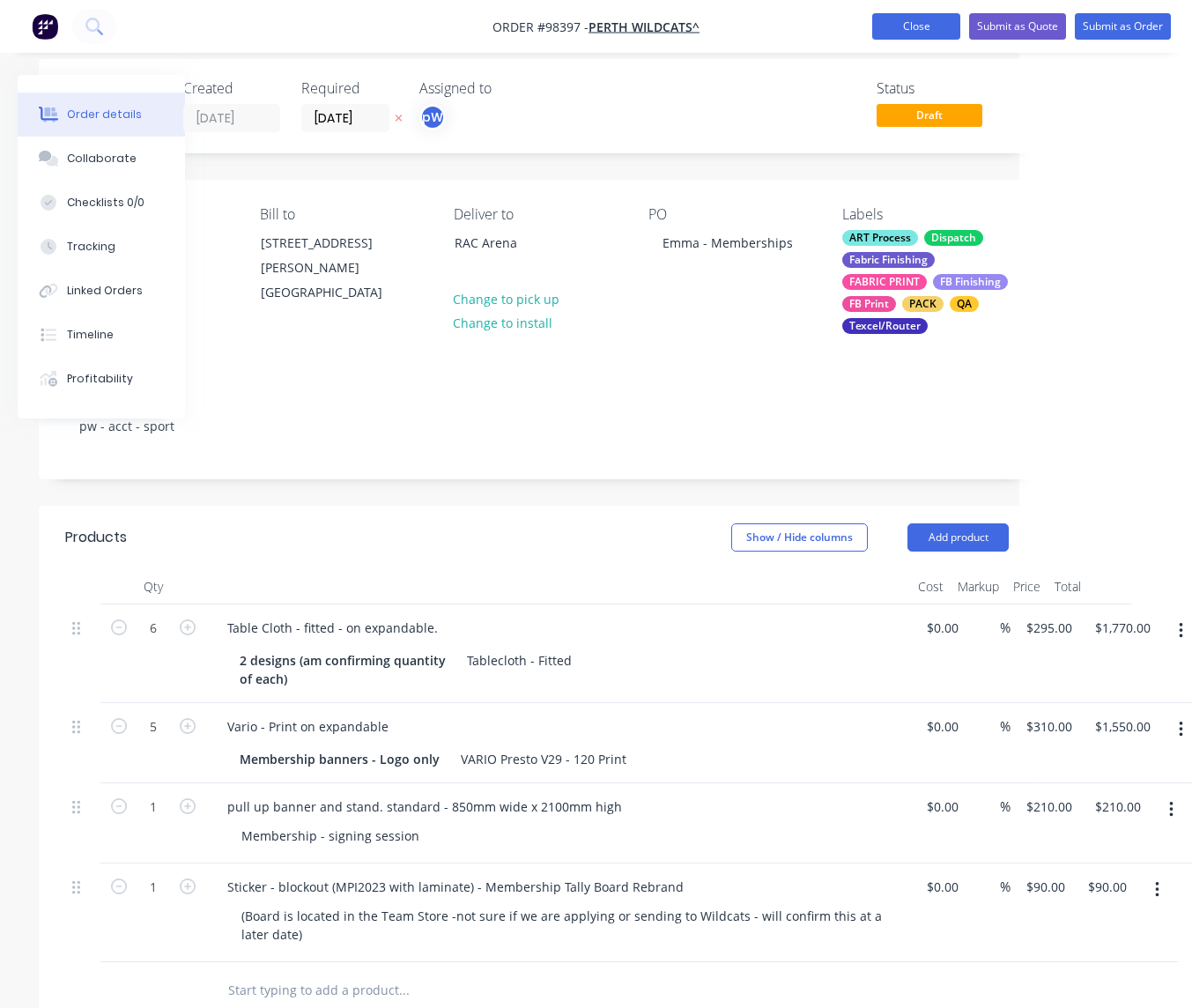
click at [887, 29] on button "Close" at bounding box center [916, 26] width 89 height 27
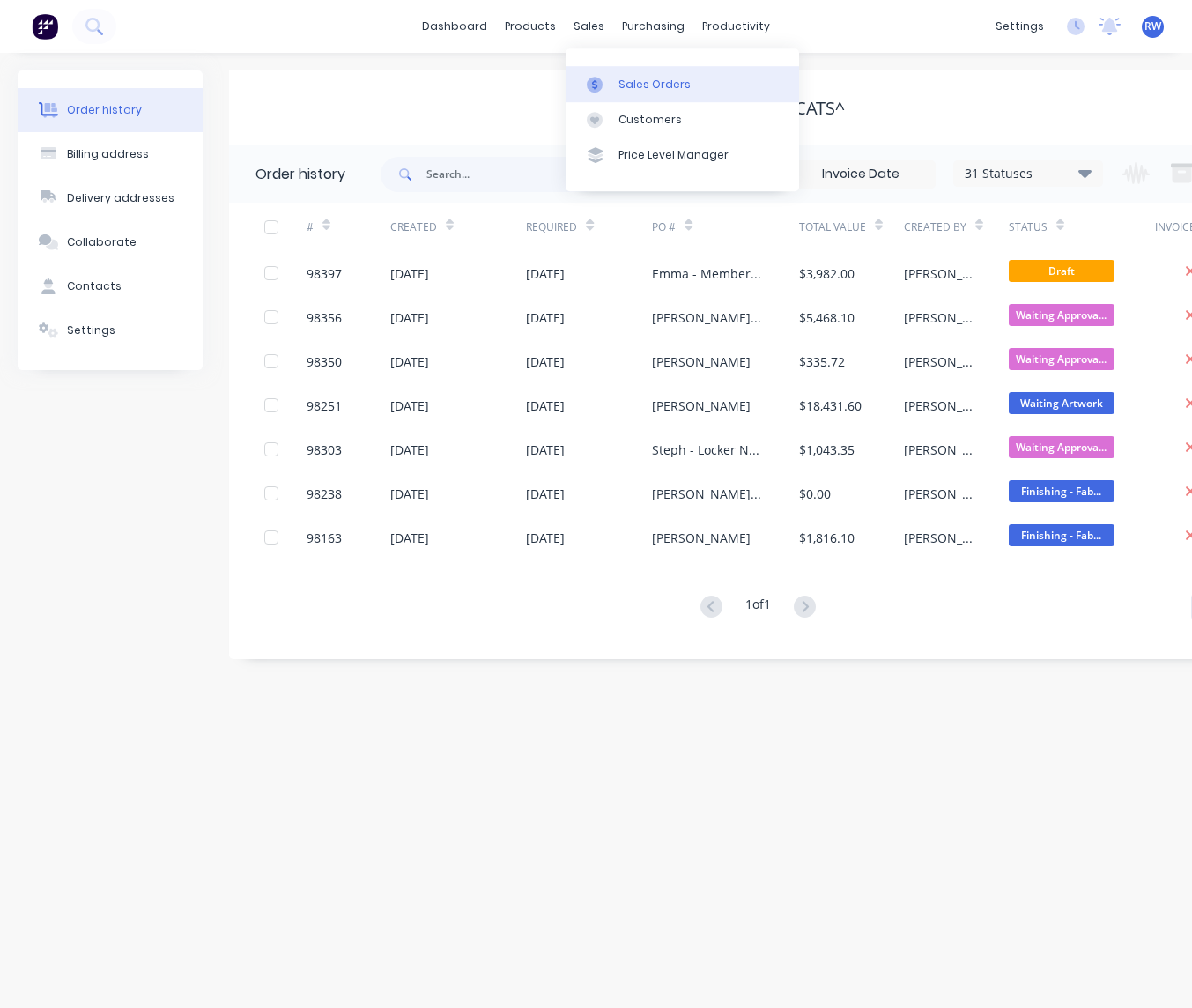
click at [631, 89] on div "Sales Orders" at bounding box center [654, 85] width 72 height 16
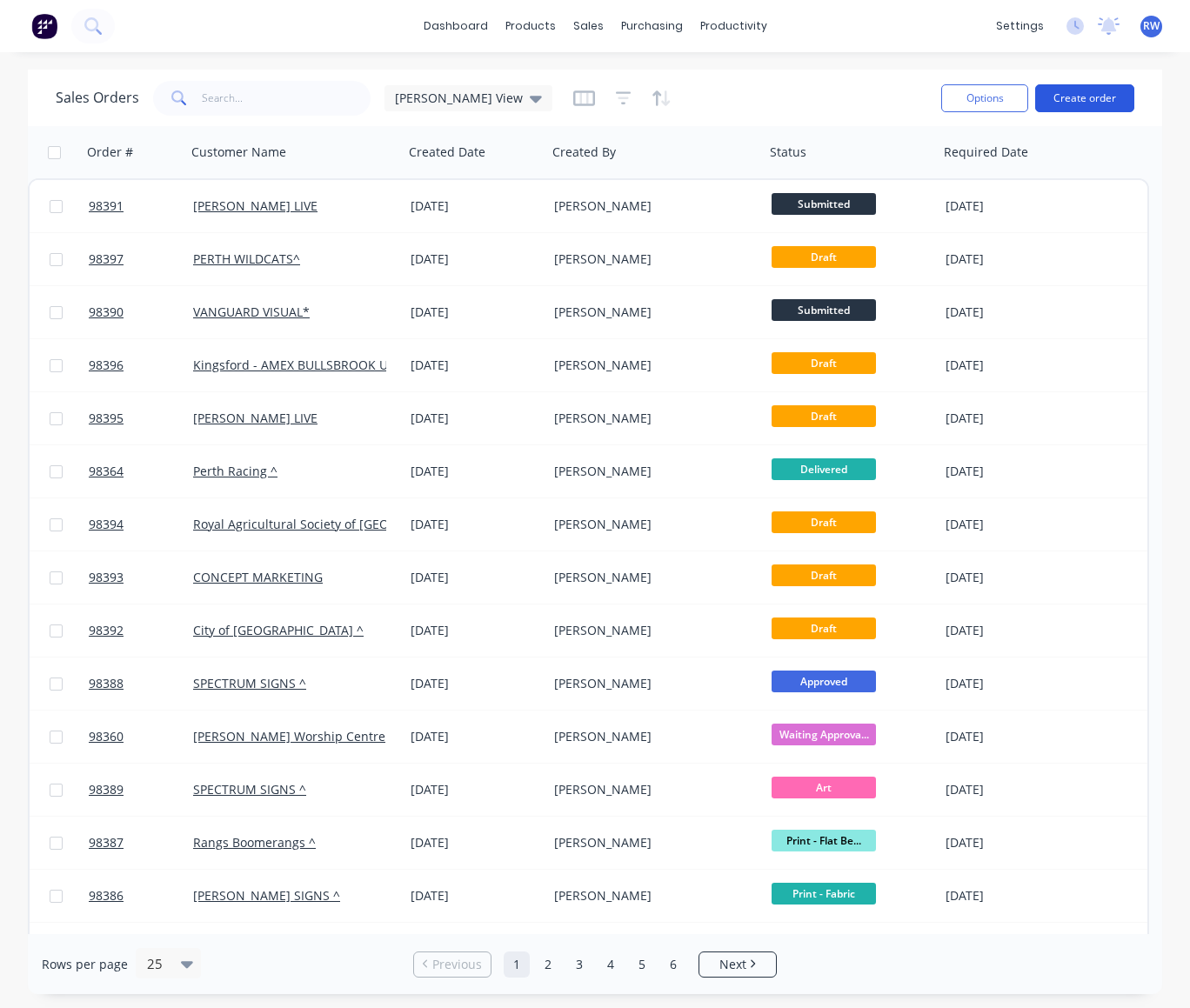
click at [1076, 100] on button "Create order" at bounding box center [1084, 98] width 99 height 28
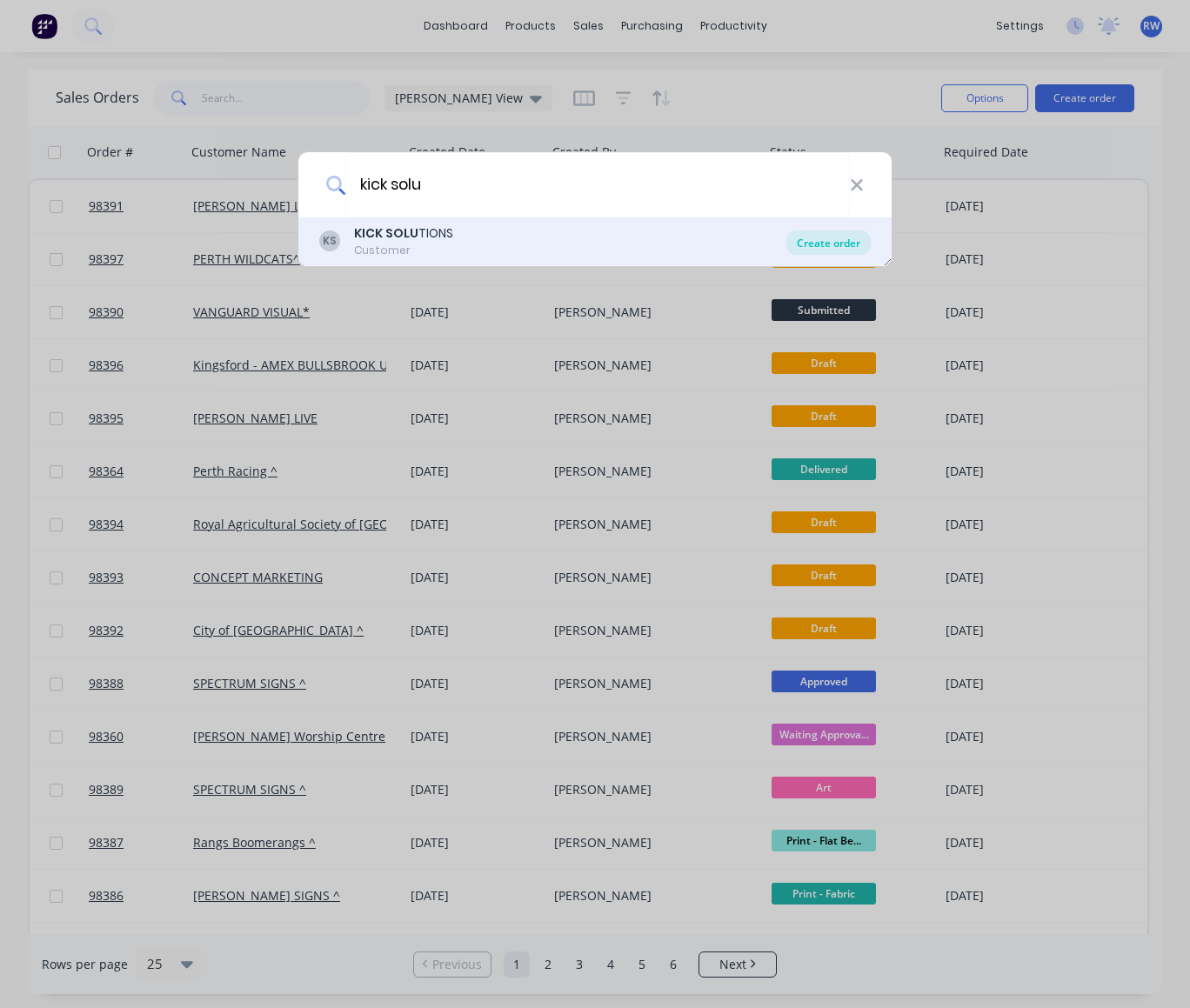
type input "kick solu"
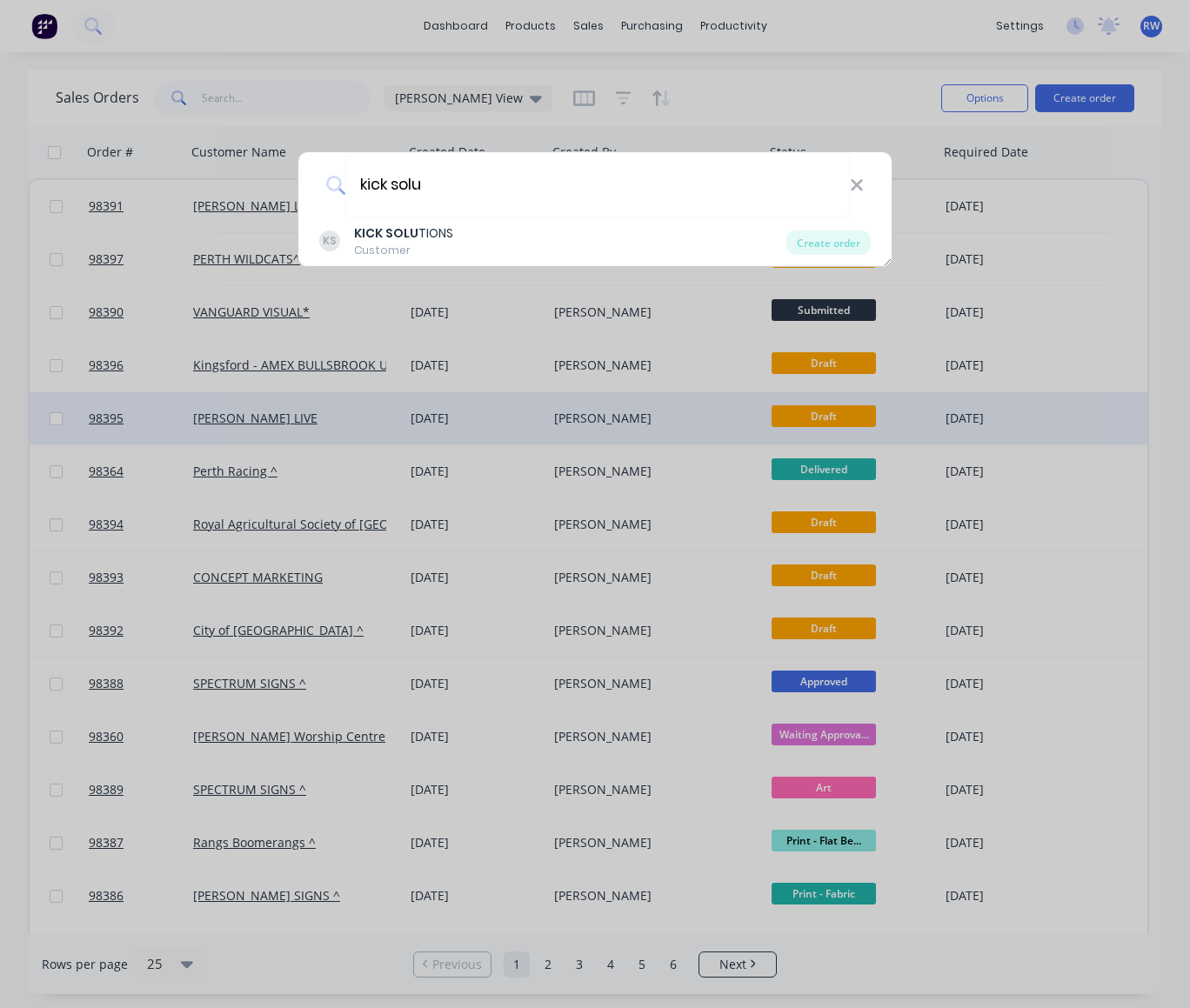
drag, startPoint x: 823, startPoint y: 240, endPoint x: 84, endPoint y: 402, distance: 756.5
click at [823, 240] on div "Create order" at bounding box center [828, 242] width 85 height 24
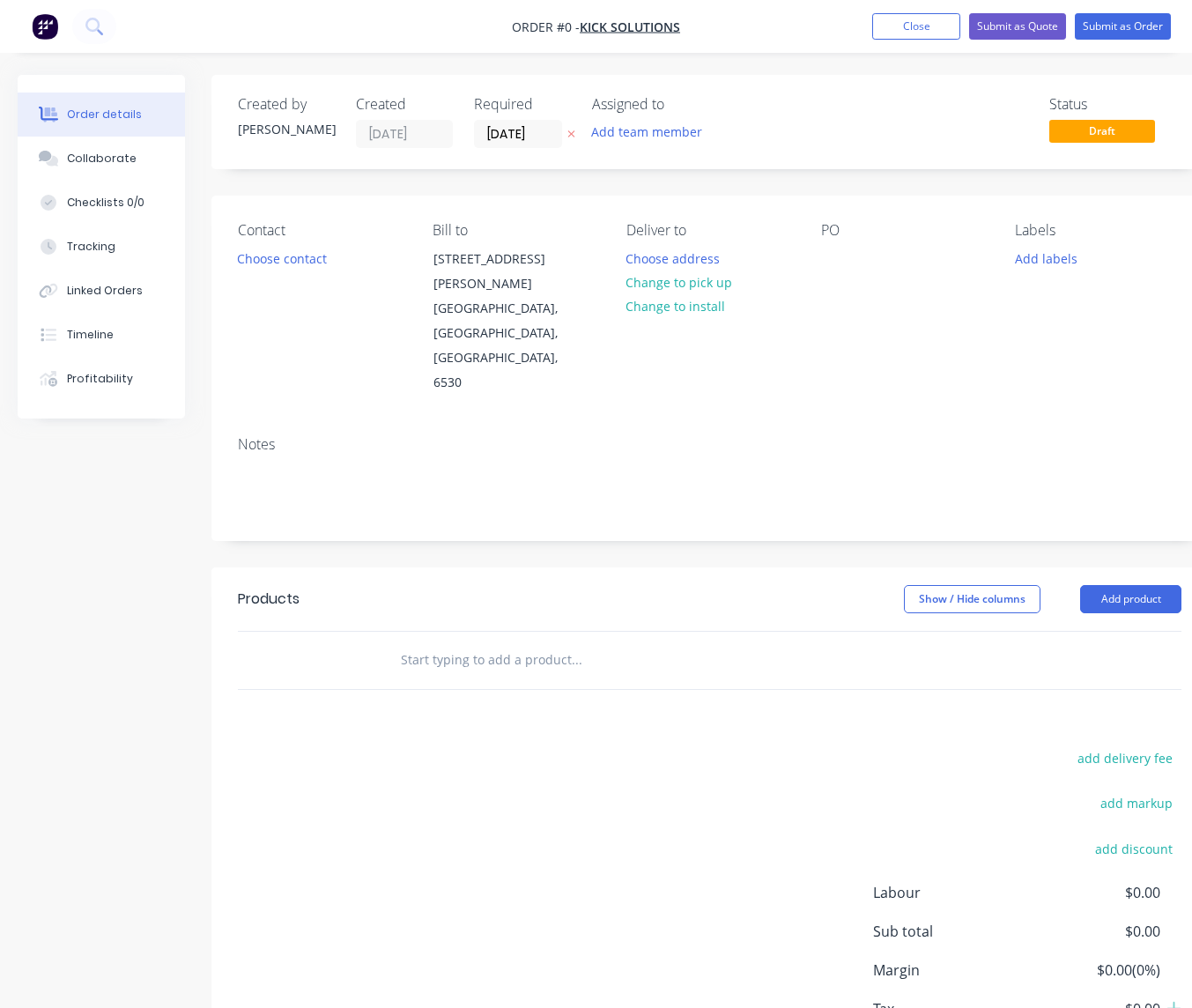
click at [477, 643] on input "text" at bounding box center [576, 661] width 352 height 35
paste input "2 x vinyl faces – Baklit banner – need to order in specific stock as per below.…"
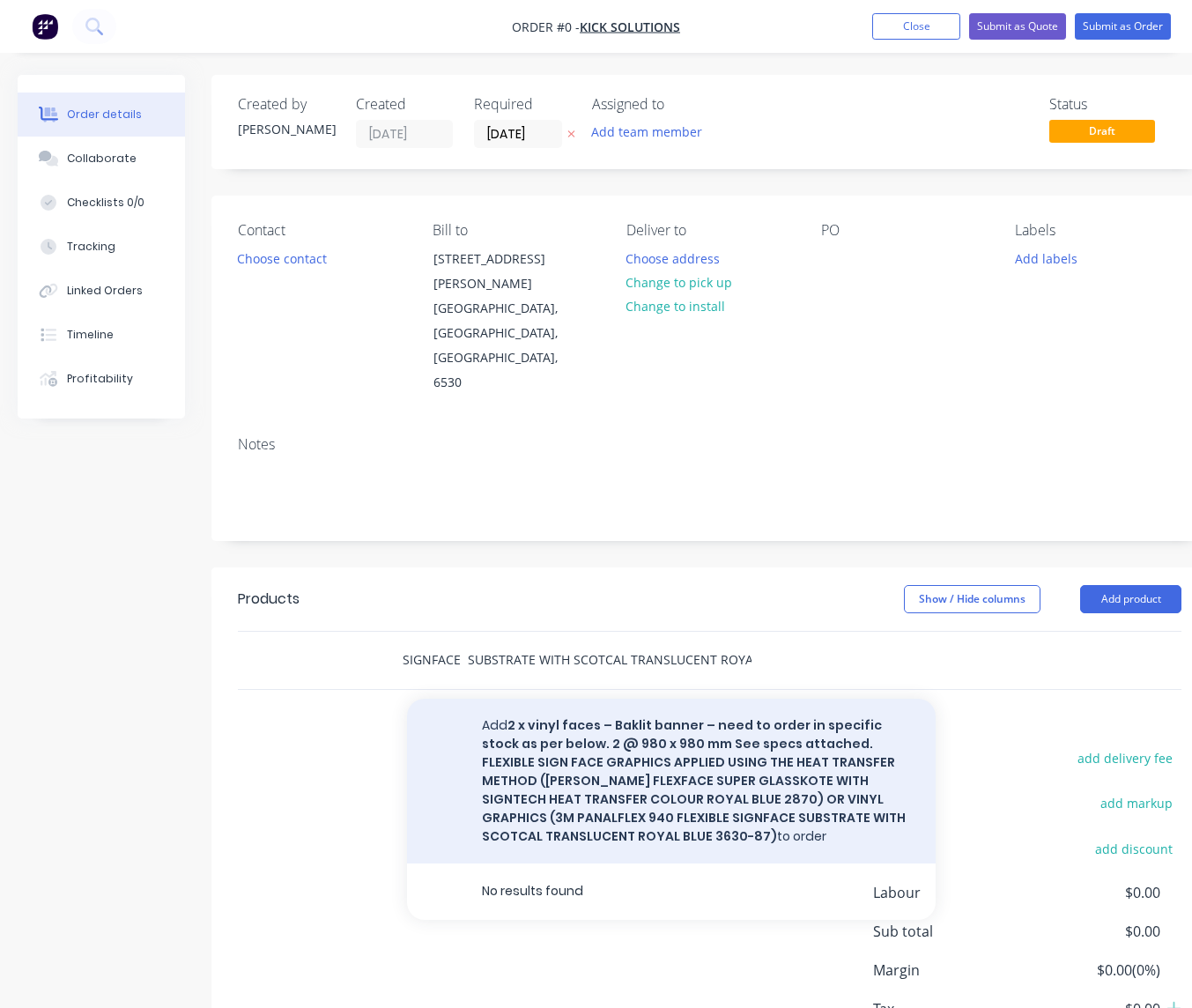
type input "2 x vinyl faces – Baklit banner – need to order in specific stock as per below.…"
click at [612, 699] on button "Add 2 x vinyl faces – Baklit banner – need to order in specific stock as per be…" at bounding box center [671, 781] width 529 height 164
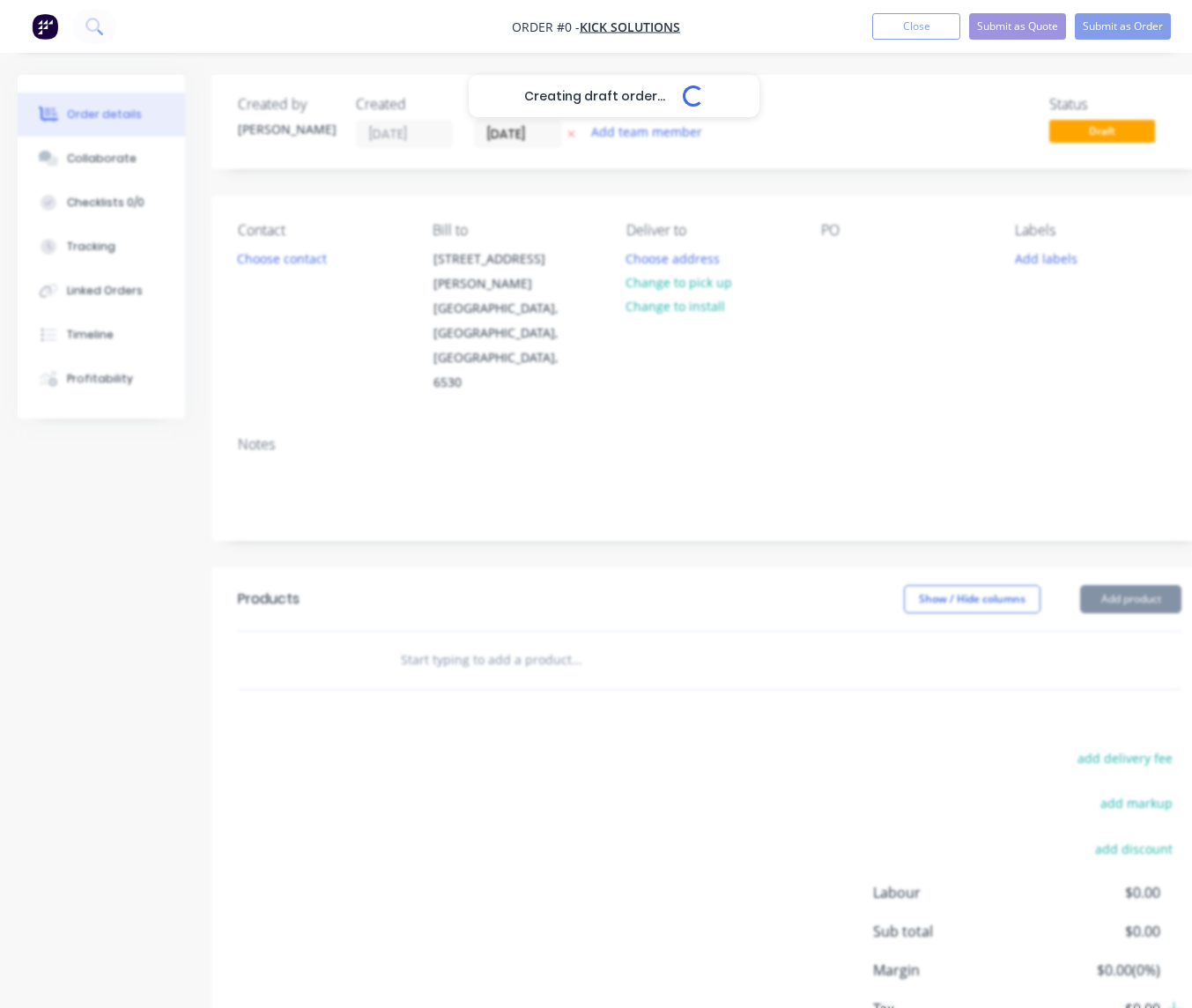
scroll to position [0, 0]
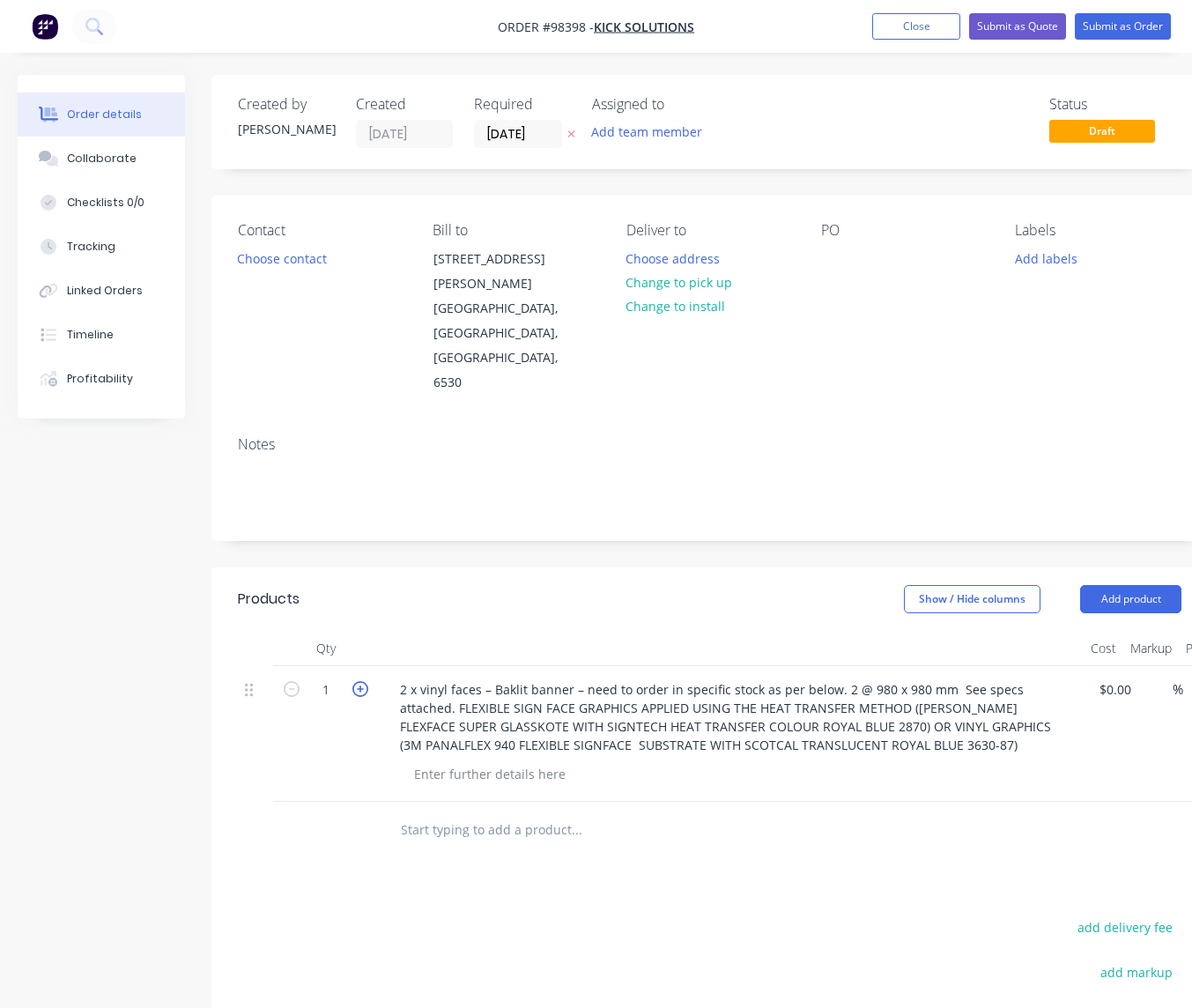
click at [359, 681] on icon "button" at bounding box center [360, 689] width 16 height 16
type input "2"
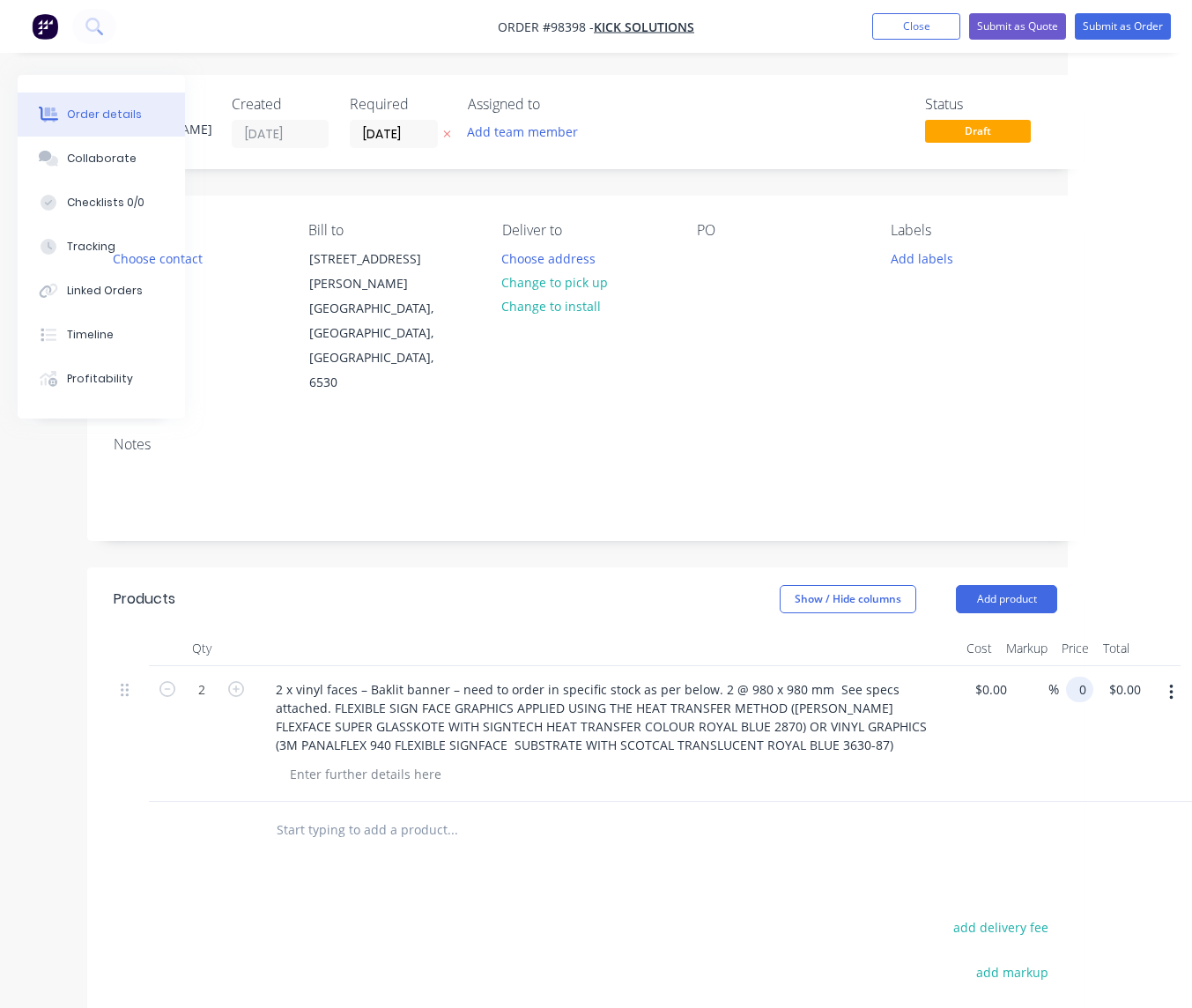
scroll to position [0, 124]
click at [1080, 677] on input "0" at bounding box center [1083, 690] width 21 height 26
type input "$140.00"
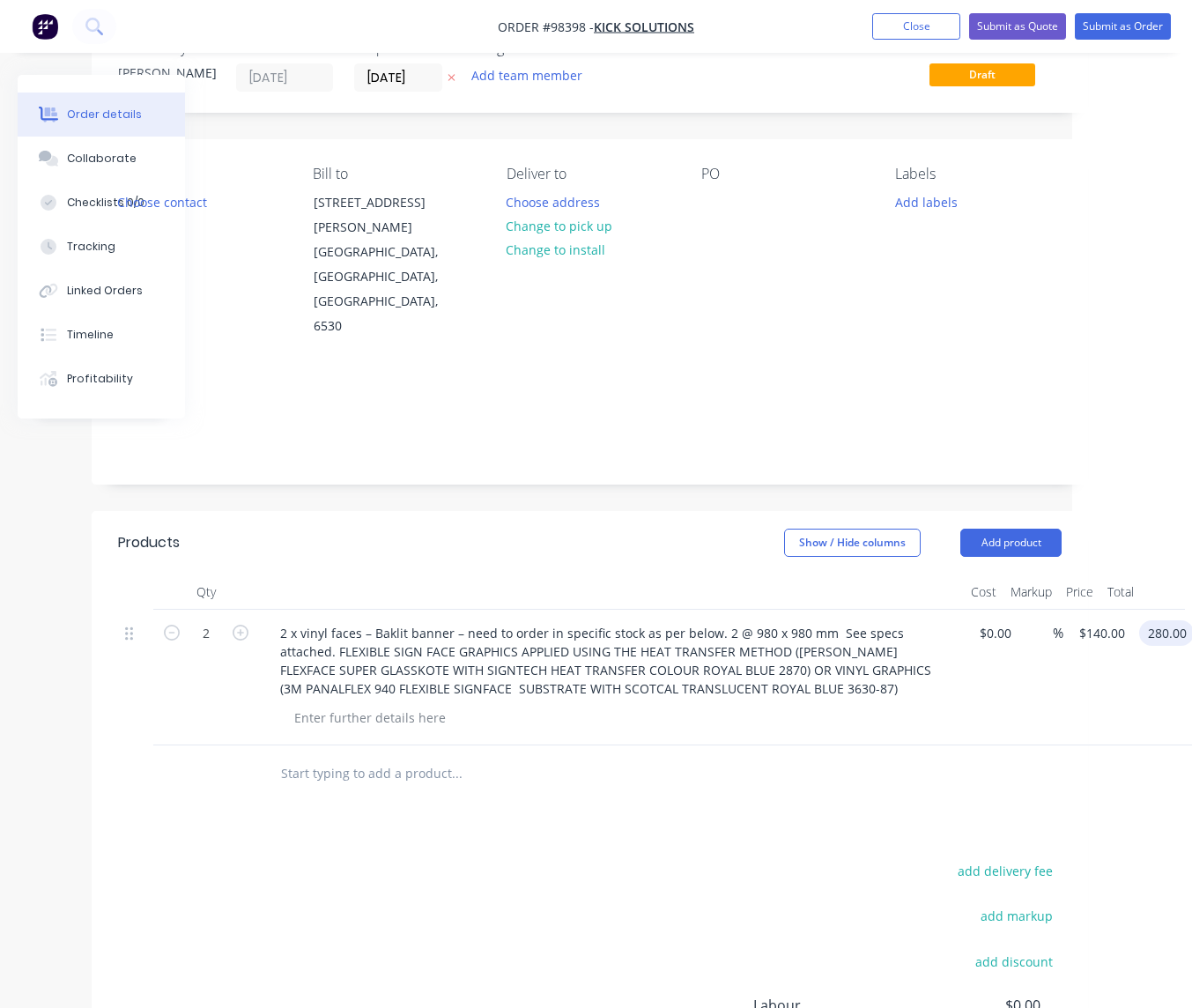
scroll to position [66, 120]
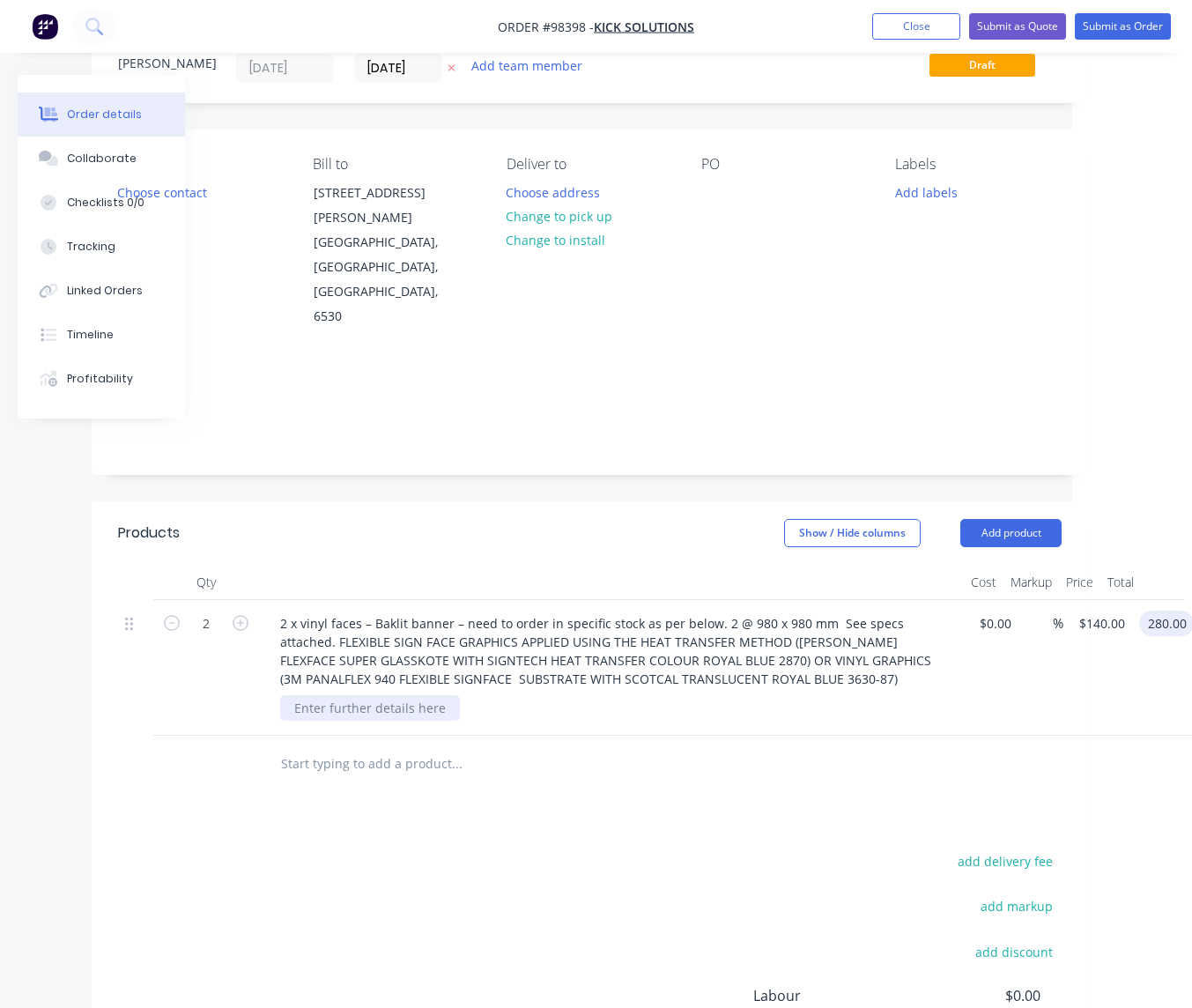
type input "$280.00"
drag, startPoint x: 442, startPoint y: 634, endPoint x: 383, endPoint y: 650, distance: 61.1
click at [383, 695] on div at bounding box center [370, 708] width 180 height 26
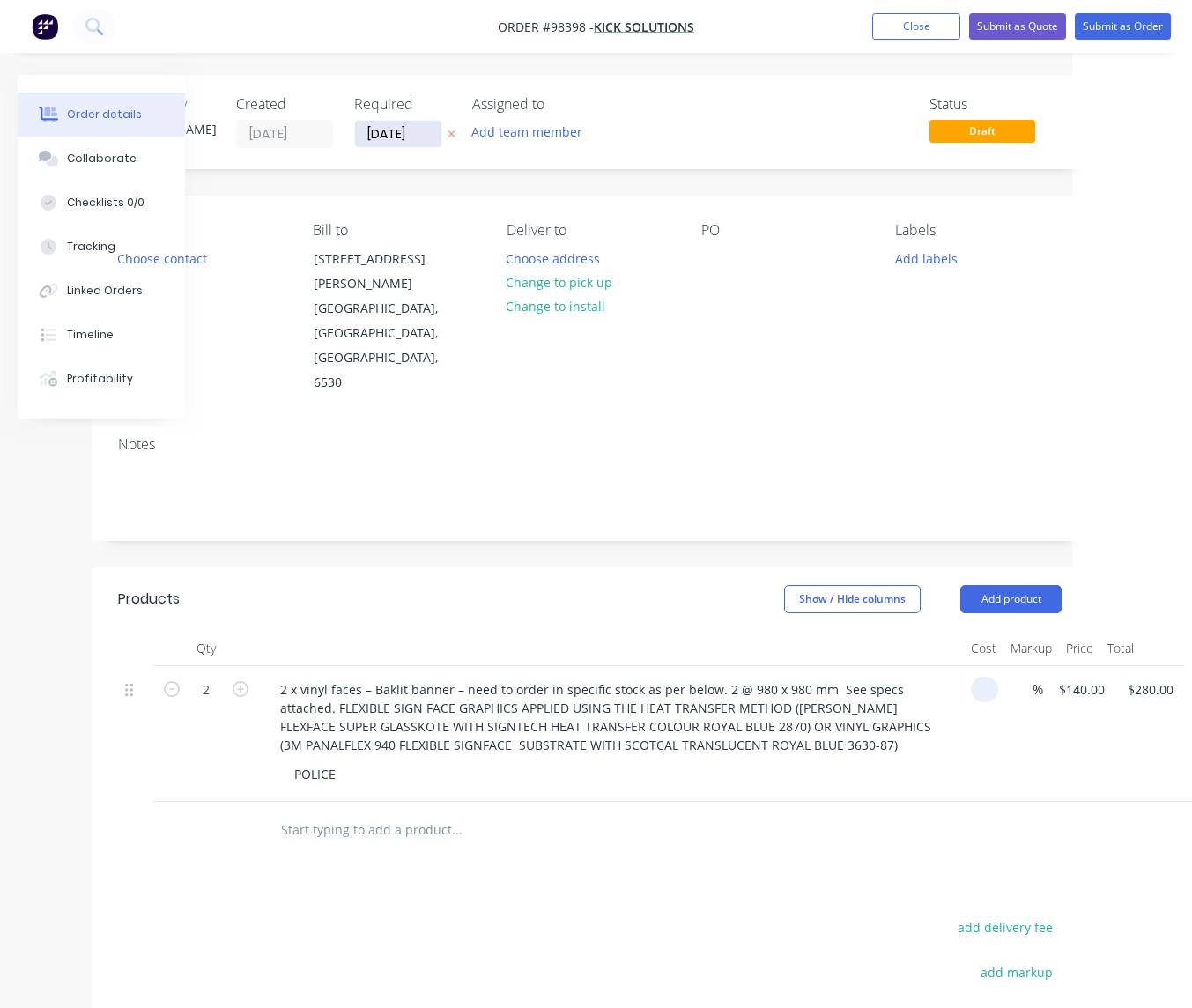
type input "$0.00"
click at [434, 139] on input "[DATE]" at bounding box center [399, 134] width 87 height 27
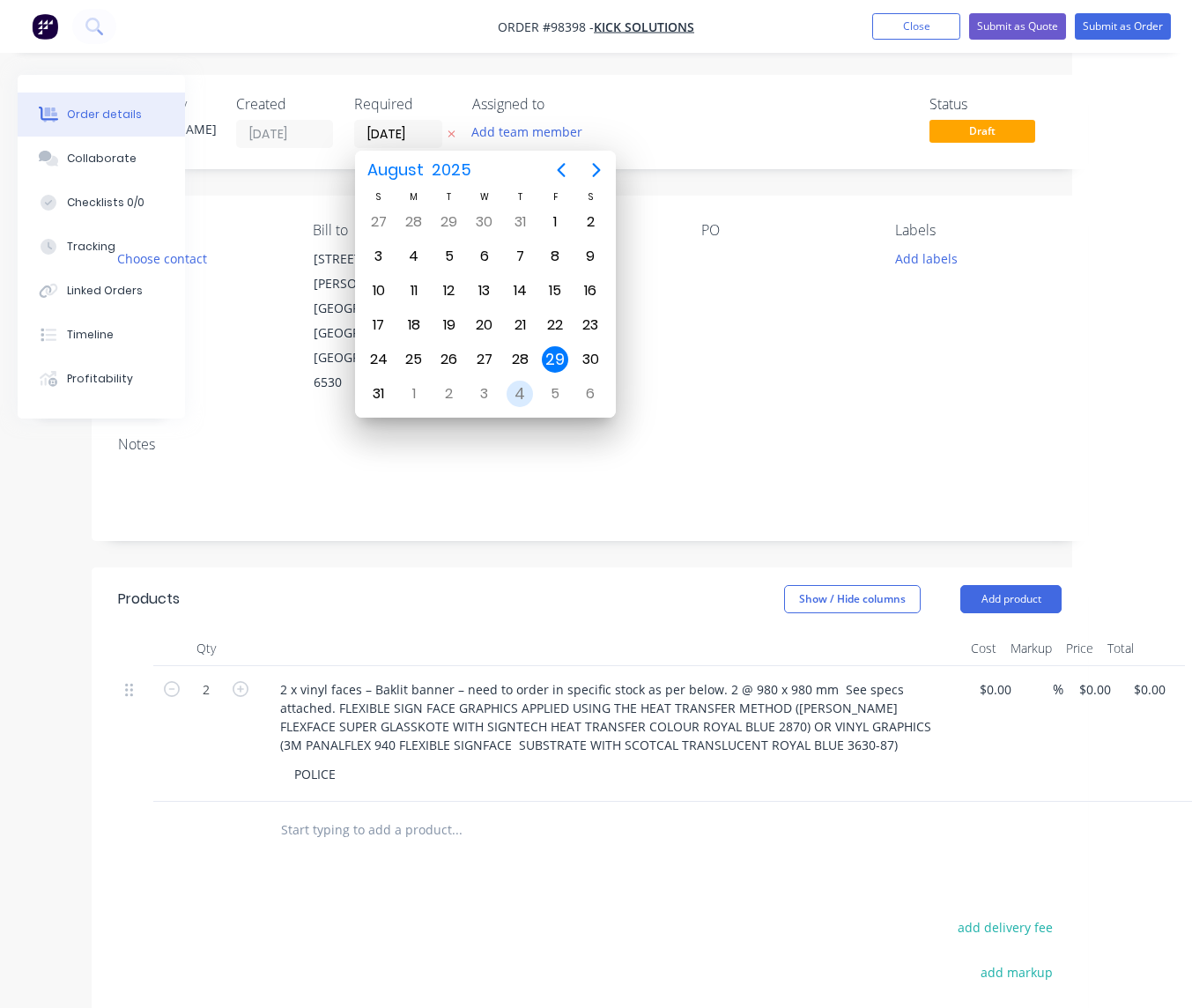
click at [519, 391] on div "4" at bounding box center [520, 394] width 27 height 27
type input "[DATE]"
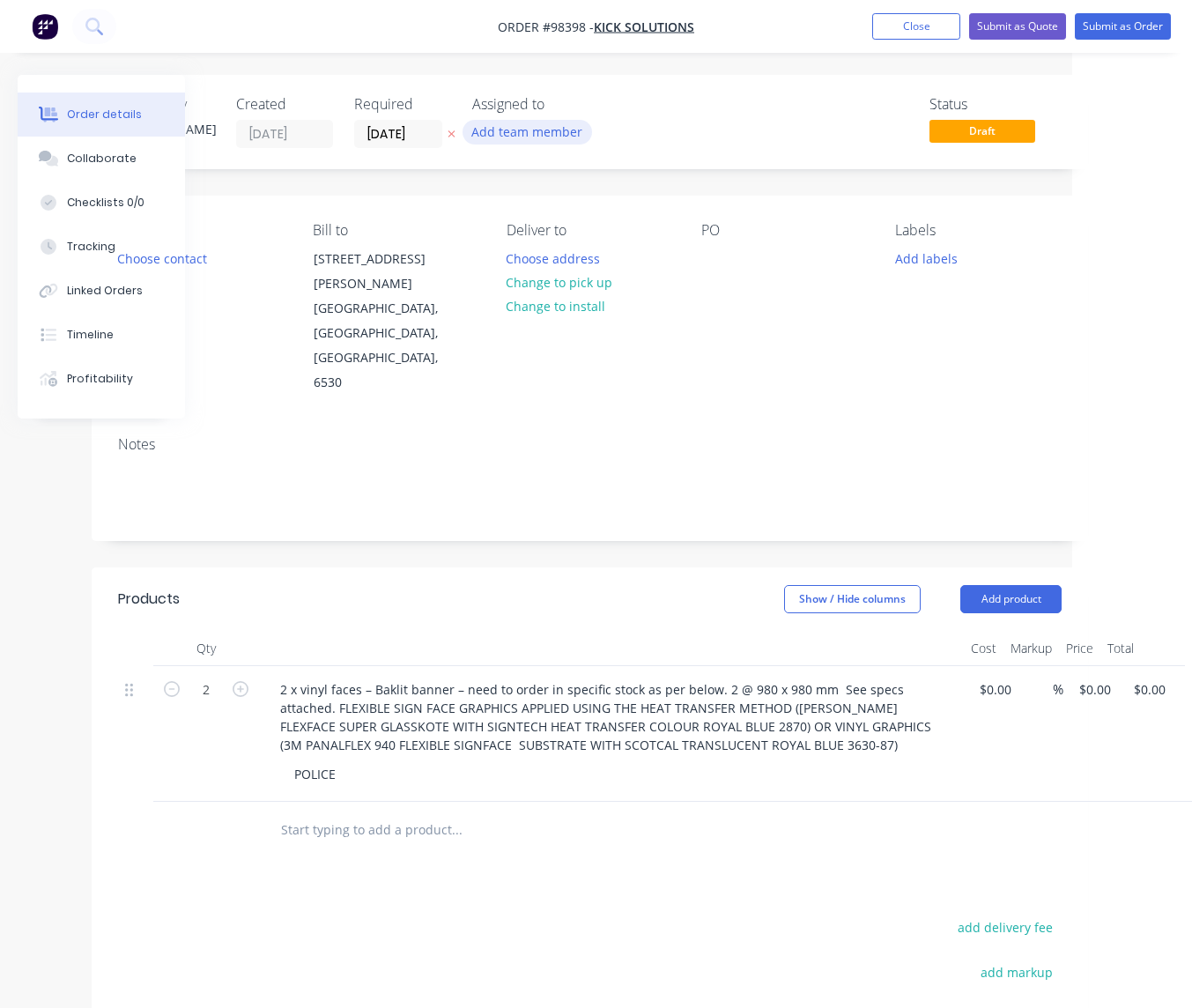
click at [523, 139] on button "Add team member" at bounding box center [528, 132] width 130 height 24
type input "[PERSON_NAME]"
click at [547, 227] on div "[PERSON_NAME]" at bounding box center [613, 230] width 176 height 19
click at [641, 314] on div "Deliver to Choose address Change to pick up Change to install" at bounding box center [590, 309] width 166 height 173
click at [569, 257] on button "Choose address" at bounding box center [553, 258] width 113 height 24
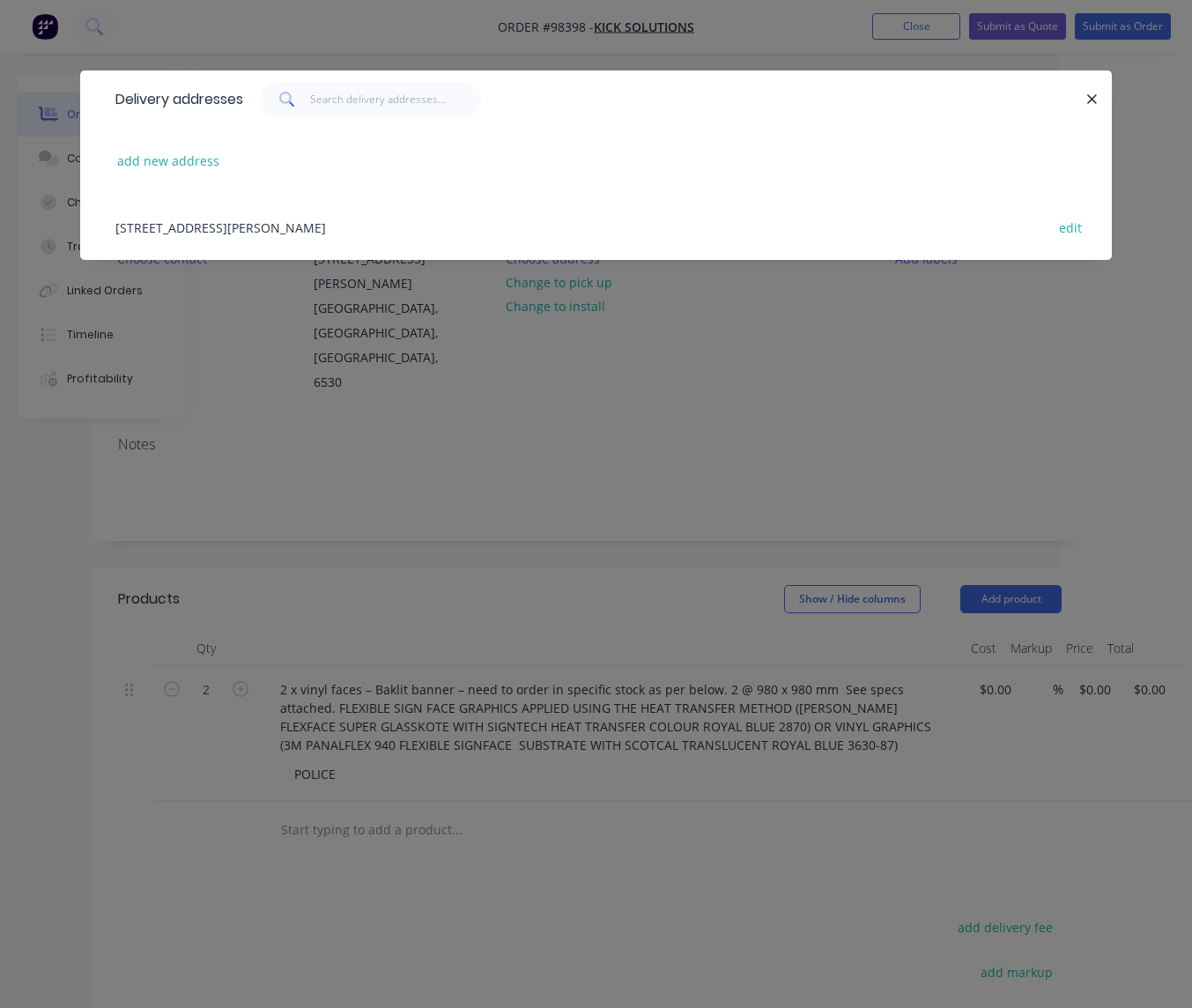
click at [288, 228] on div "[STREET_ADDRESS][PERSON_NAME] edit" at bounding box center [596, 226] width 979 height 66
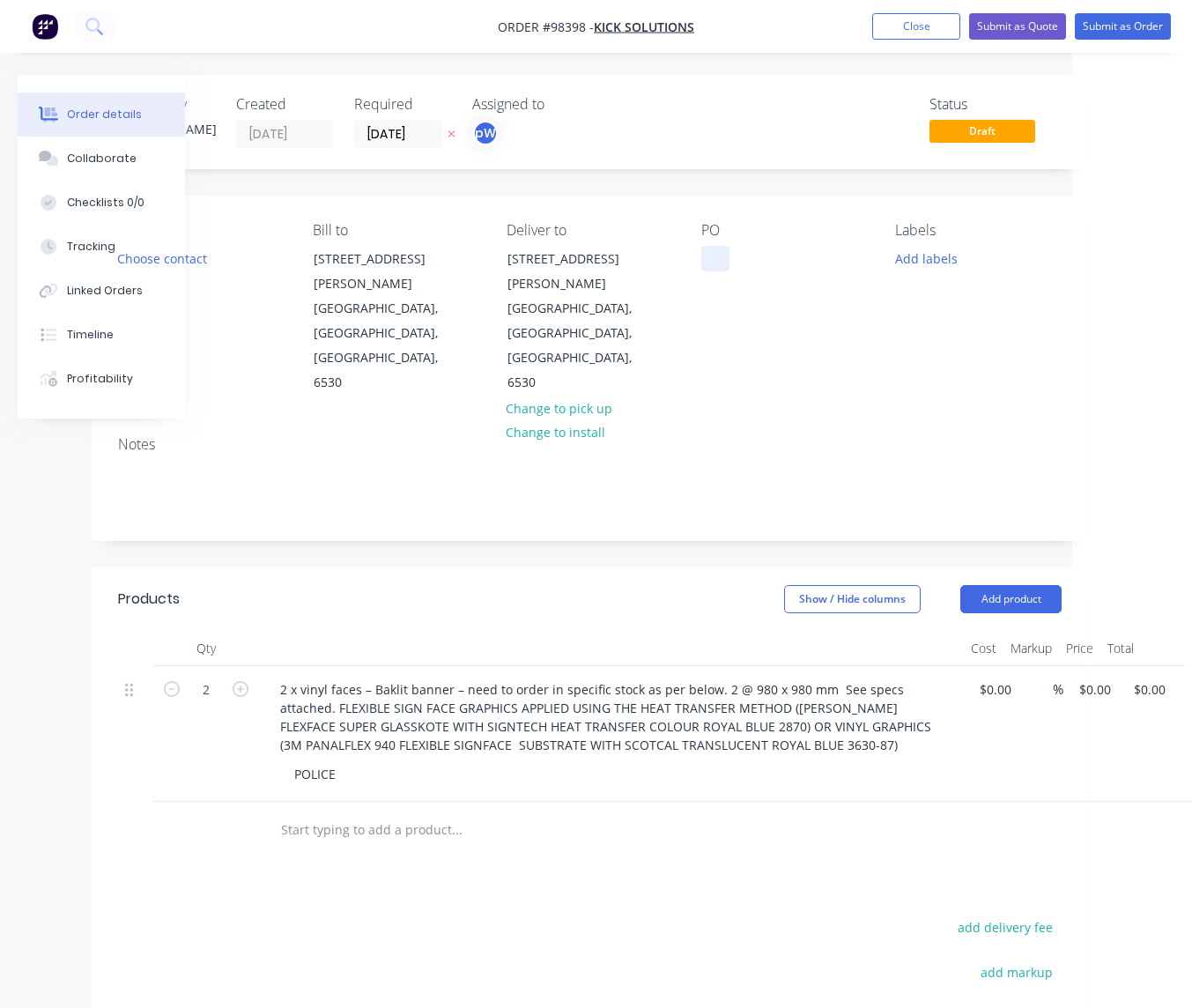
click at [716, 262] on div at bounding box center [716, 259] width 29 height 26
click at [944, 262] on button "Add labels" at bounding box center [926, 258] width 81 height 24
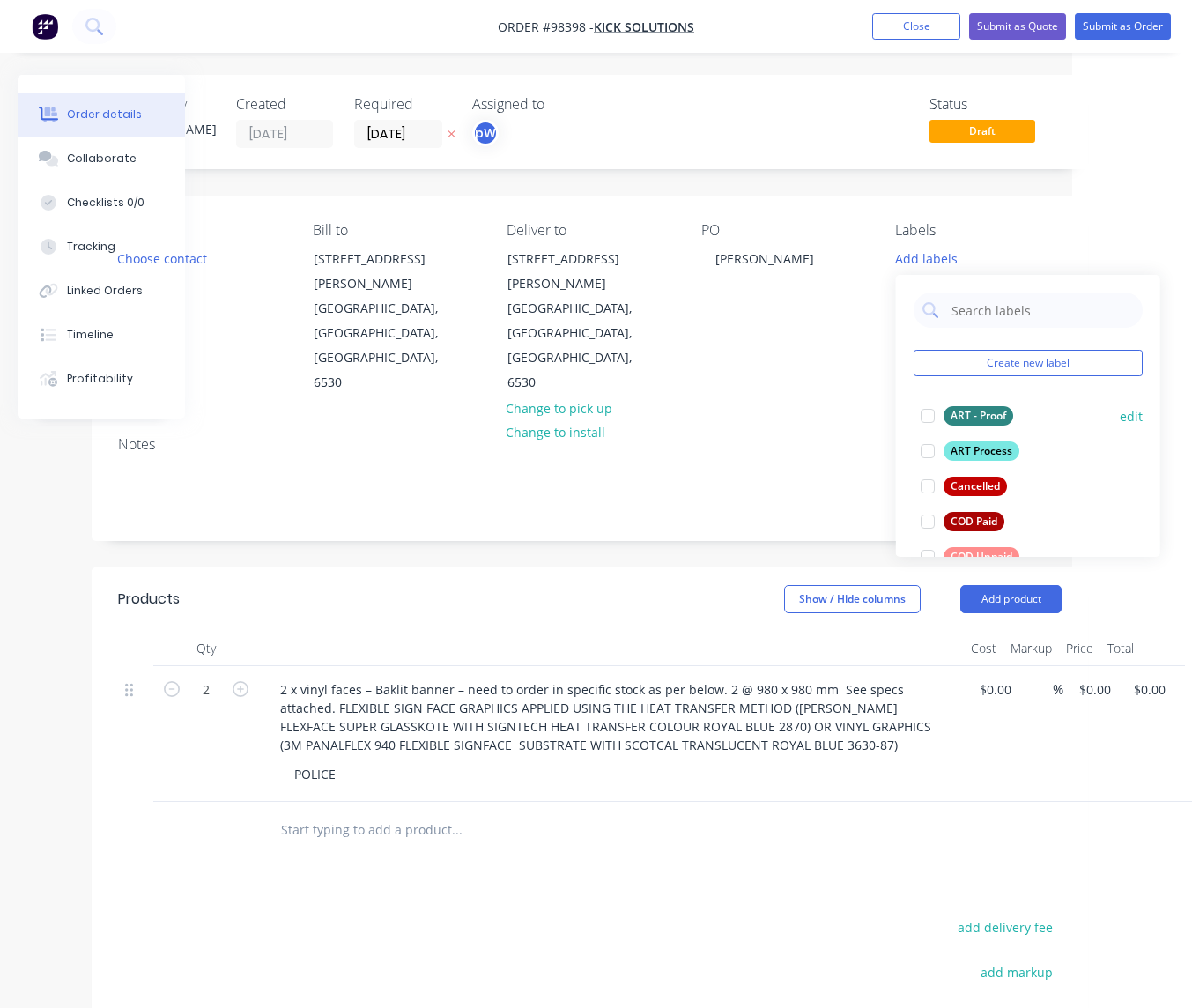
click at [997, 449] on div "ART Process" at bounding box center [981, 451] width 76 height 20
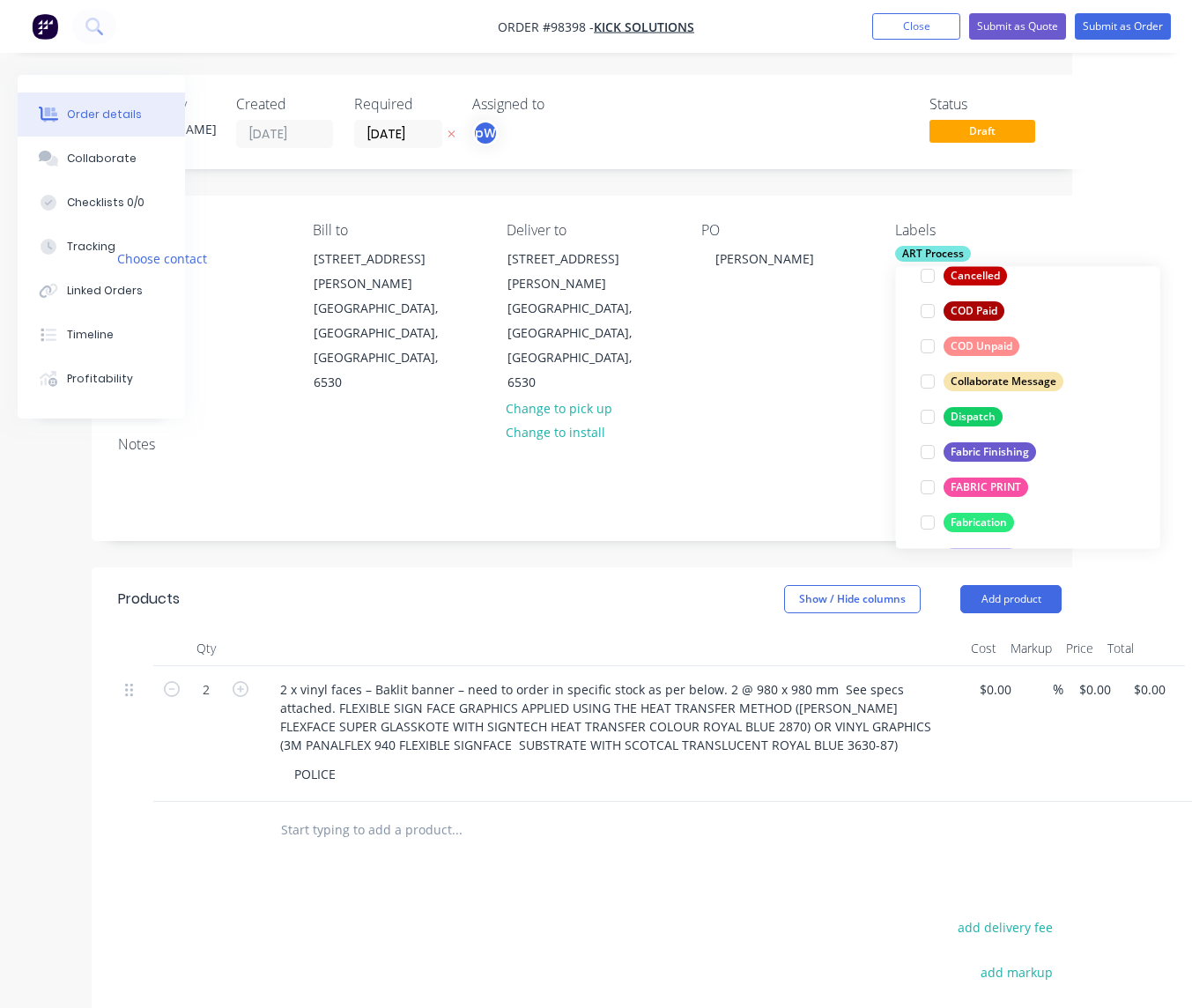
scroll to position [230, 0]
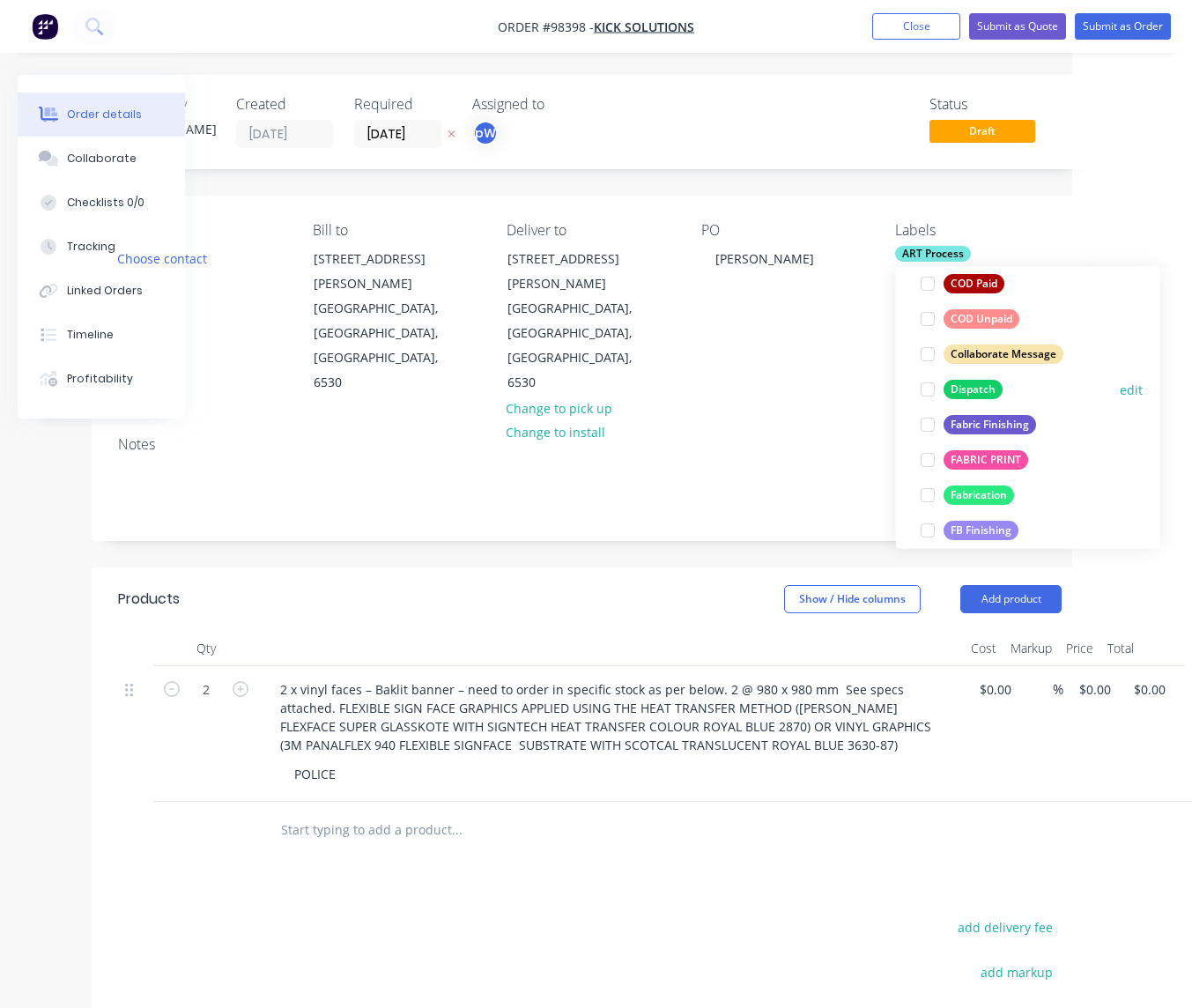
click at [959, 393] on div "Dispatch" at bounding box center [973, 390] width 59 height 20
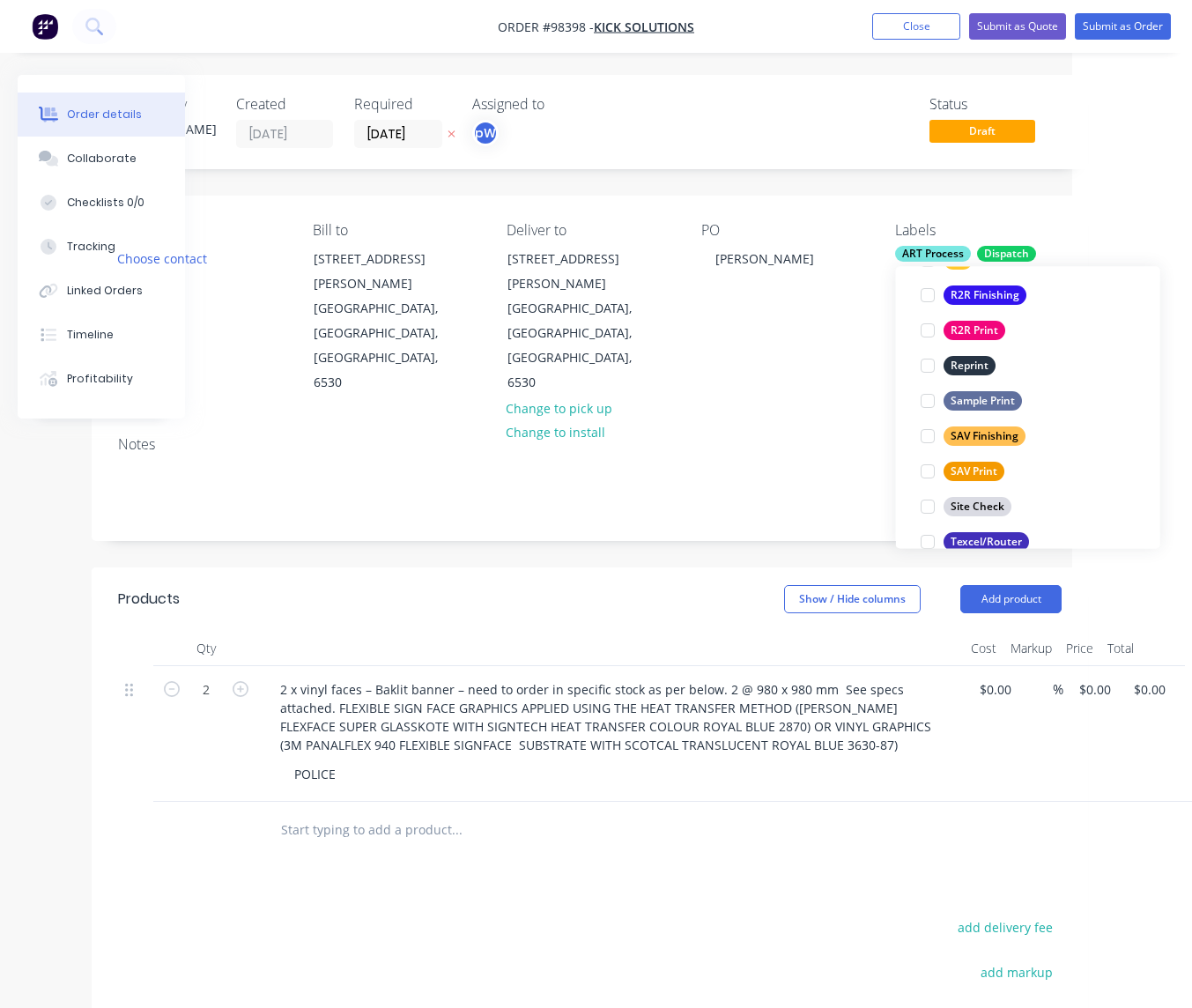
scroll to position [765, 0]
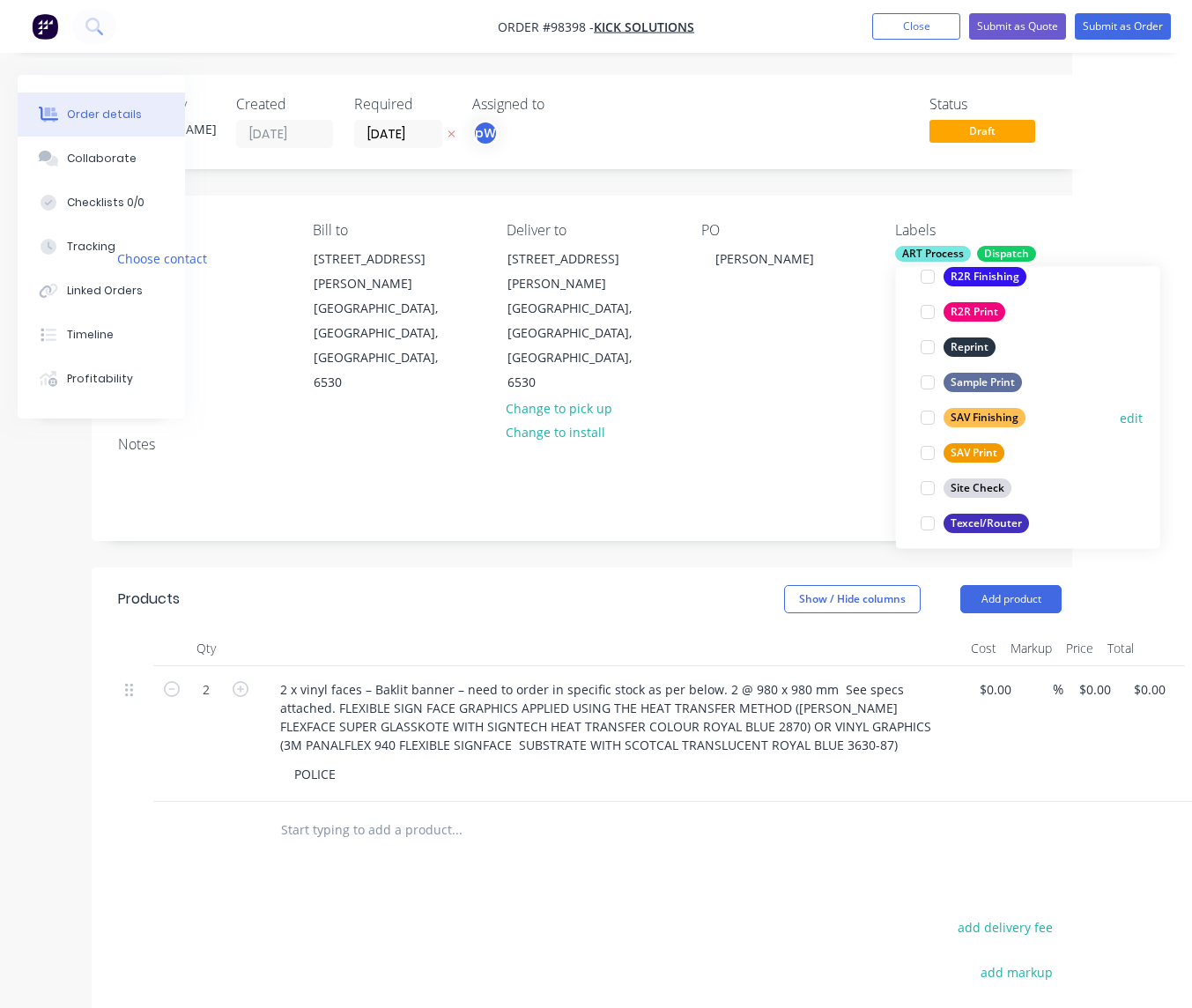
click at [972, 416] on div "SAV Finishing" at bounding box center [984, 418] width 82 height 20
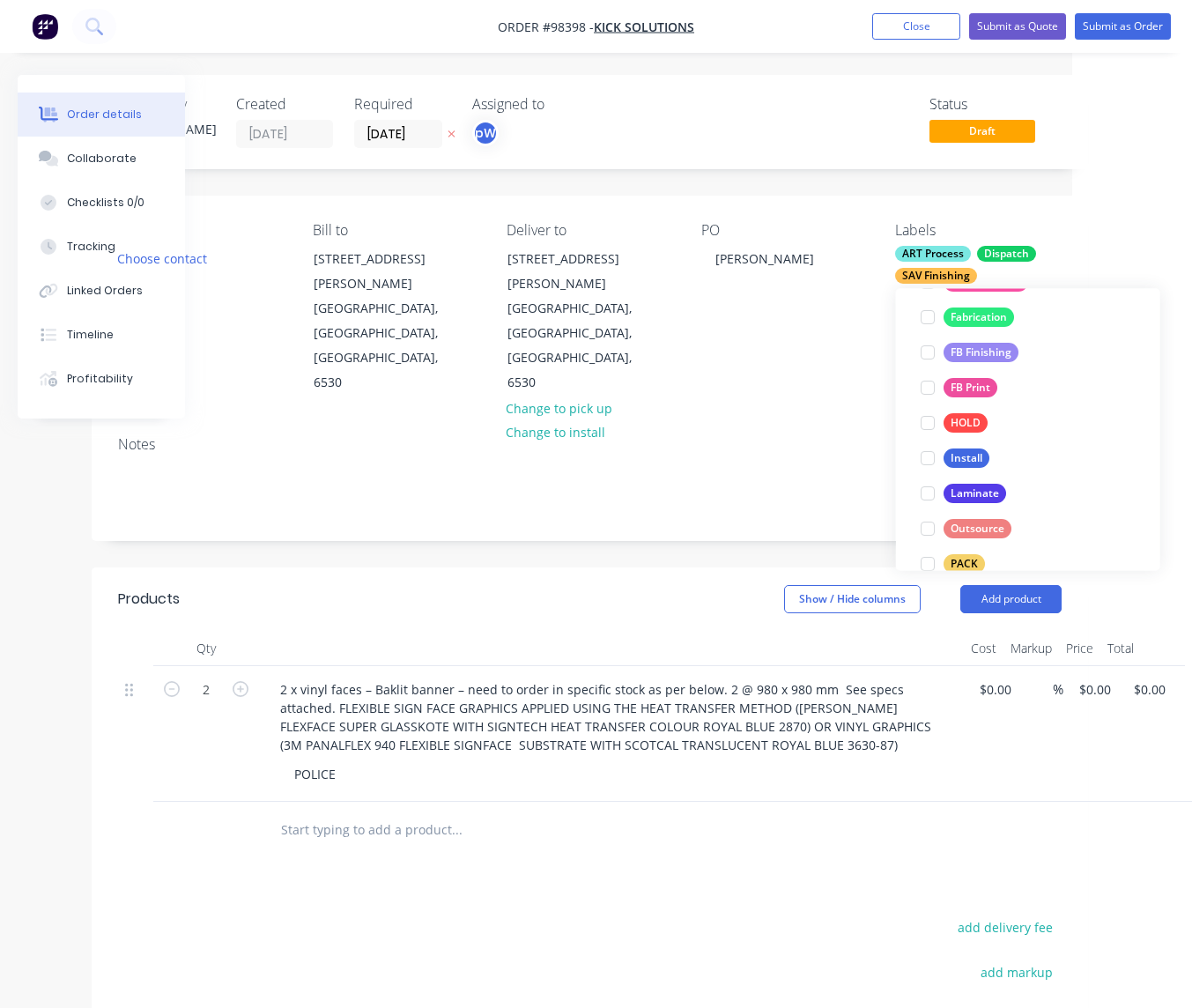
scroll to position [542, 0]
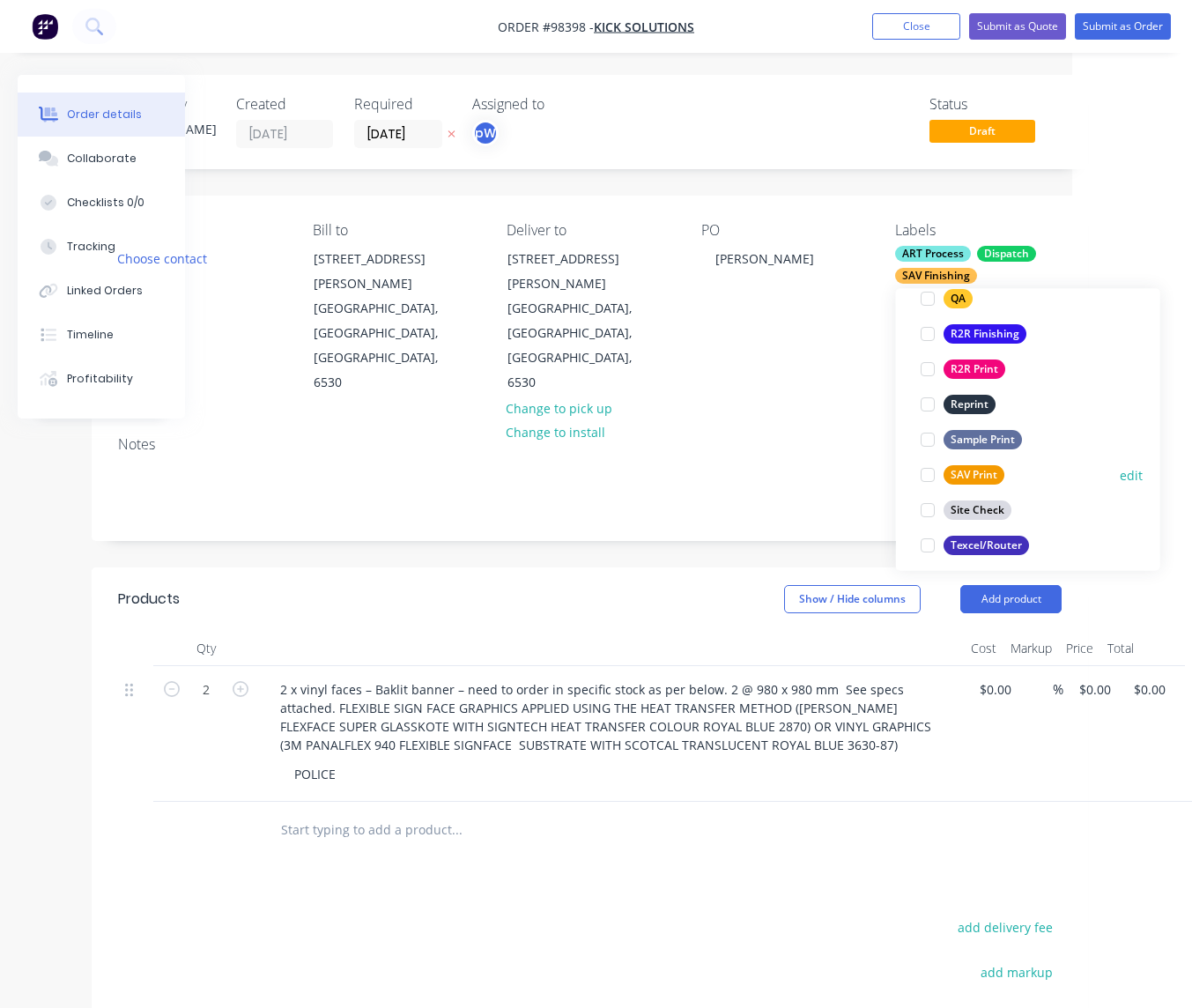
click at [973, 471] on div "SAV Print" at bounding box center [974, 476] width 61 height 20
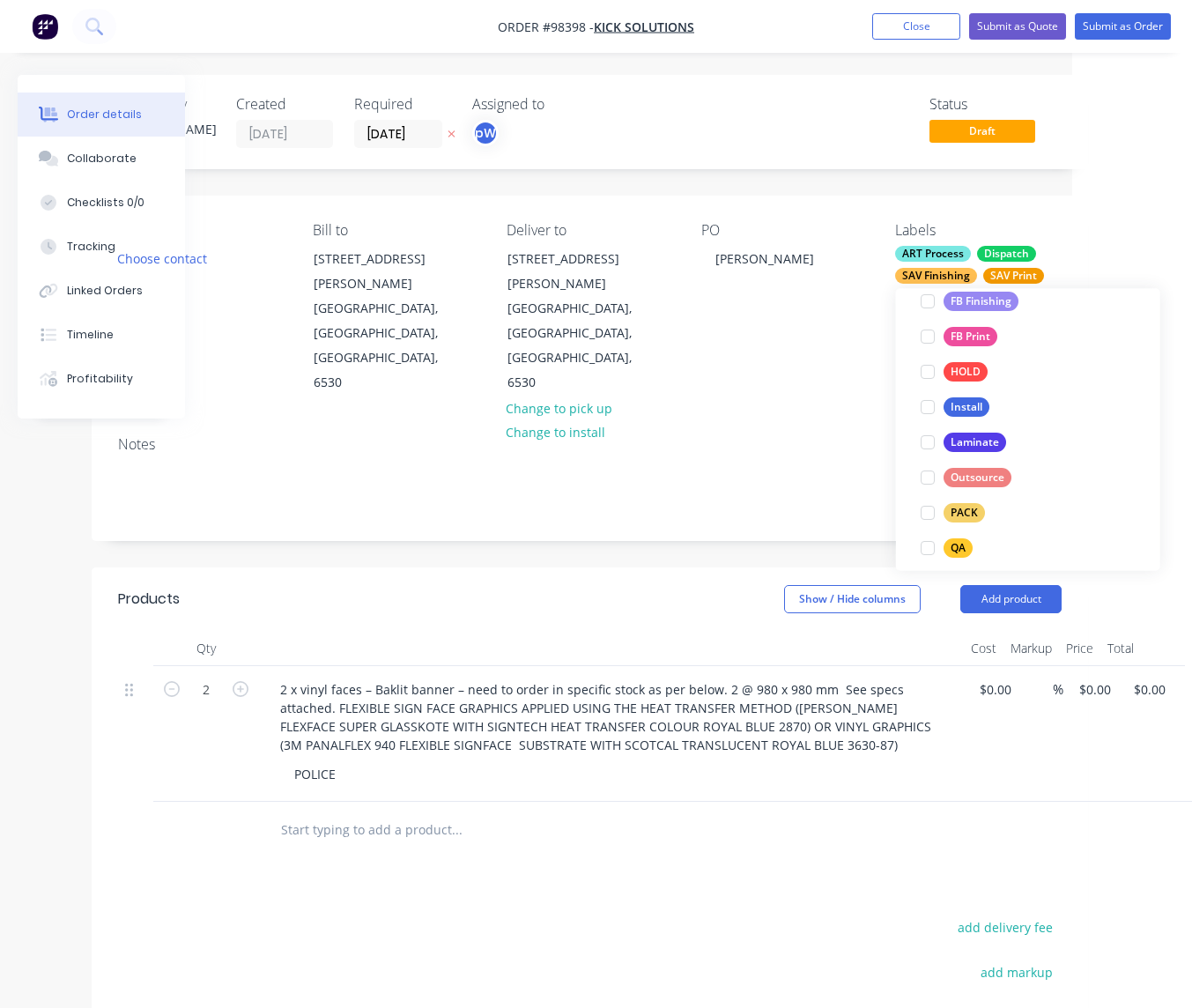
scroll to position [536, 0]
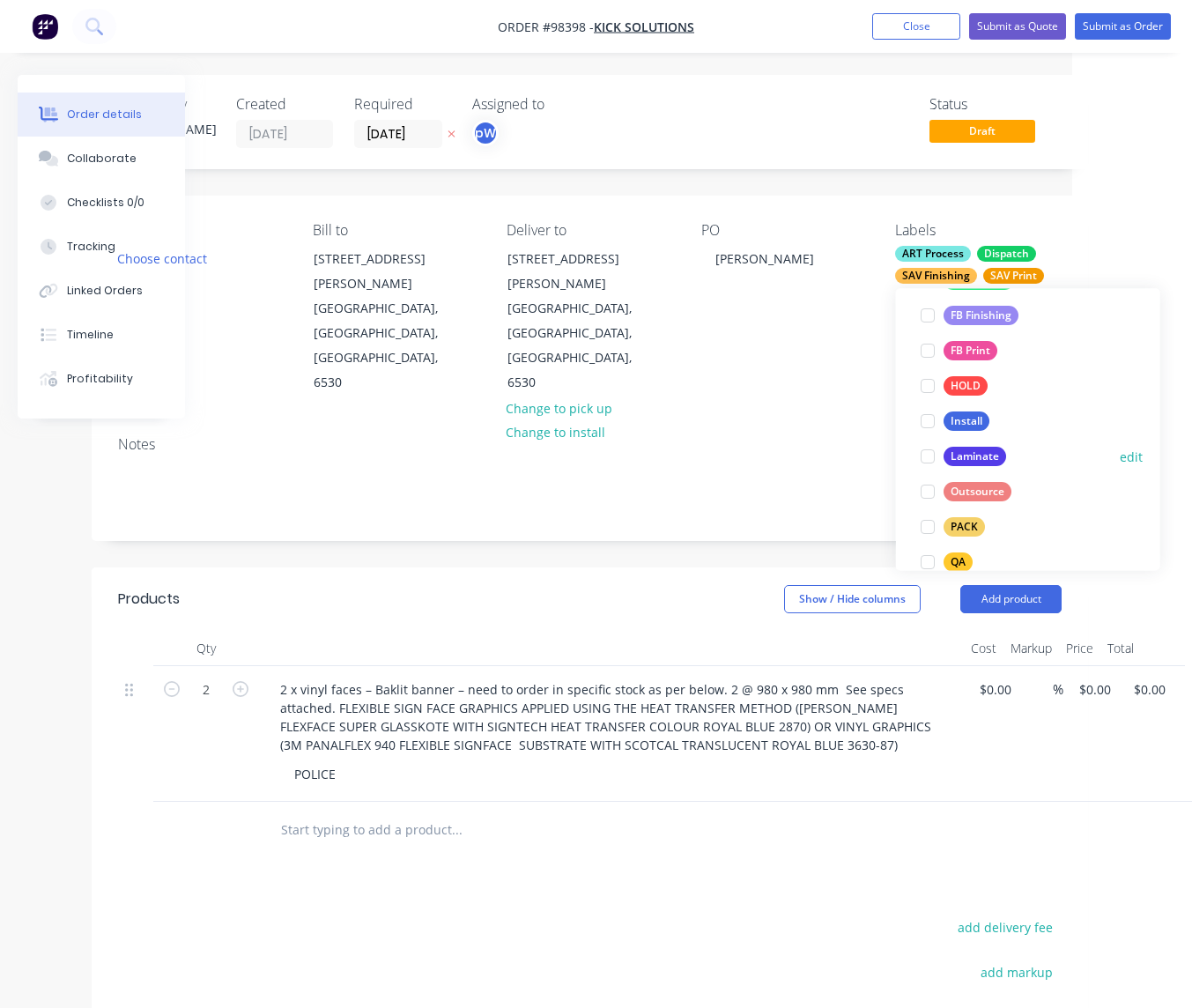
click at [967, 454] on div "Laminate" at bounding box center [975, 458] width 63 height 20
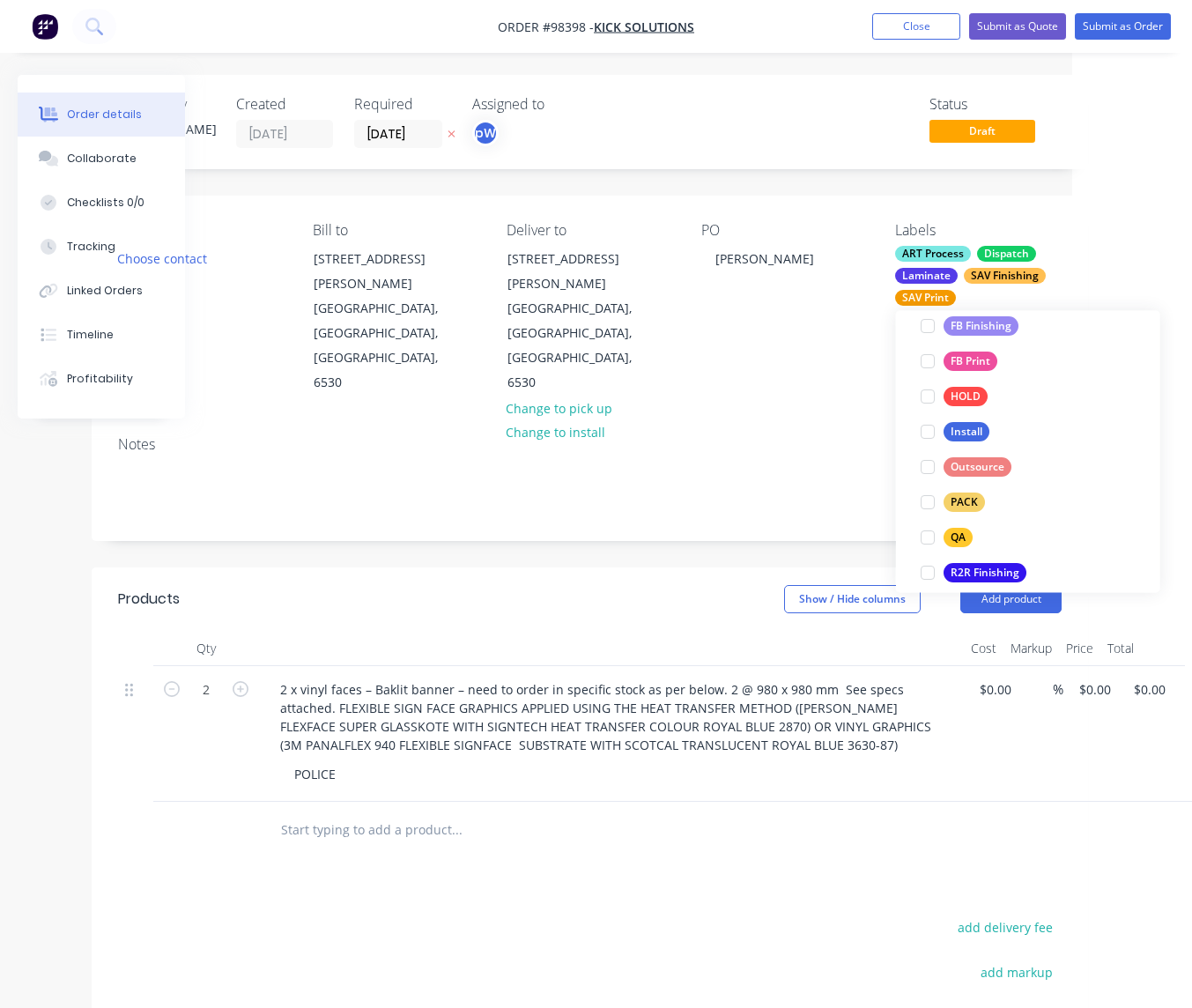
scroll to position [594, 0]
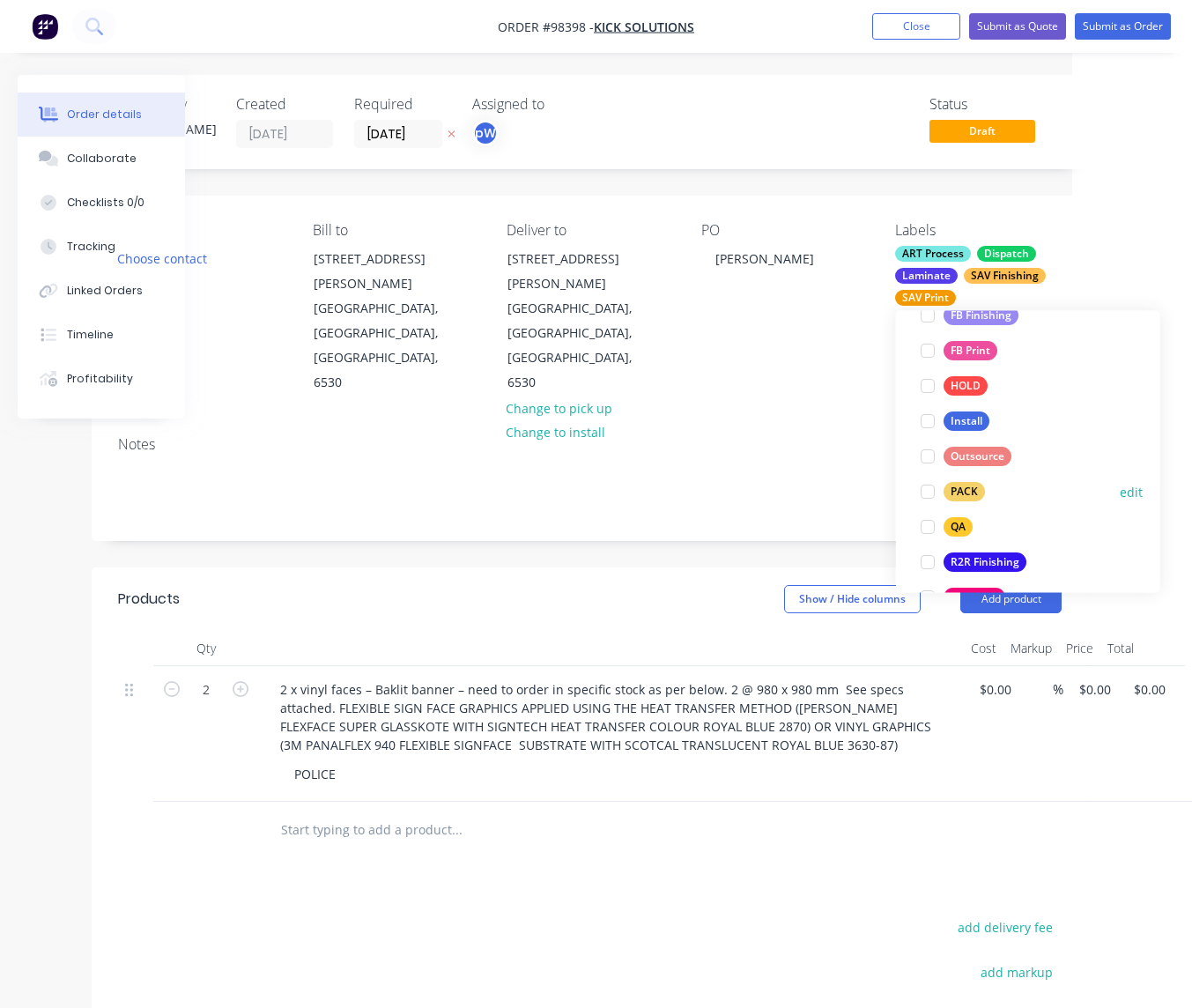
drag, startPoint x: 965, startPoint y: 494, endPoint x: 962, endPoint y: 508, distance: 14.3
click at [965, 494] on div "PACK" at bounding box center [965, 493] width 41 height 20
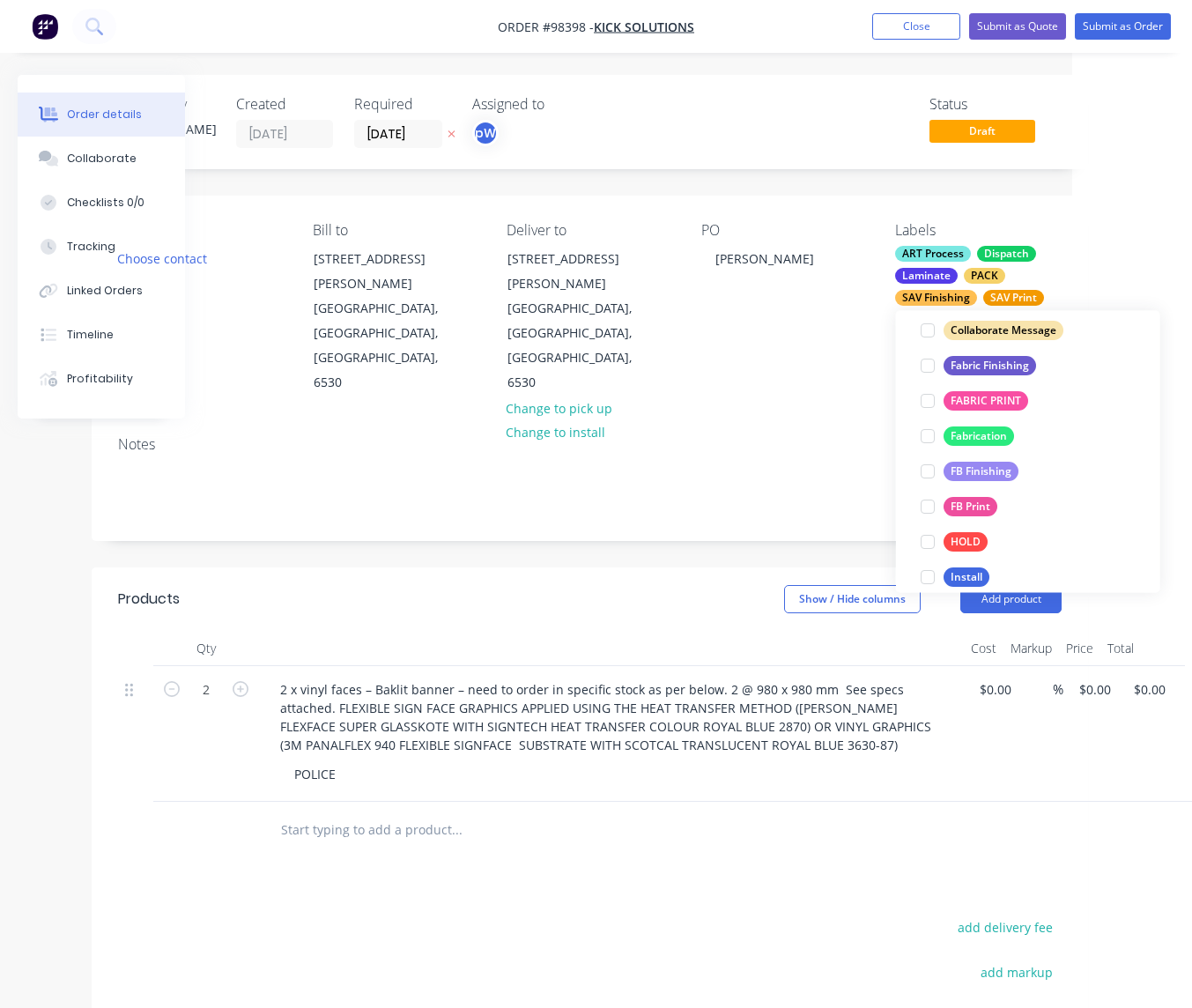
scroll to position [585, 0]
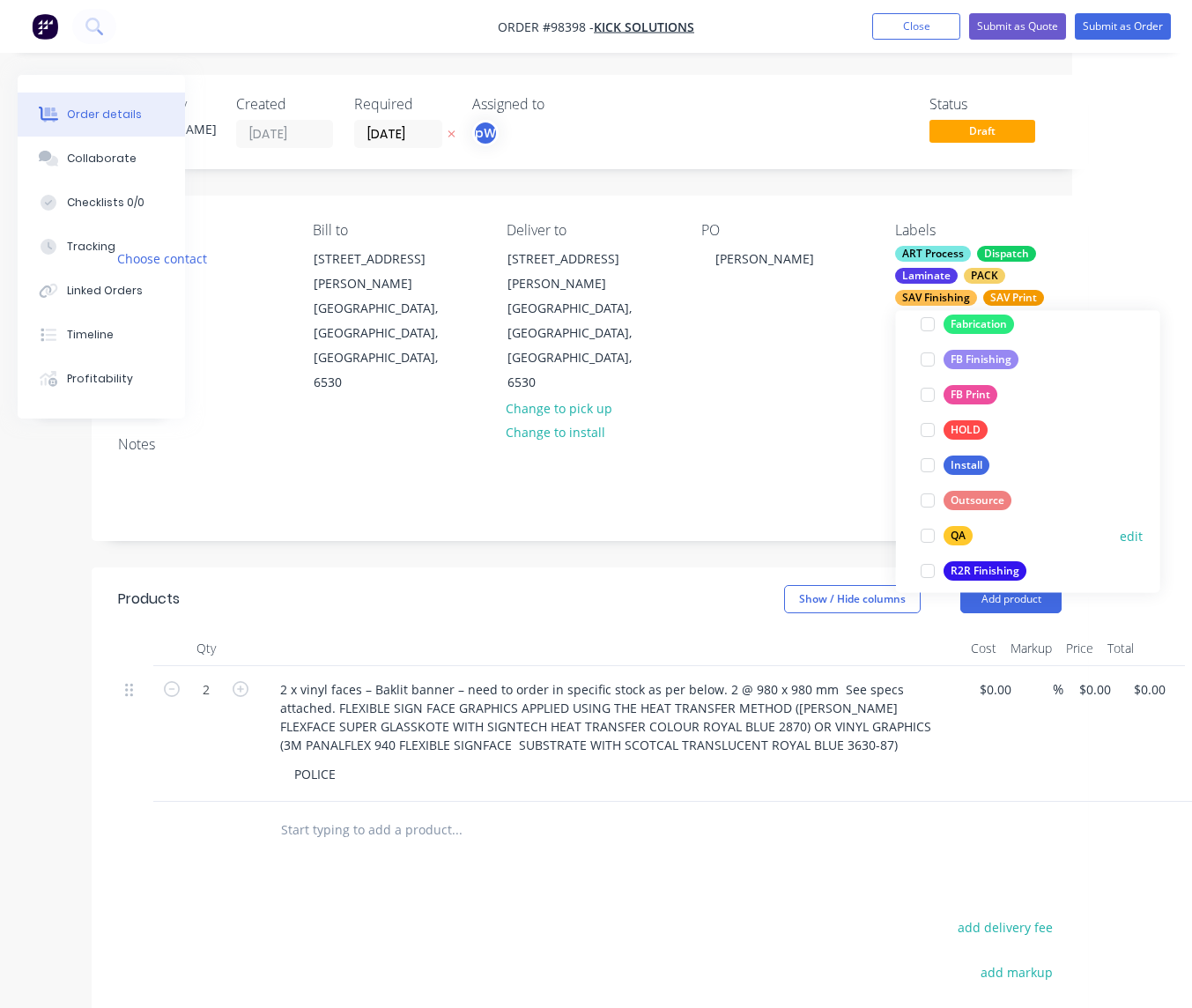
drag, startPoint x: 954, startPoint y: 534, endPoint x: 964, endPoint y: 534, distance: 10.0
click at [961, 533] on div "QA" at bounding box center [959, 536] width 30 height 20
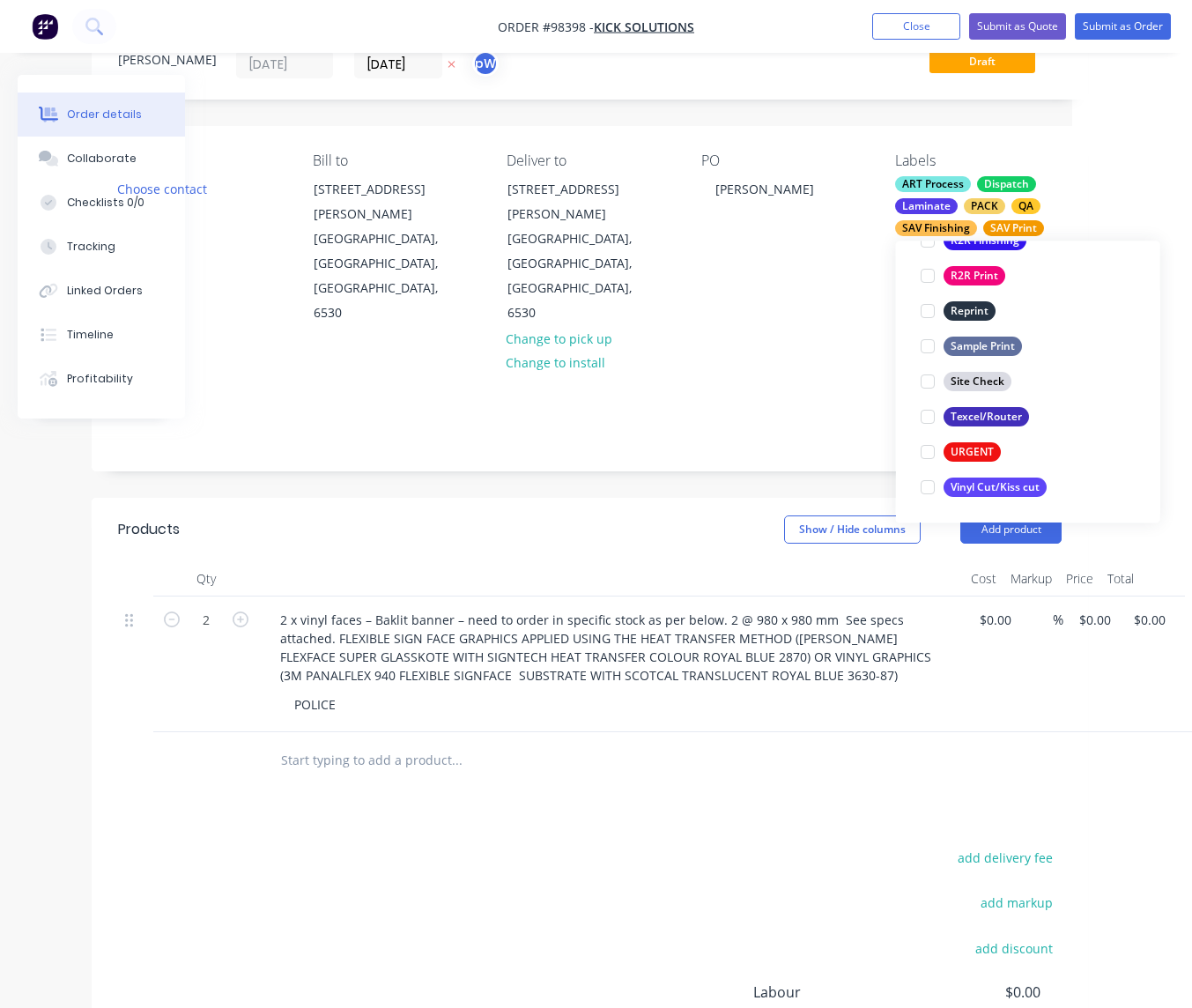
scroll to position [76, 119]
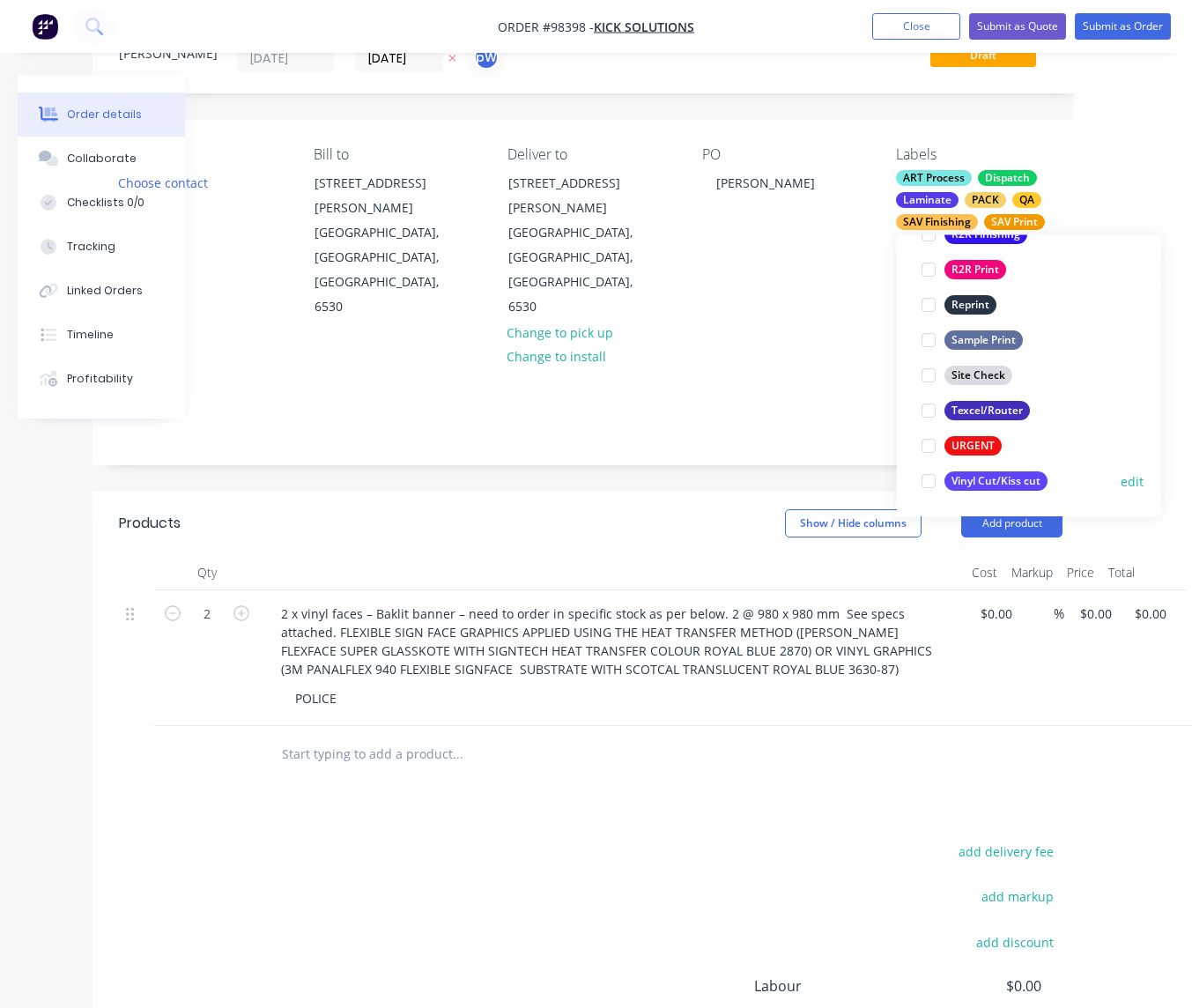
click at [984, 483] on div "Vinyl Cut/Kiss cut" at bounding box center [996, 482] width 103 height 20
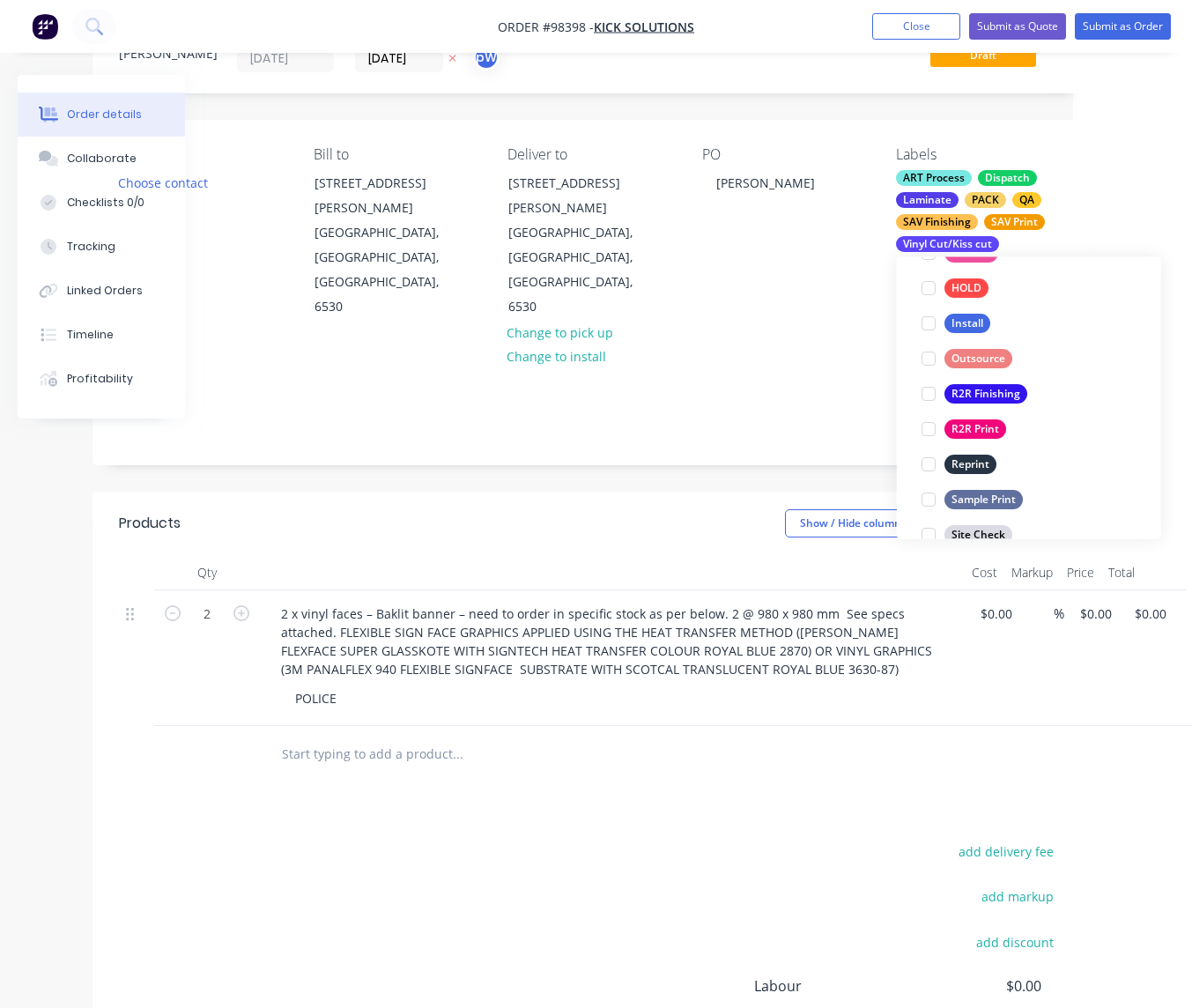
scroll to position [846, 0]
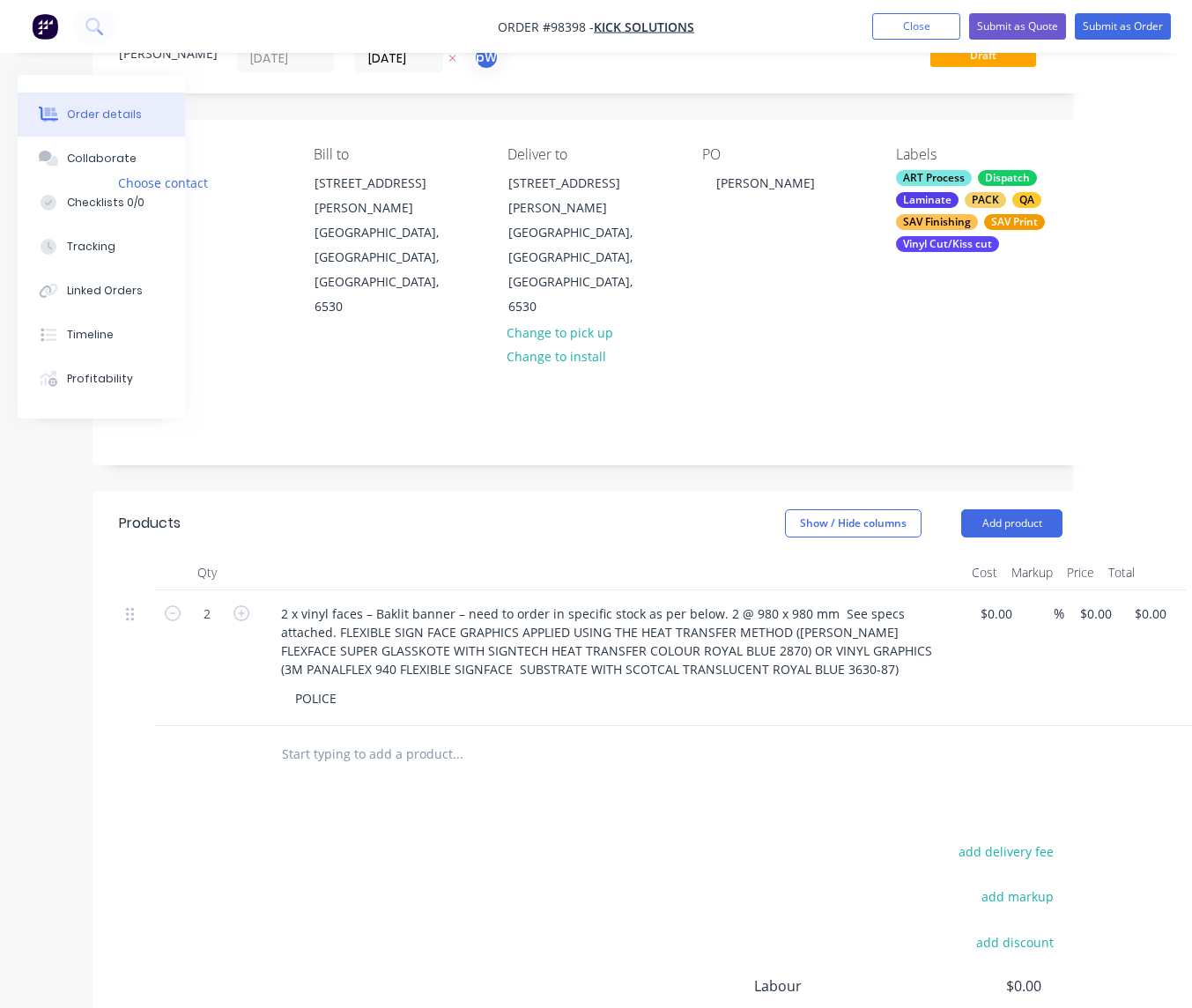
click at [755, 726] on div at bounding box center [577, 755] width 635 height 57
click at [984, 509] on button "Add product" at bounding box center [1012, 523] width 101 height 29
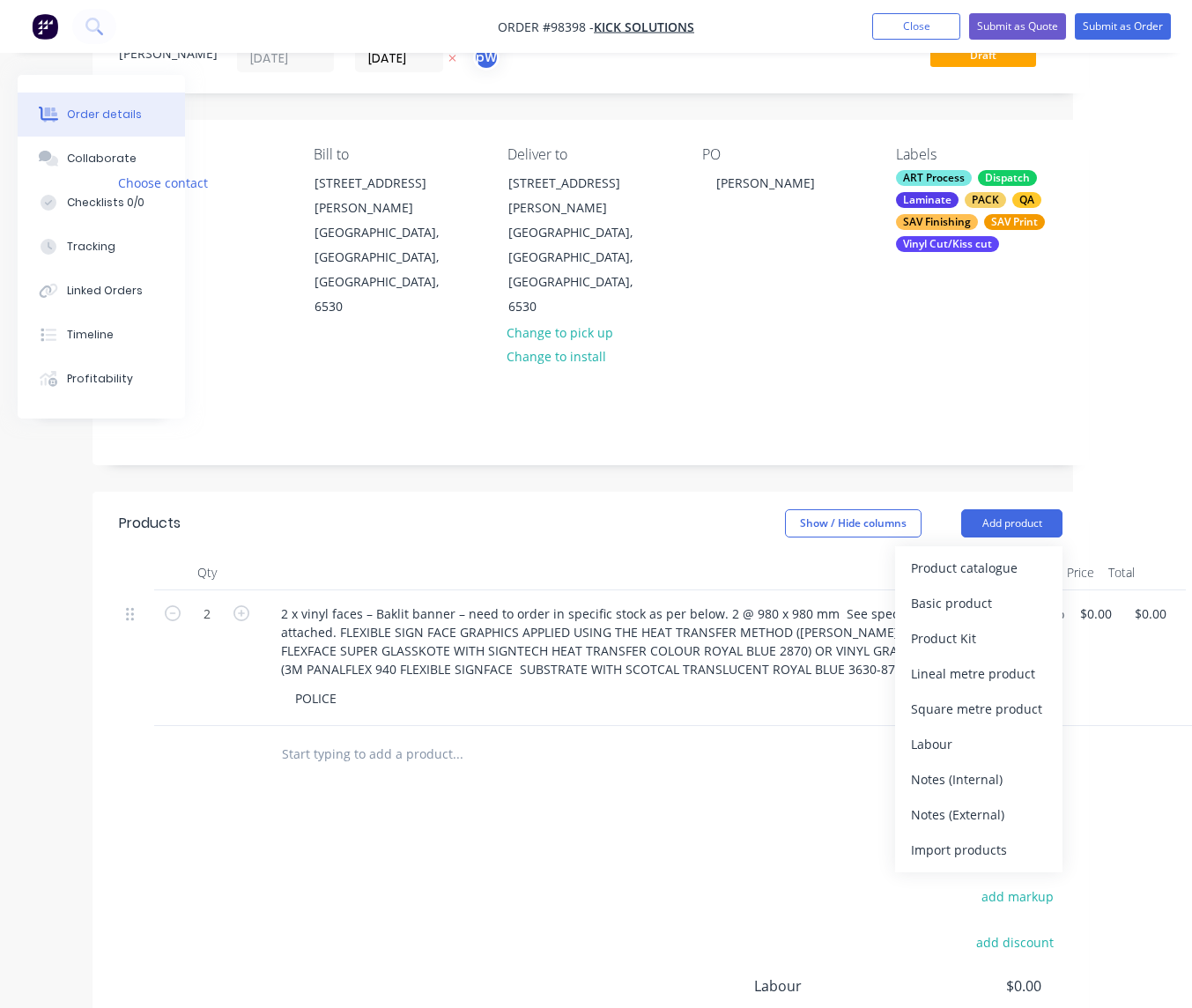
click at [961, 802] on div "Notes (External)" at bounding box center [979, 815] width 136 height 26
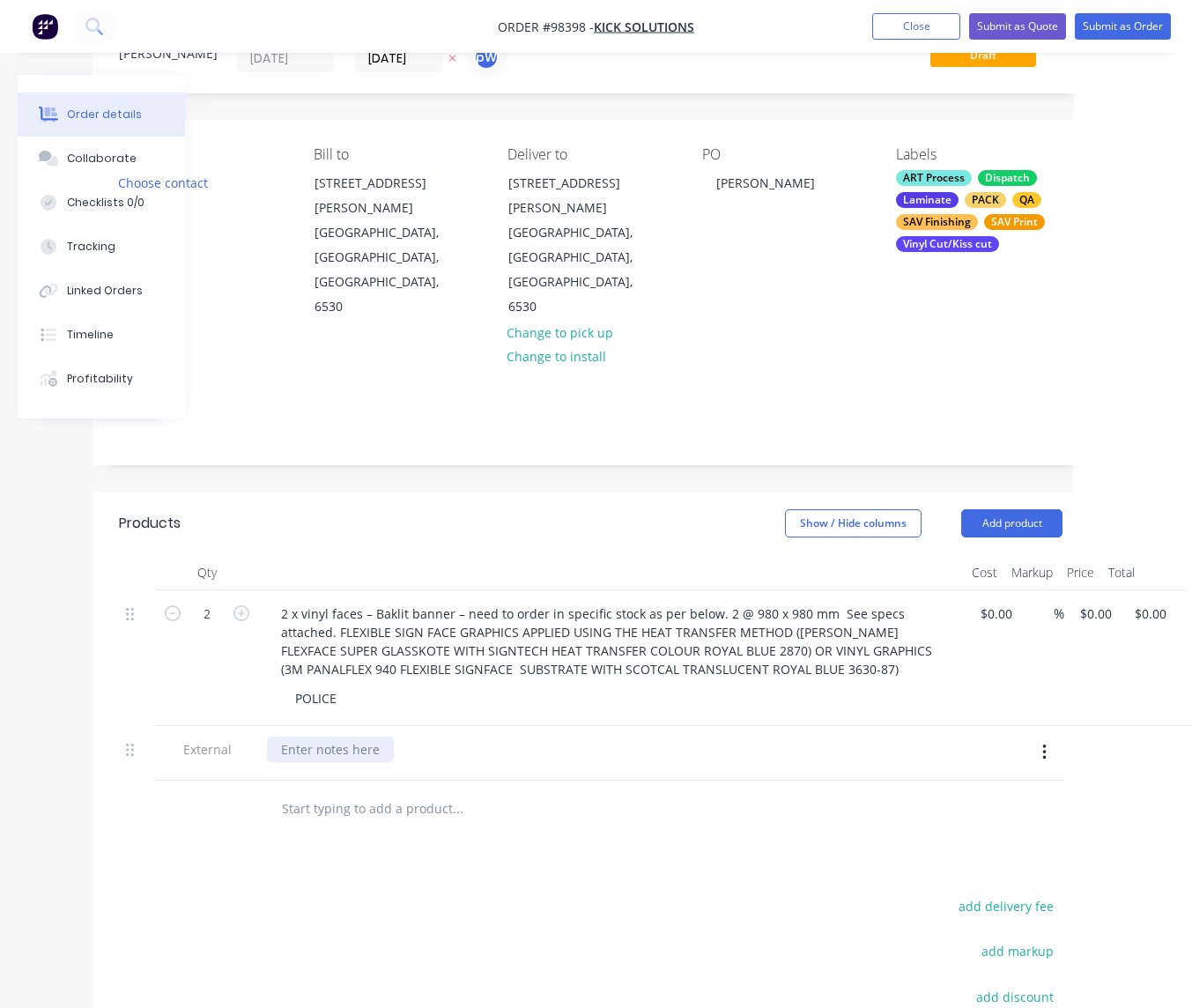
click at [290, 736] on div at bounding box center [330, 749] width 127 height 26
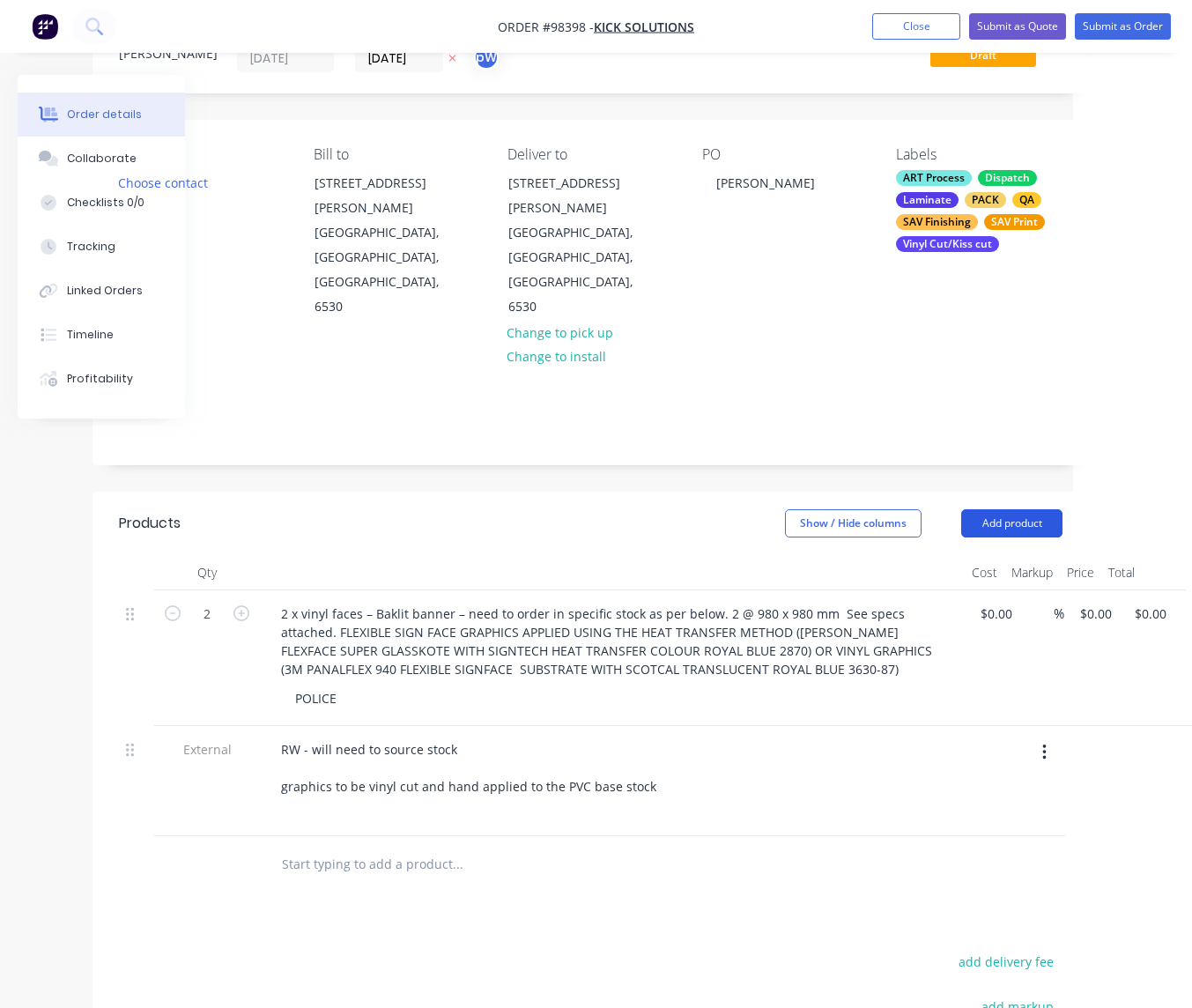
drag, startPoint x: 1013, startPoint y: 450, endPoint x: 1015, endPoint y: 467, distance: 17.1
click at [1013, 509] on button "Add product" at bounding box center [1012, 523] width 101 height 29
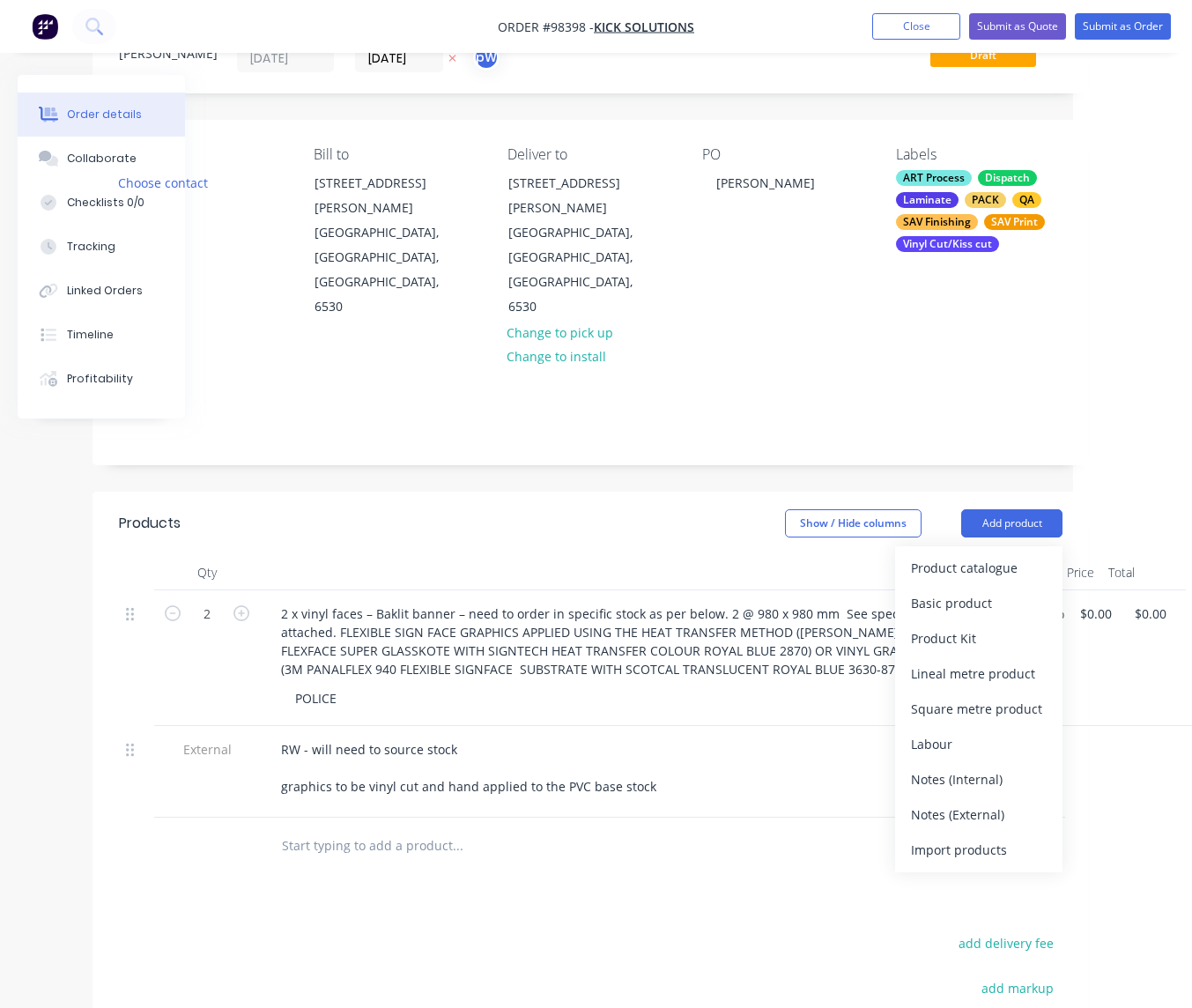
drag, startPoint x: 945, startPoint y: 739, endPoint x: 903, endPoint y: 744, distance: 42.3
click at [943, 802] on div "Notes (External)" at bounding box center [979, 815] width 136 height 26
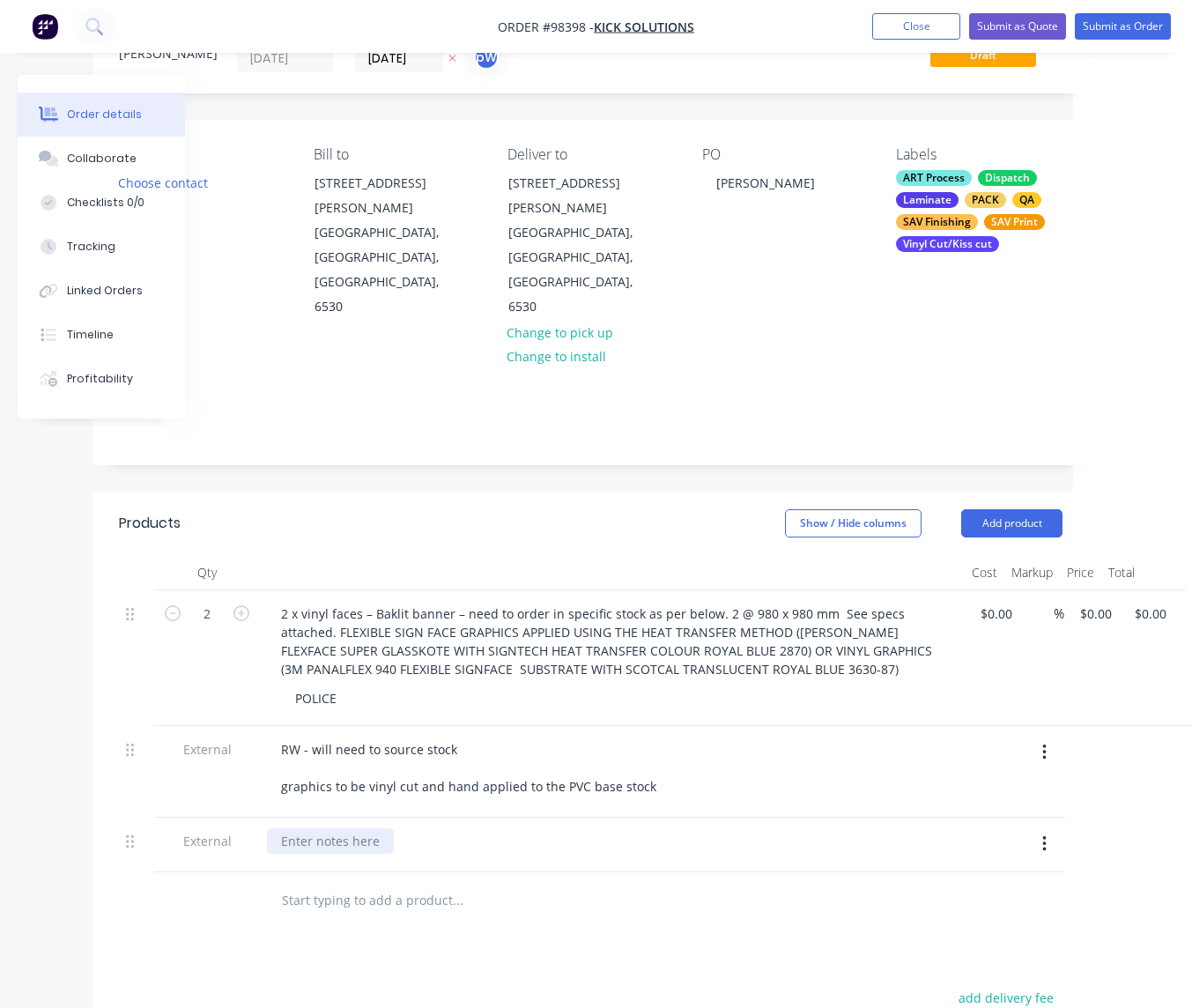
click at [341, 828] on div at bounding box center [330, 841] width 127 height 26
click at [1098, 601] on input "0" at bounding box center [1089, 614] width 21 height 26
type input "$140.00"
type input "$280.00"
click at [993, 509] on button "Add product" at bounding box center [1012, 523] width 101 height 29
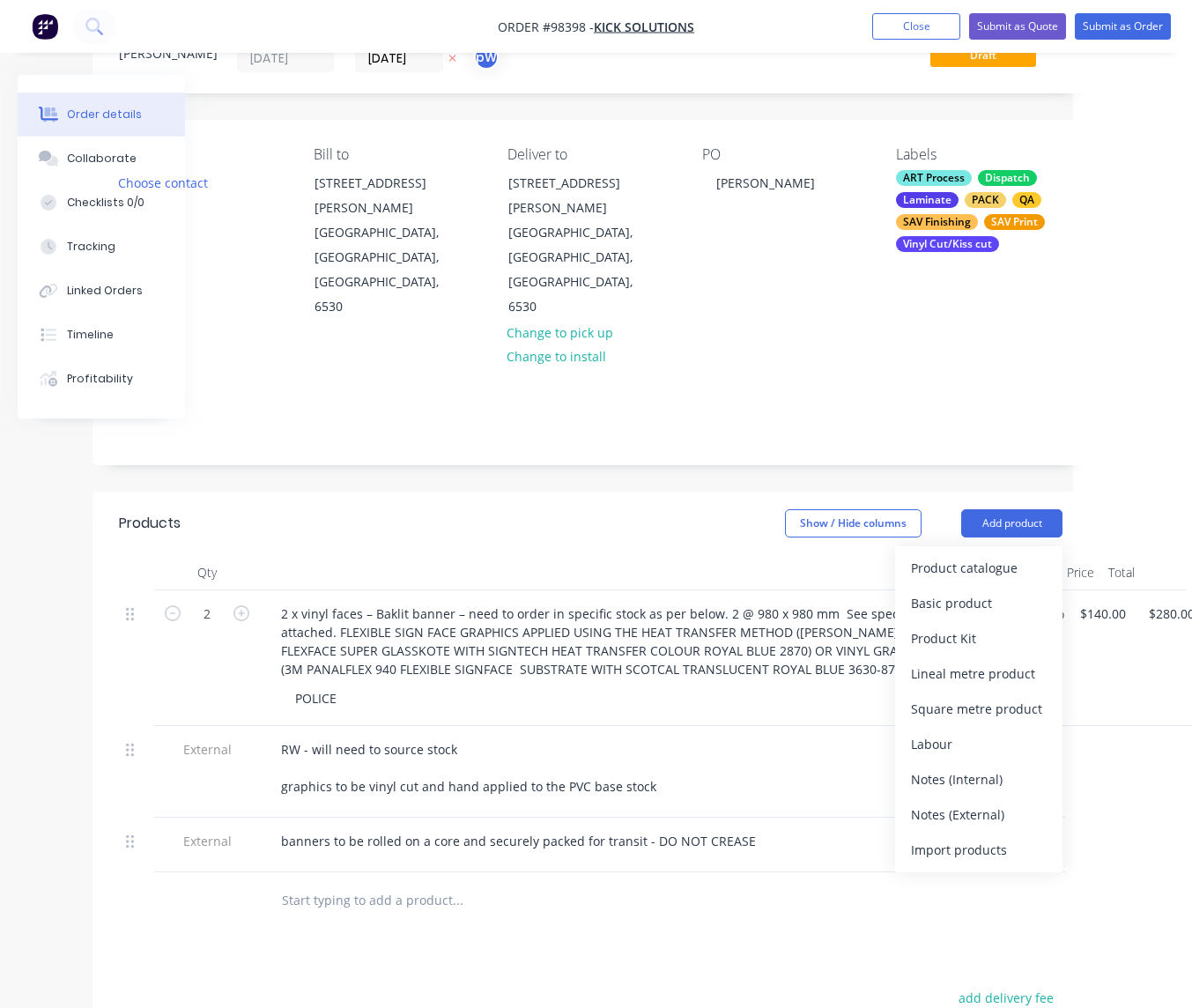
drag, startPoint x: 944, startPoint y: 749, endPoint x: 832, endPoint y: 776, distance: 115.2
click at [944, 802] on div "Notes (External)" at bounding box center [979, 815] width 136 height 26
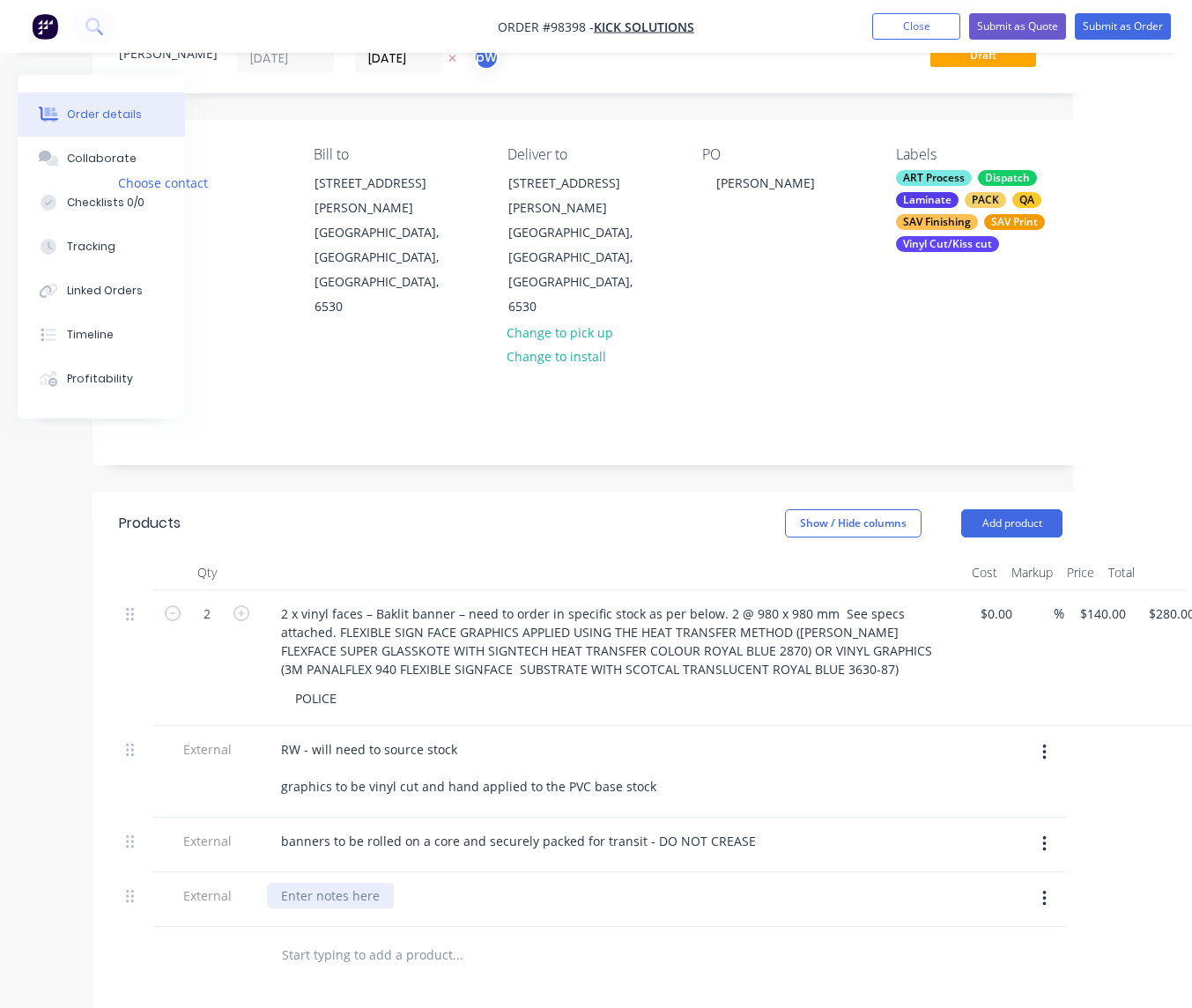
click at [305, 883] on div at bounding box center [330, 896] width 127 height 26
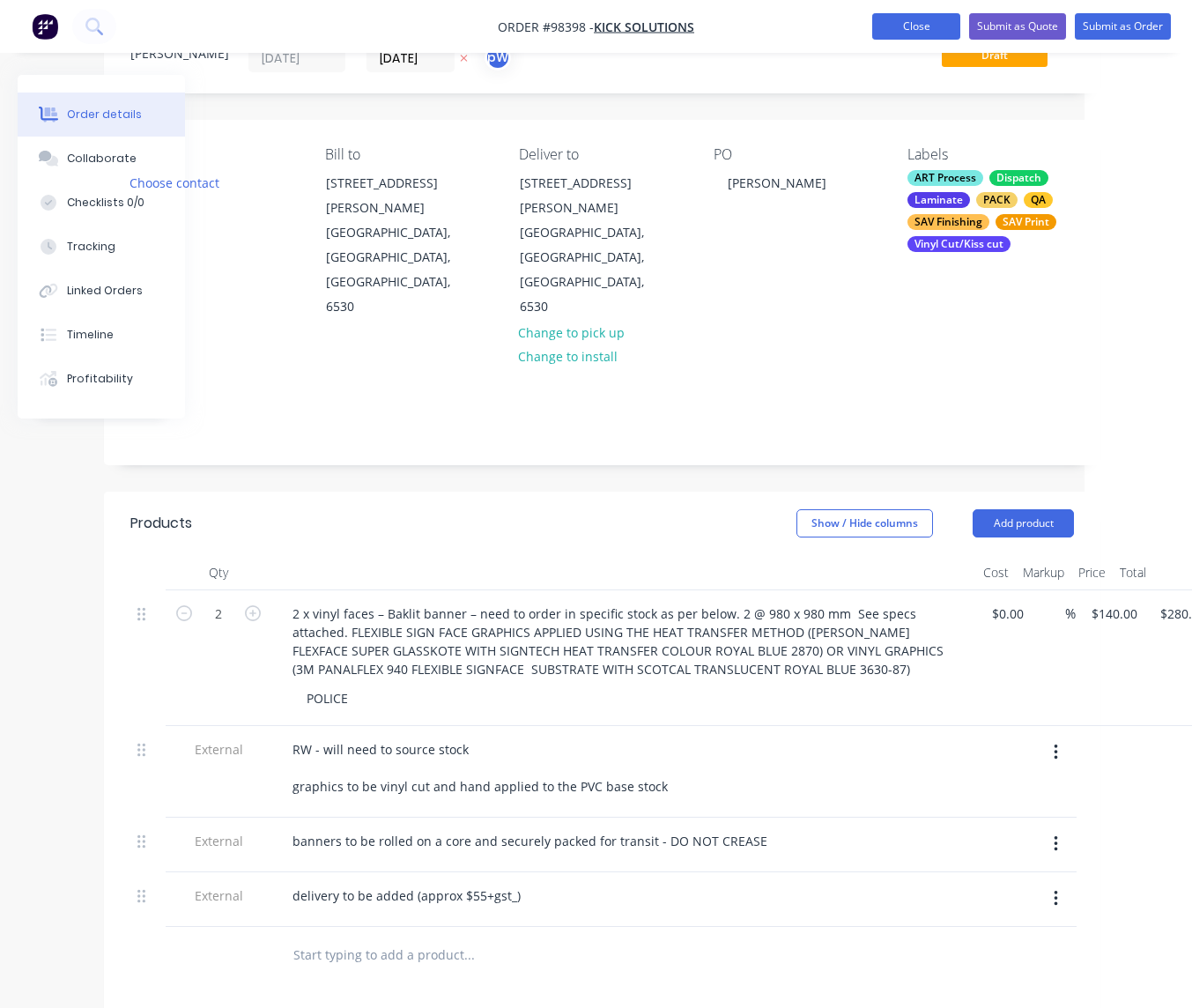
click at [908, 28] on button "Close" at bounding box center [916, 26] width 89 height 27
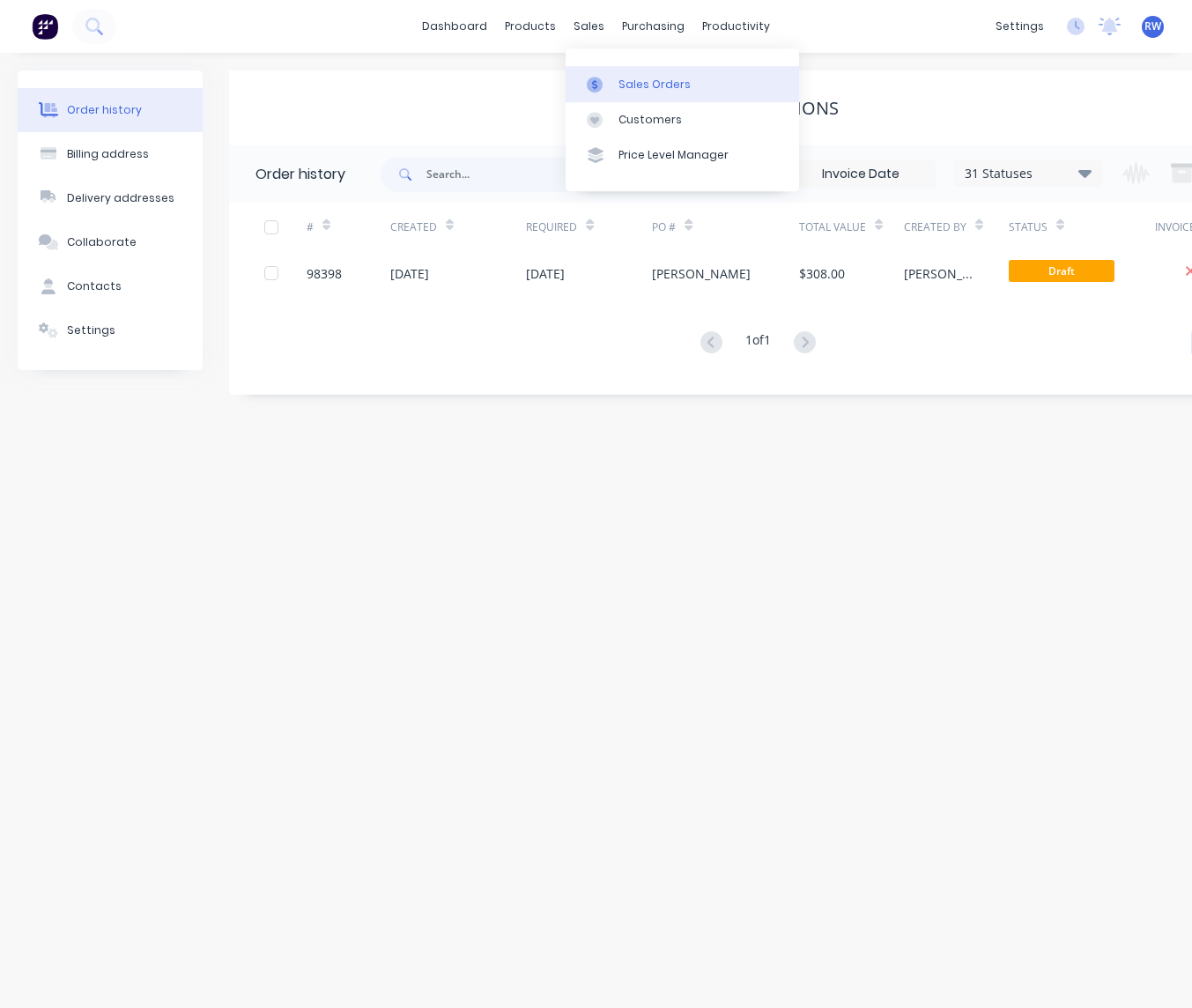
click at [656, 87] on div "Sales Orders" at bounding box center [654, 85] width 72 height 16
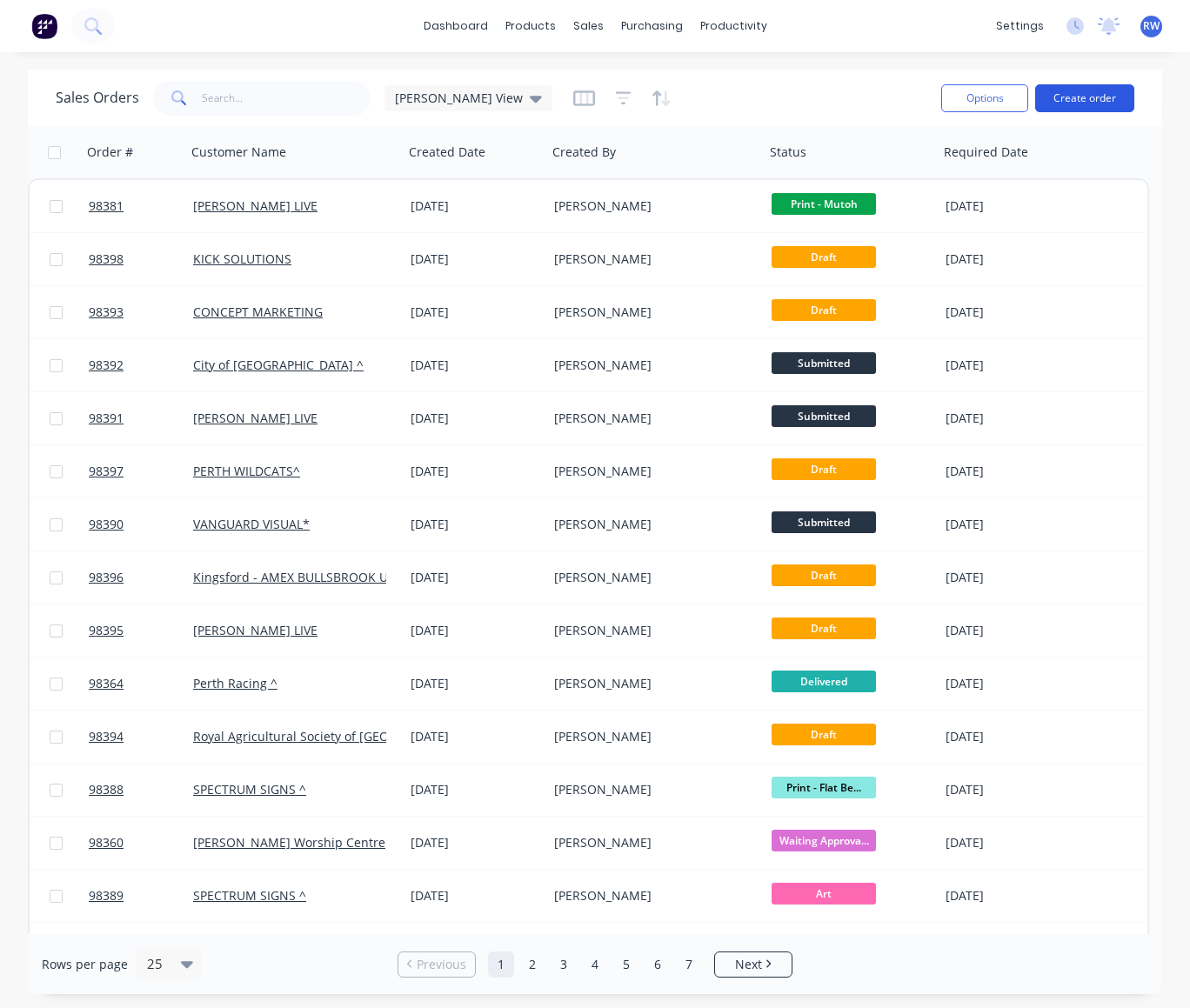
click at [1083, 99] on button "Create order" at bounding box center [1084, 98] width 99 height 28
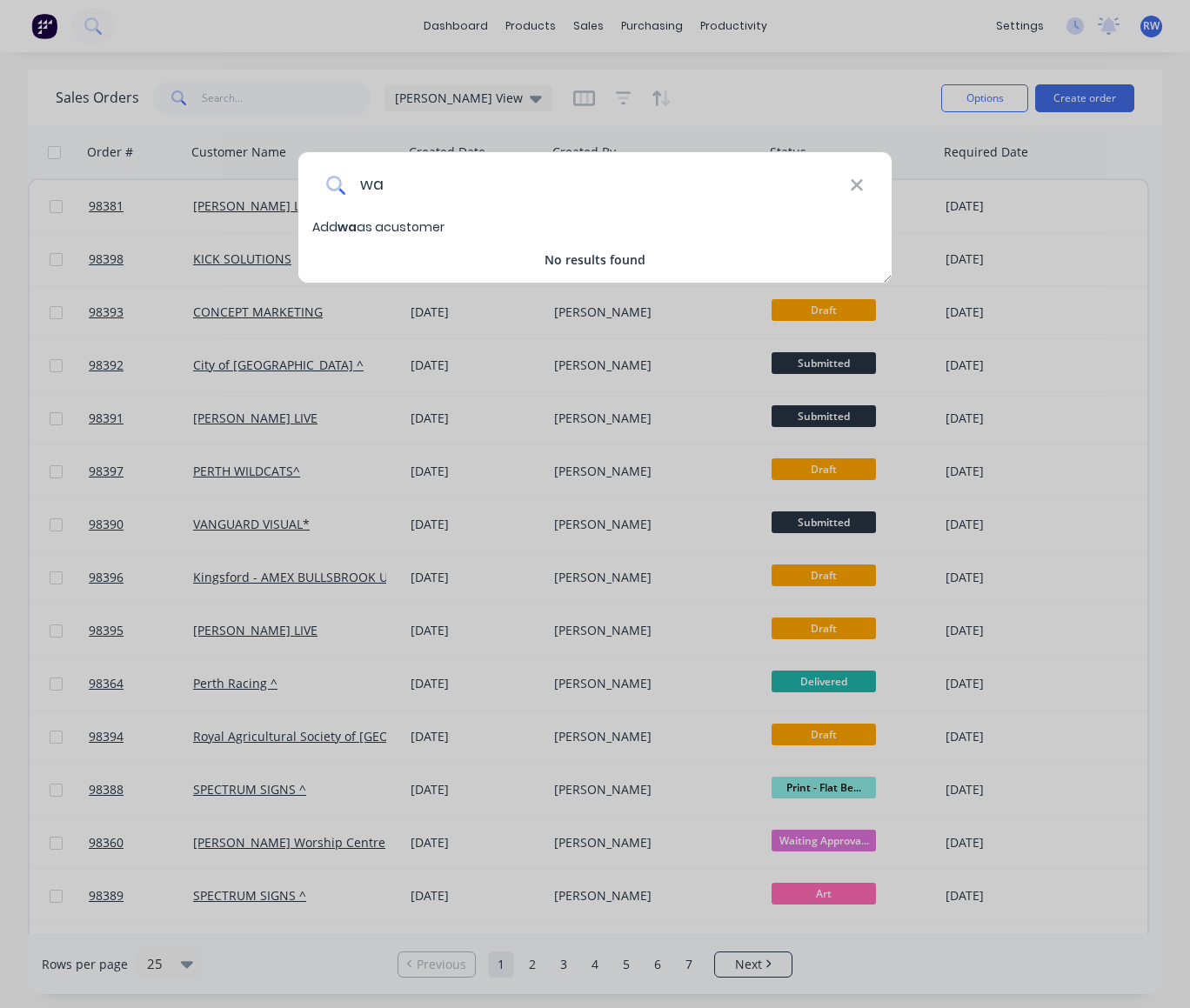
type input "w"
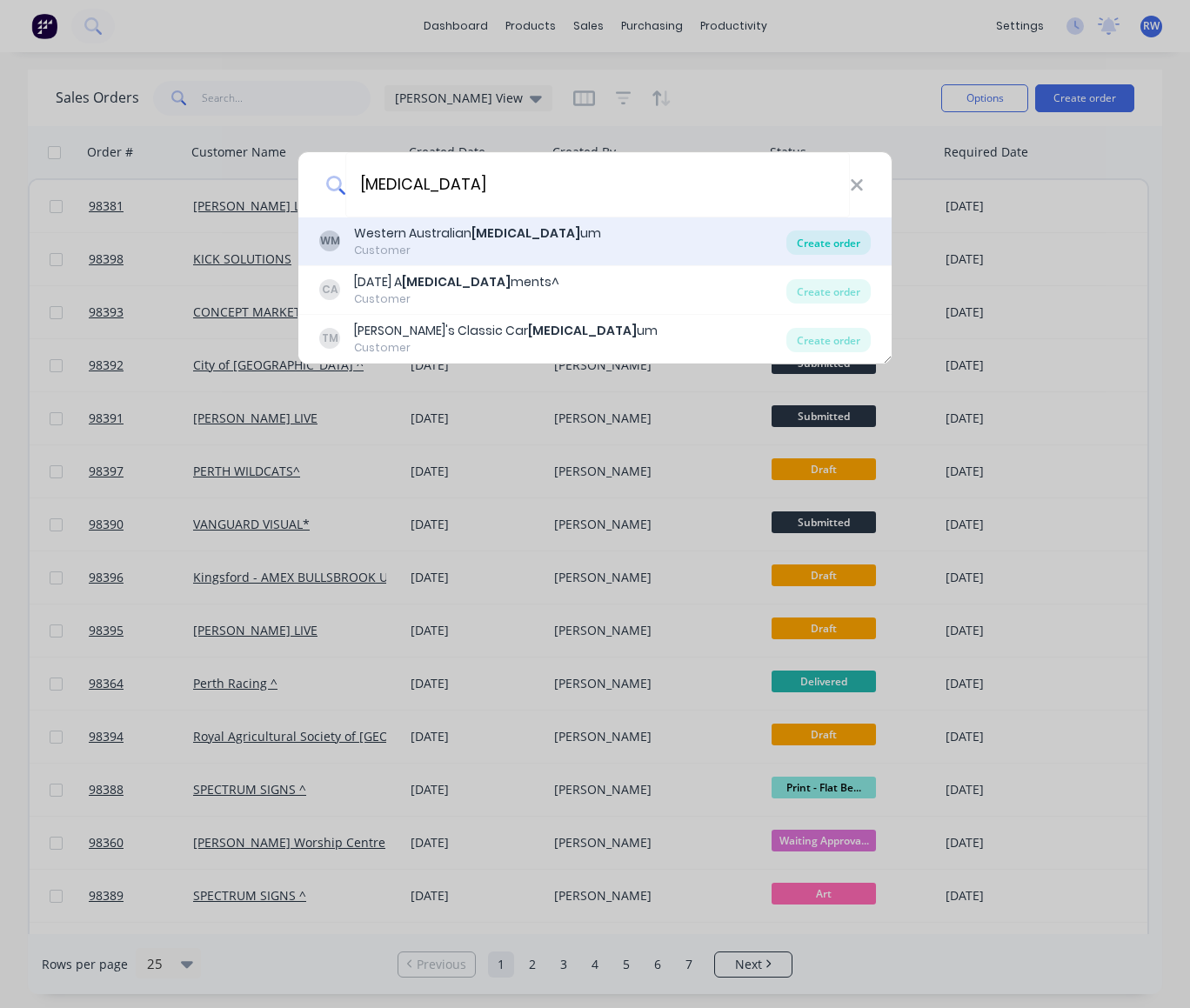
type input "[MEDICAL_DATA]"
click at [834, 244] on div "Create order" at bounding box center [828, 242] width 85 height 24
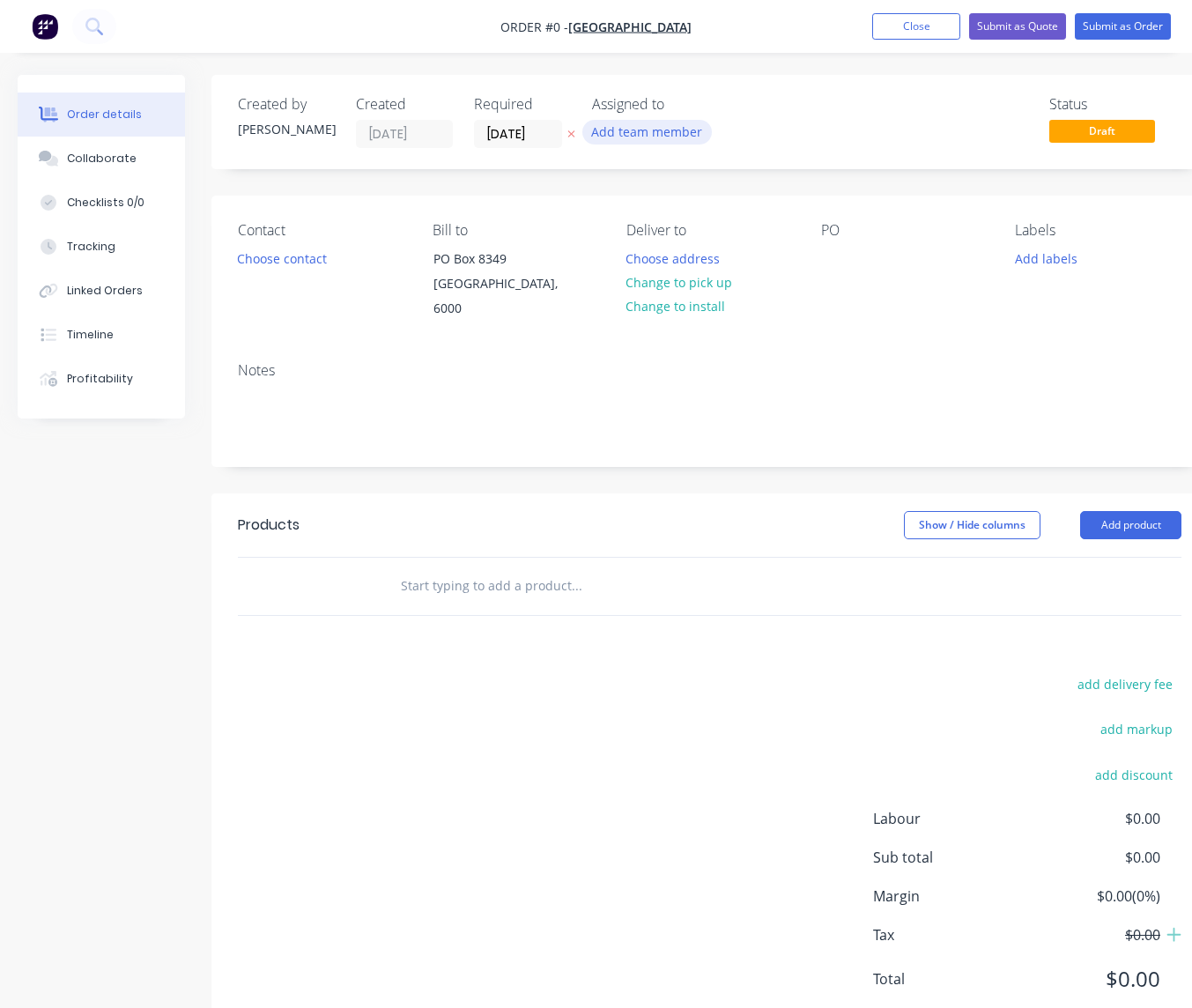
click at [625, 135] on button "Add team member" at bounding box center [648, 132] width 130 height 24
type input "[PERSON_NAME]"
click at [695, 230] on div "[PERSON_NAME]" at bounding box center [733, 230] width 176 height 19
click at [690, 262] on button "Choose address" at bounding box center [673, 258] width 113 height 24
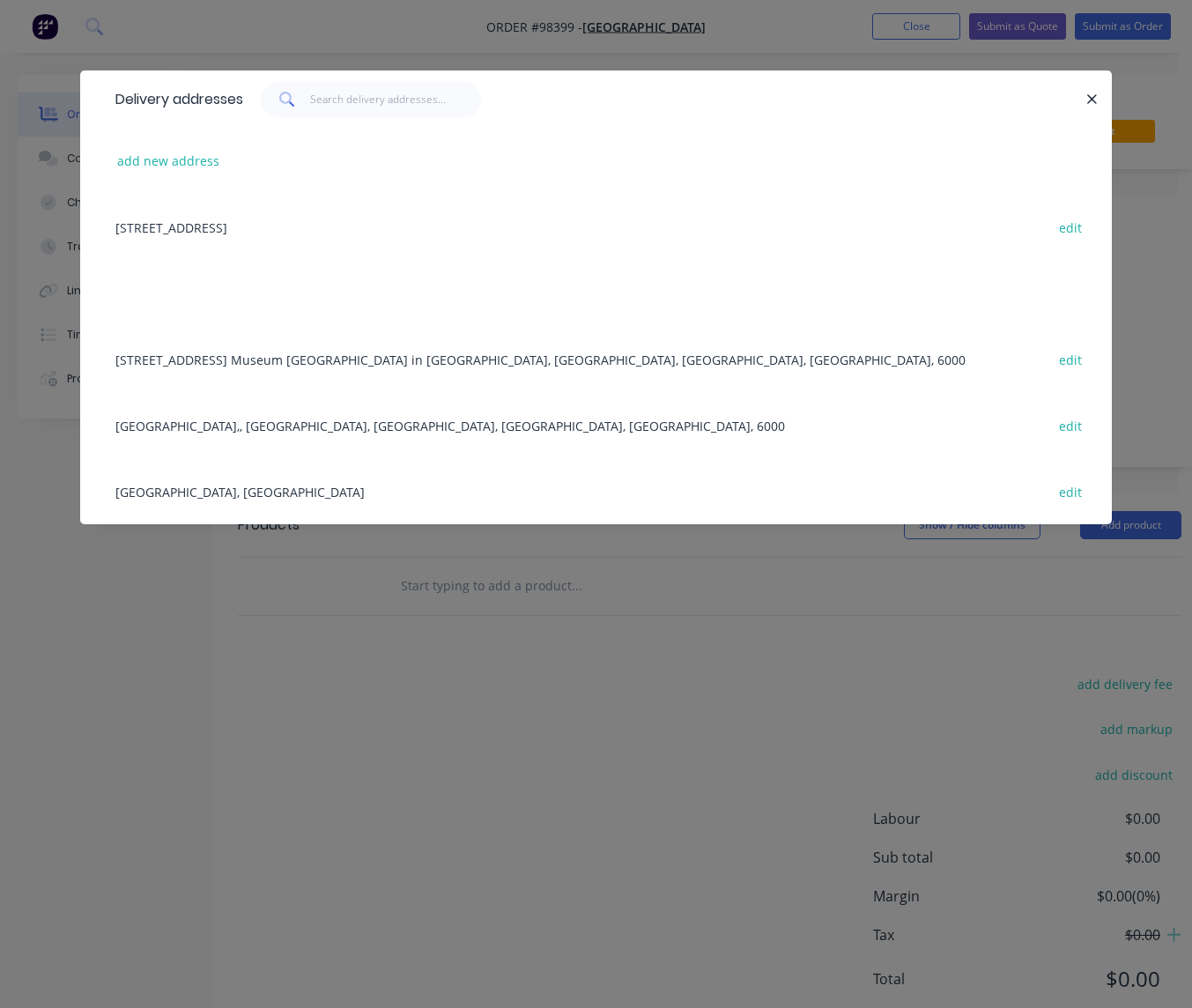
click at [330, 495] on div "WA Maritime Museum, Fremantle edit" at bounding box center [596, 490] width 979 height 66
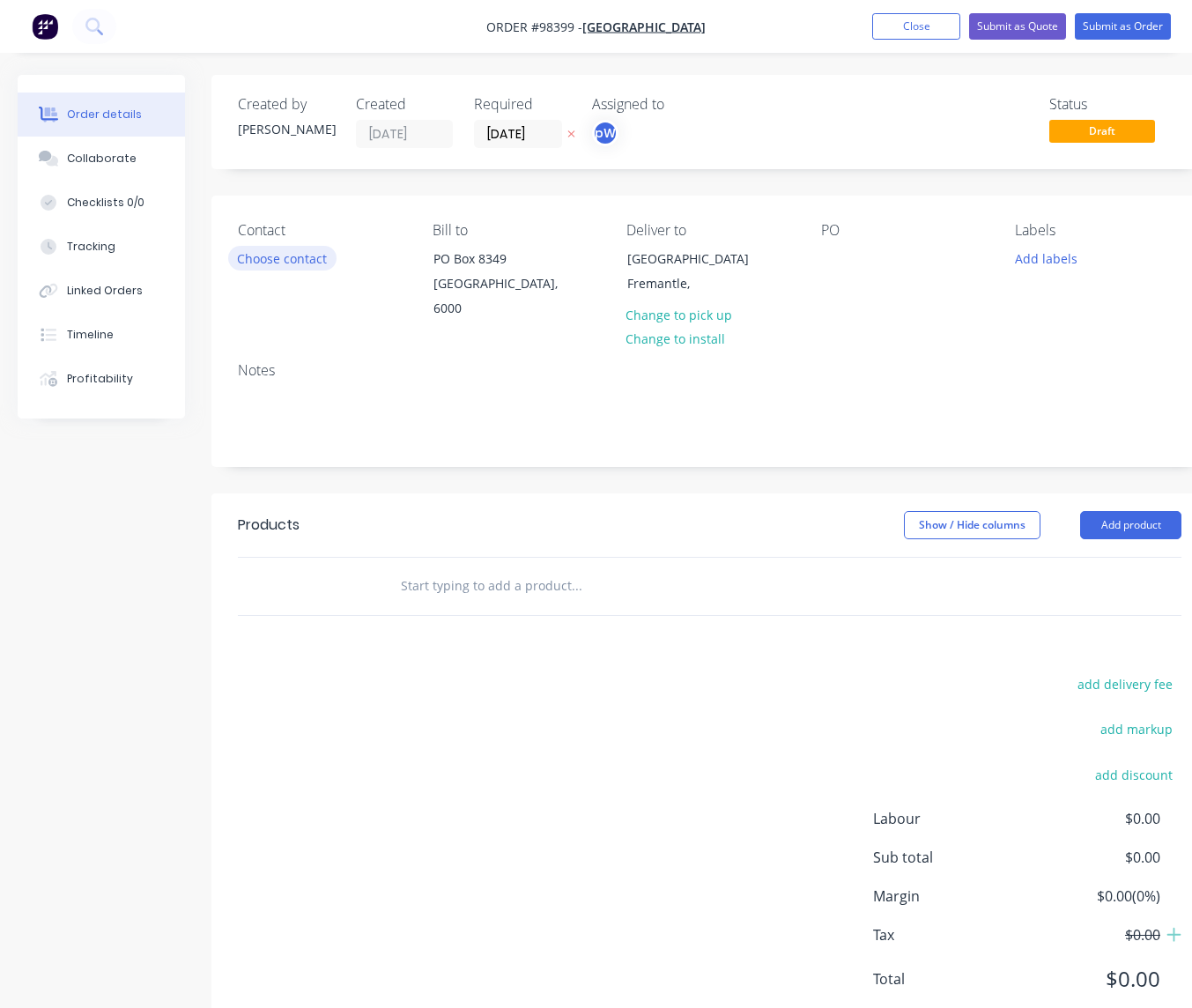
click at [288, 261] on button "Choose contact" at bounding box center [282, 258] width 108 height 24
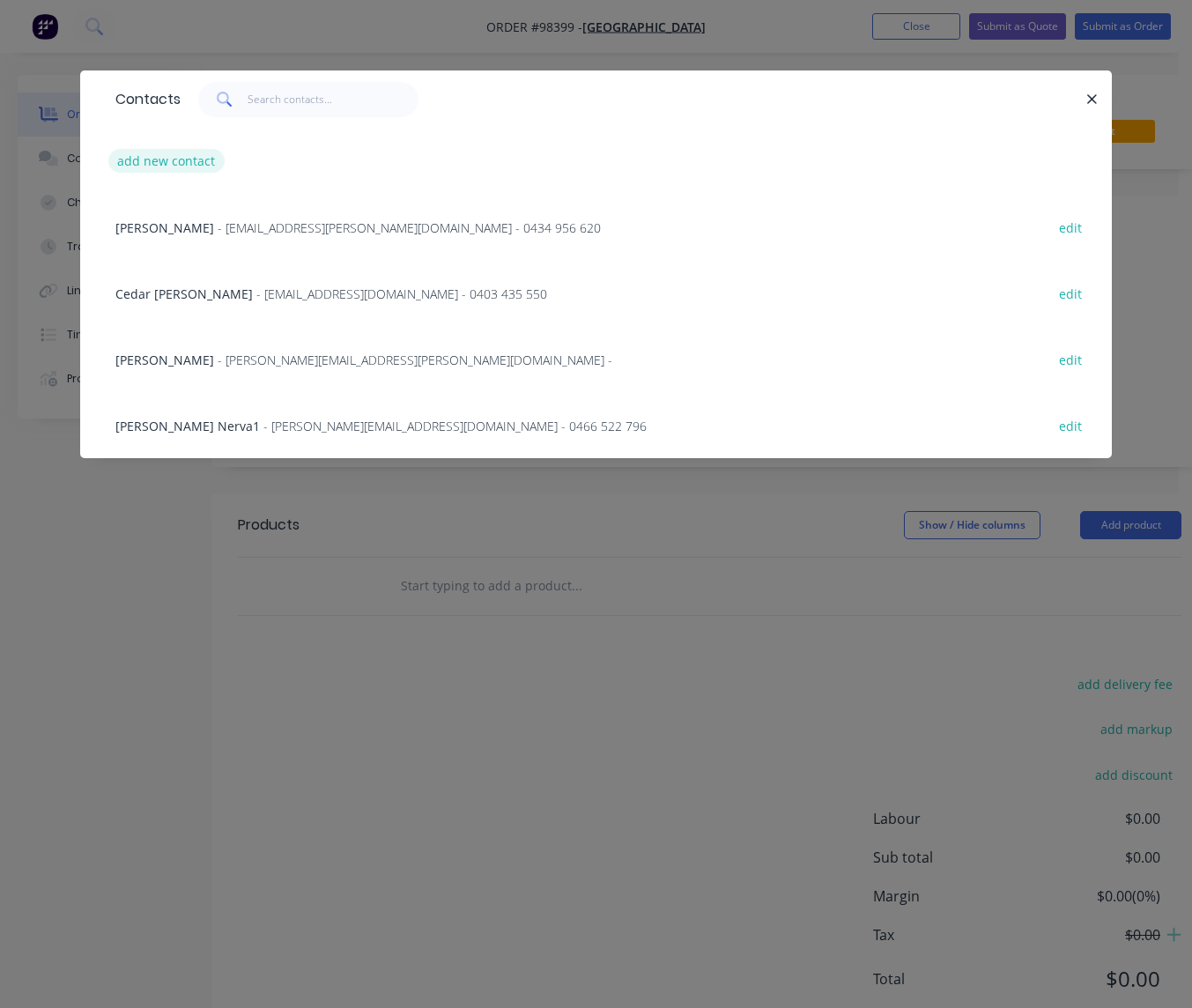
click at [180, 162] on button "add new contact" at bounding box center [166, 160] width 116 height 24
select select "AU"
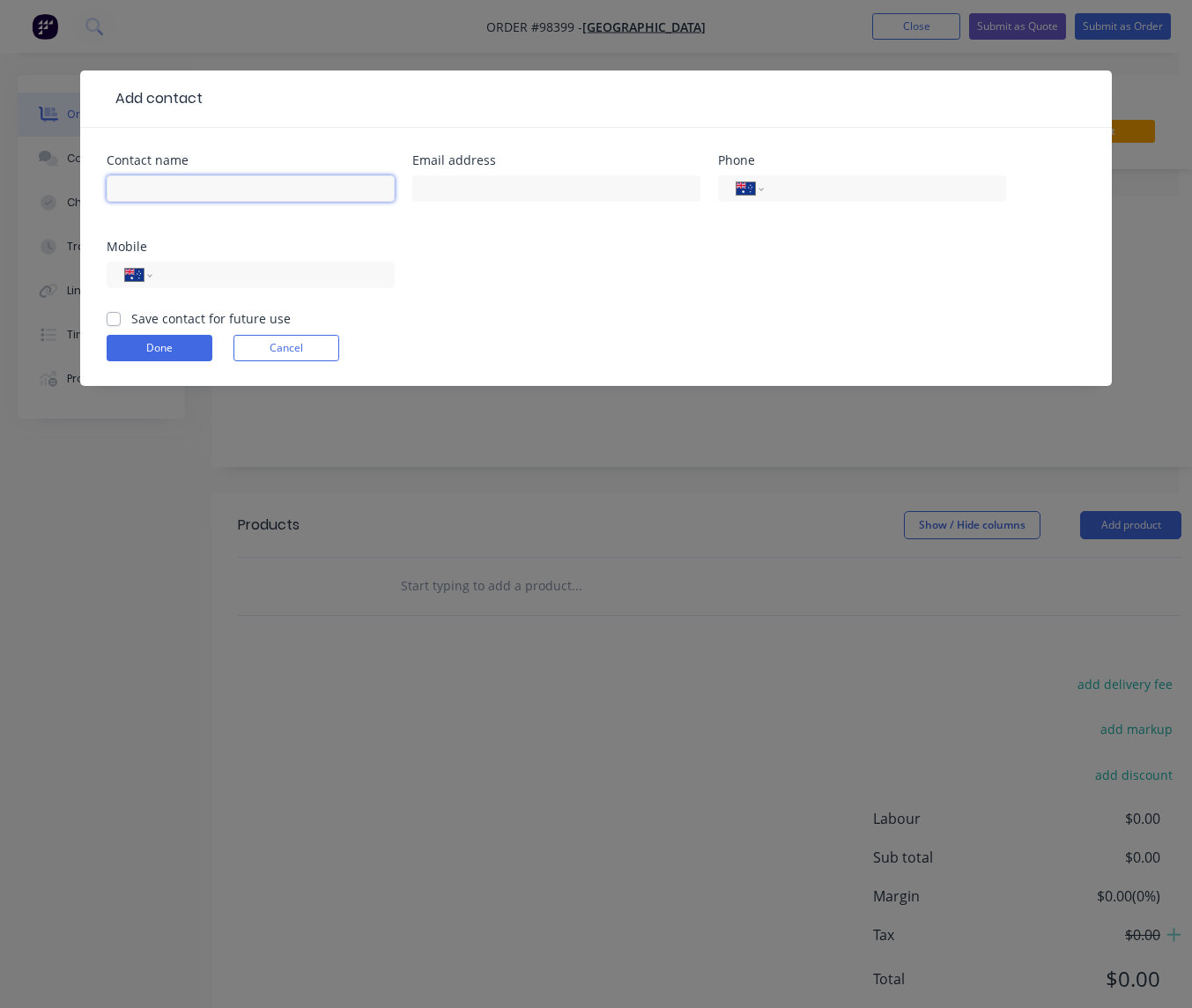
click at [172, 191] on input "text" at bounding box center [250, 188] width 288 height 27
type input "[PERSON_NAME]"
click at [562, 188] on input "text" at bounding box center [556, 188] width 288 height 27
click at [544, 188] on input "text" at bounding box center [556, 188] width 288 height 27
paste input "[PERSON_NAME][EMAIL_ADDRESS][PERSON_NAME][DOMAIN_NAME]"
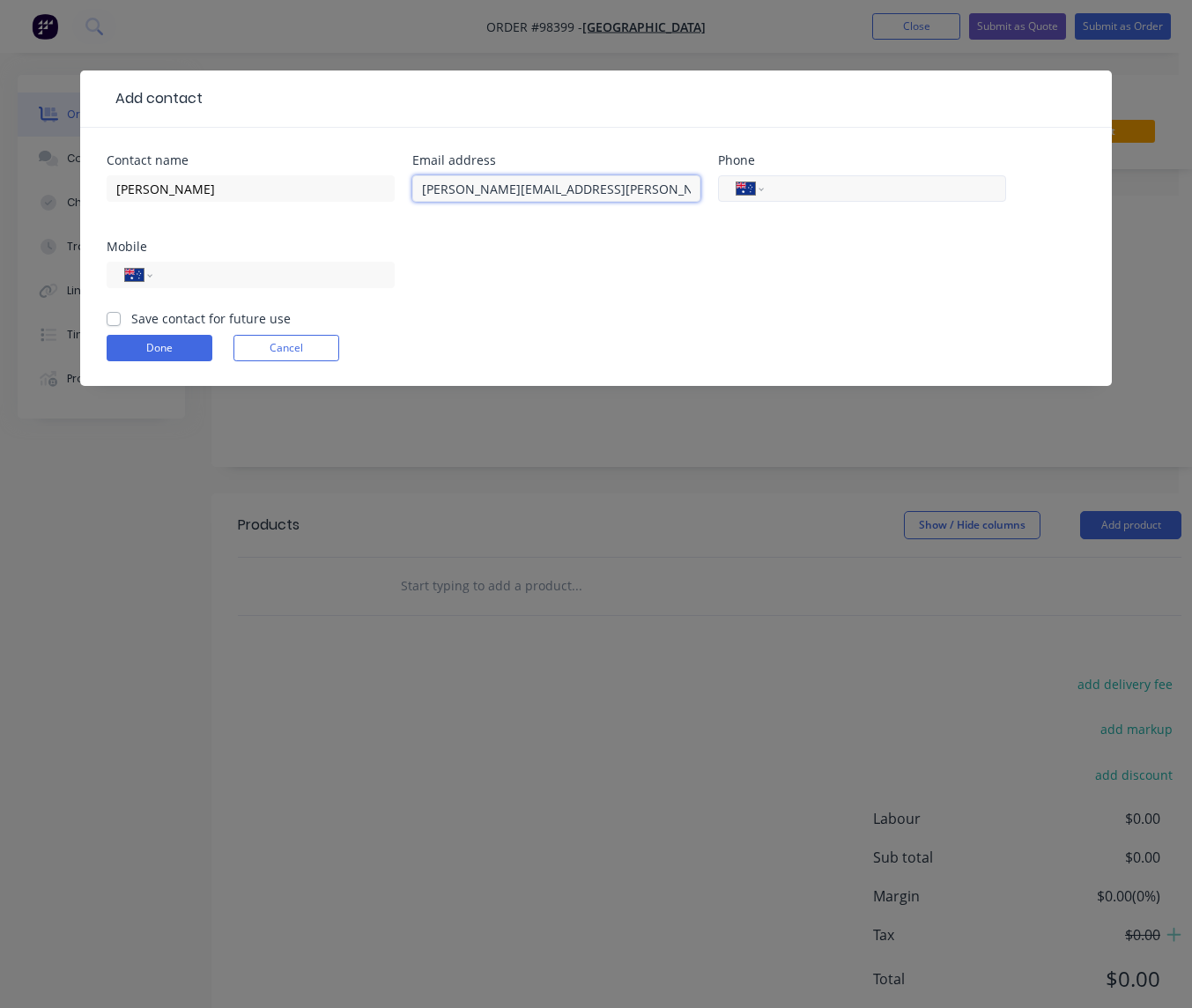
type input "[PERSON_NAME][EMAIL_ADDRESS][PERSON_NAME][DOMAIN_NAME]"
click at [837, 182] on input "tel" at bounding box center [882, 189] width 212 height 21
type input "[PHONE_NUMBER]"
click at [211, 272] on input "tel" at bounding box center [270, 275] width 212 height 21
type input "0466 522 796"
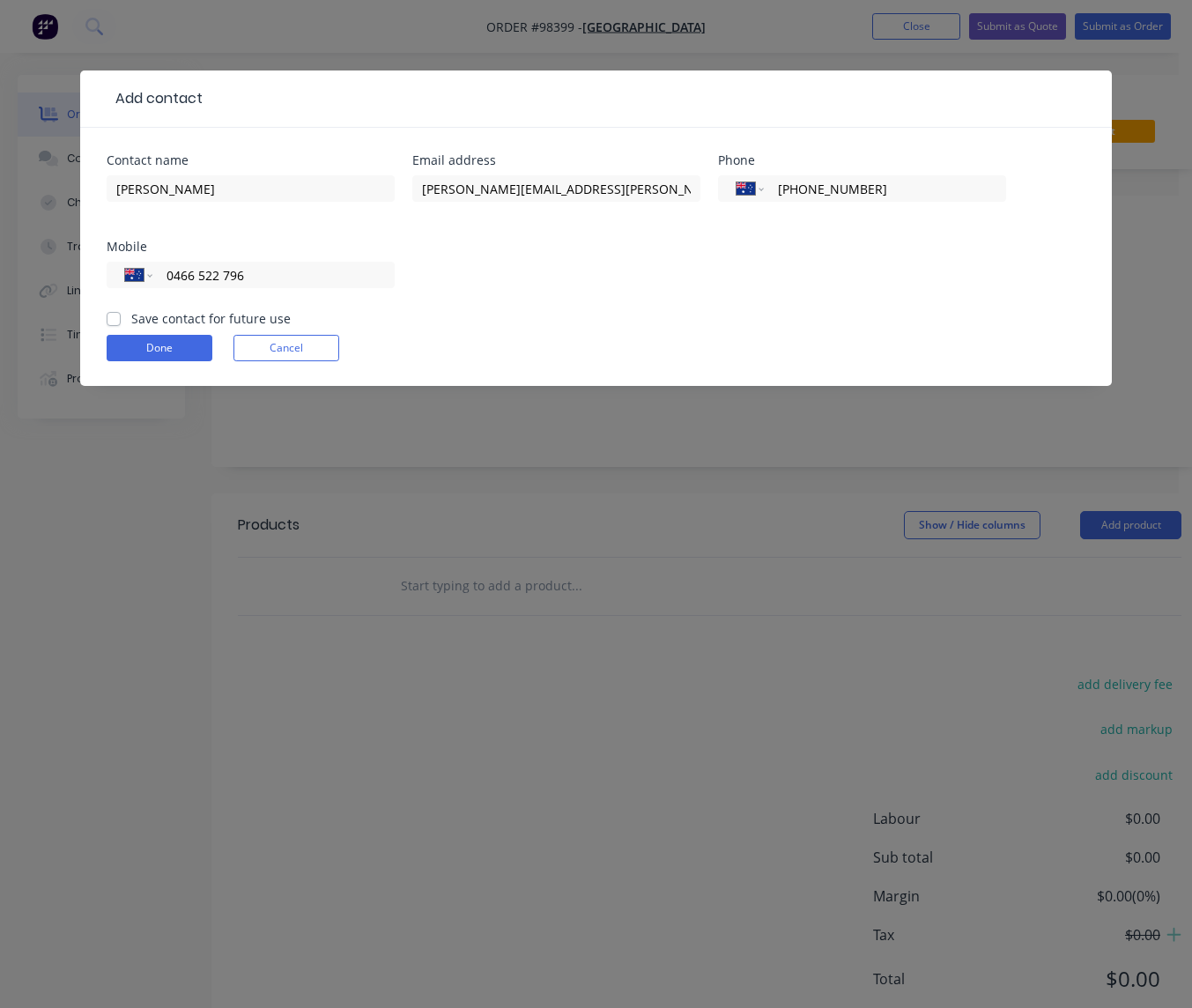
click at [131, 319] on label "Save contact for future use" at bounding box center [211, 318] width 159 height 19
click at [114, 319] on input "Save contact for future use" at bounding box center [113, 317] width 14 height 17
checkbox input "true"
click at [158, 350] on button "Done" at bounding box center [158, 347] width 105 height 27
